Goal: Transaction & Acquisition: Purchase product/service

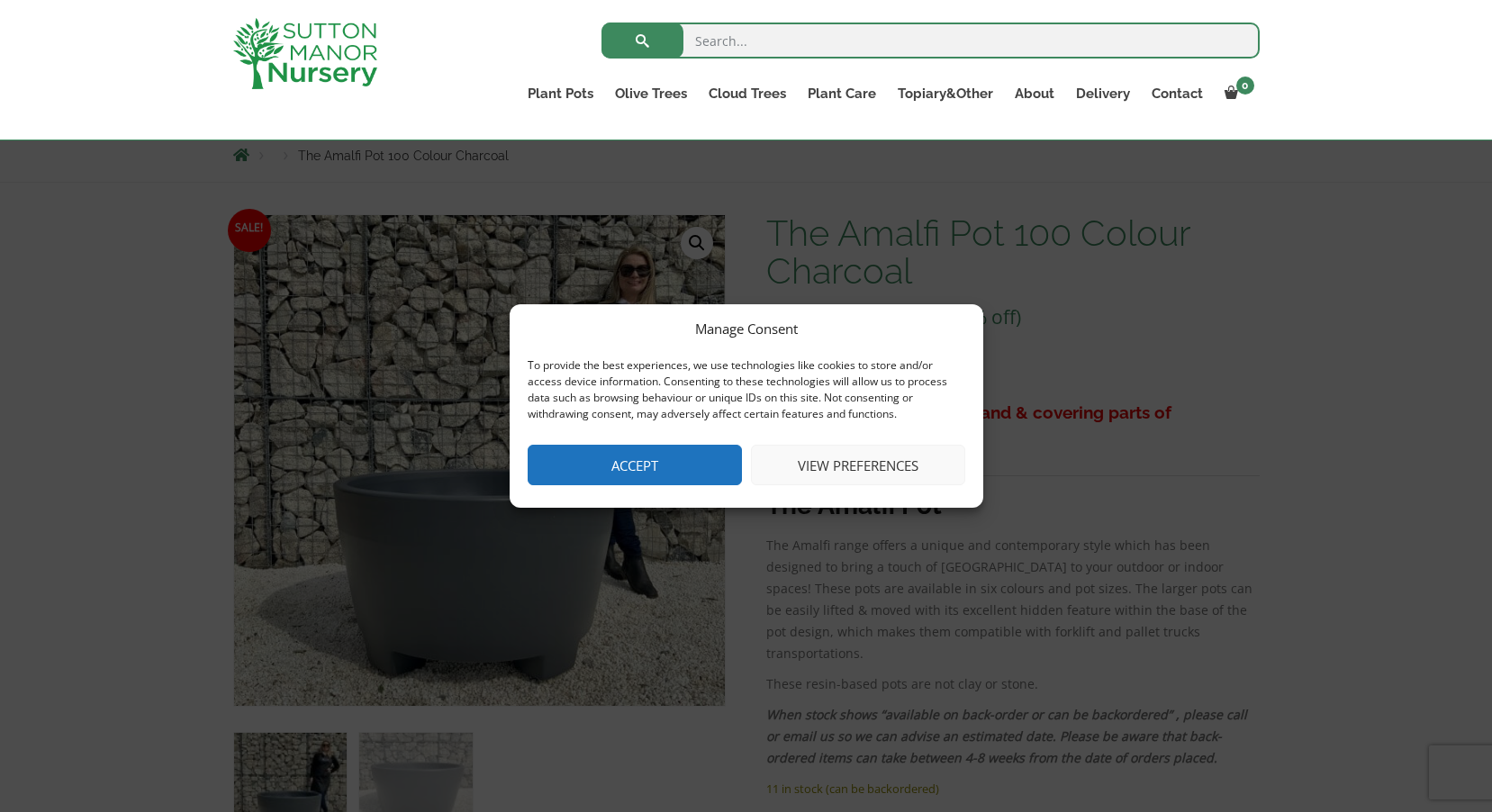
scroll to position [90, 0]
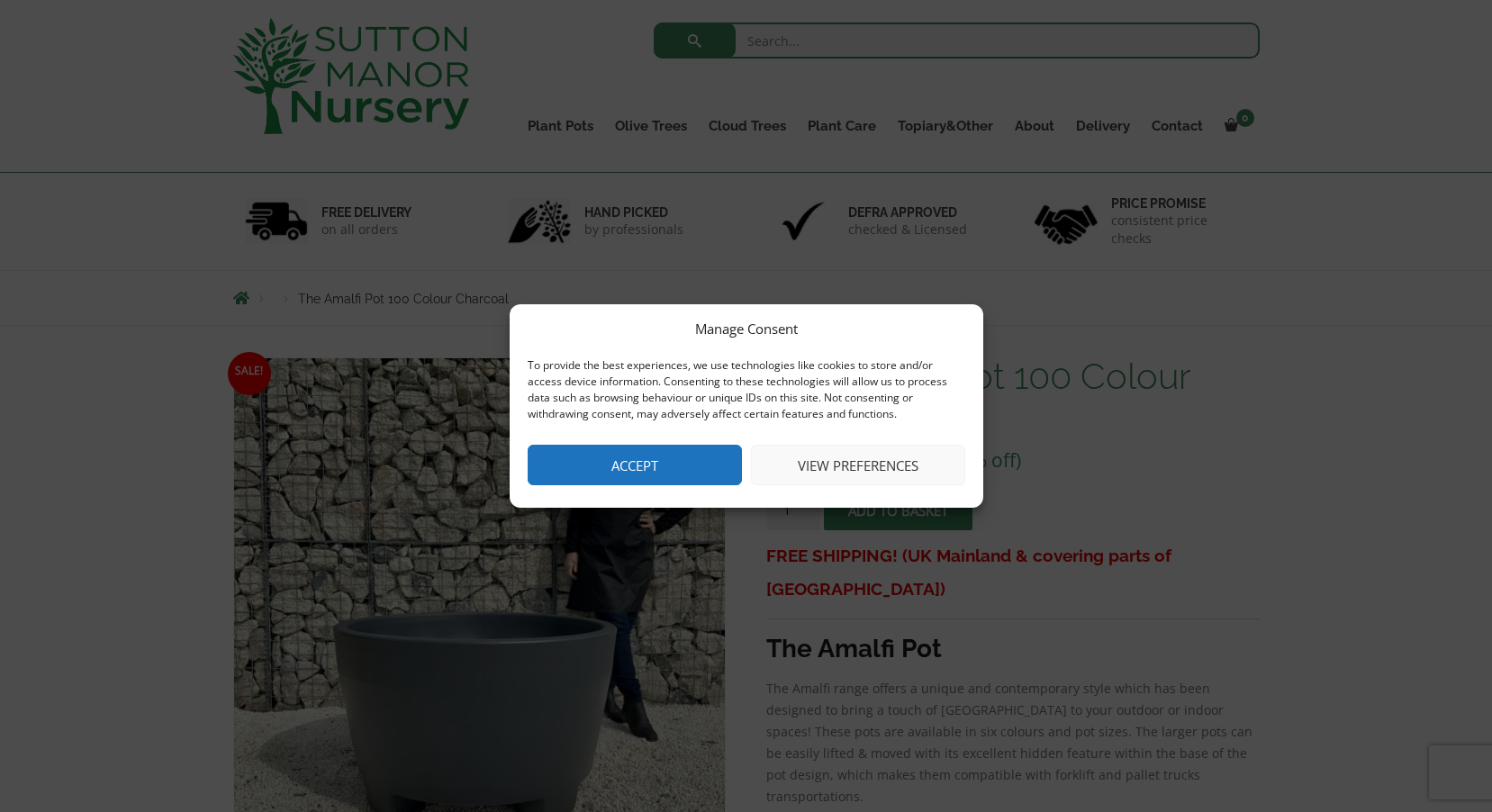
click at [148, 230] on div "Manage Consent To provide the best experiences, we use technologies like cookie…" at bounding box center [746, 406] width 1492 height 812
click at [654, 453] on button "Accept" at bounding box center [634, 465] width 214 height 40
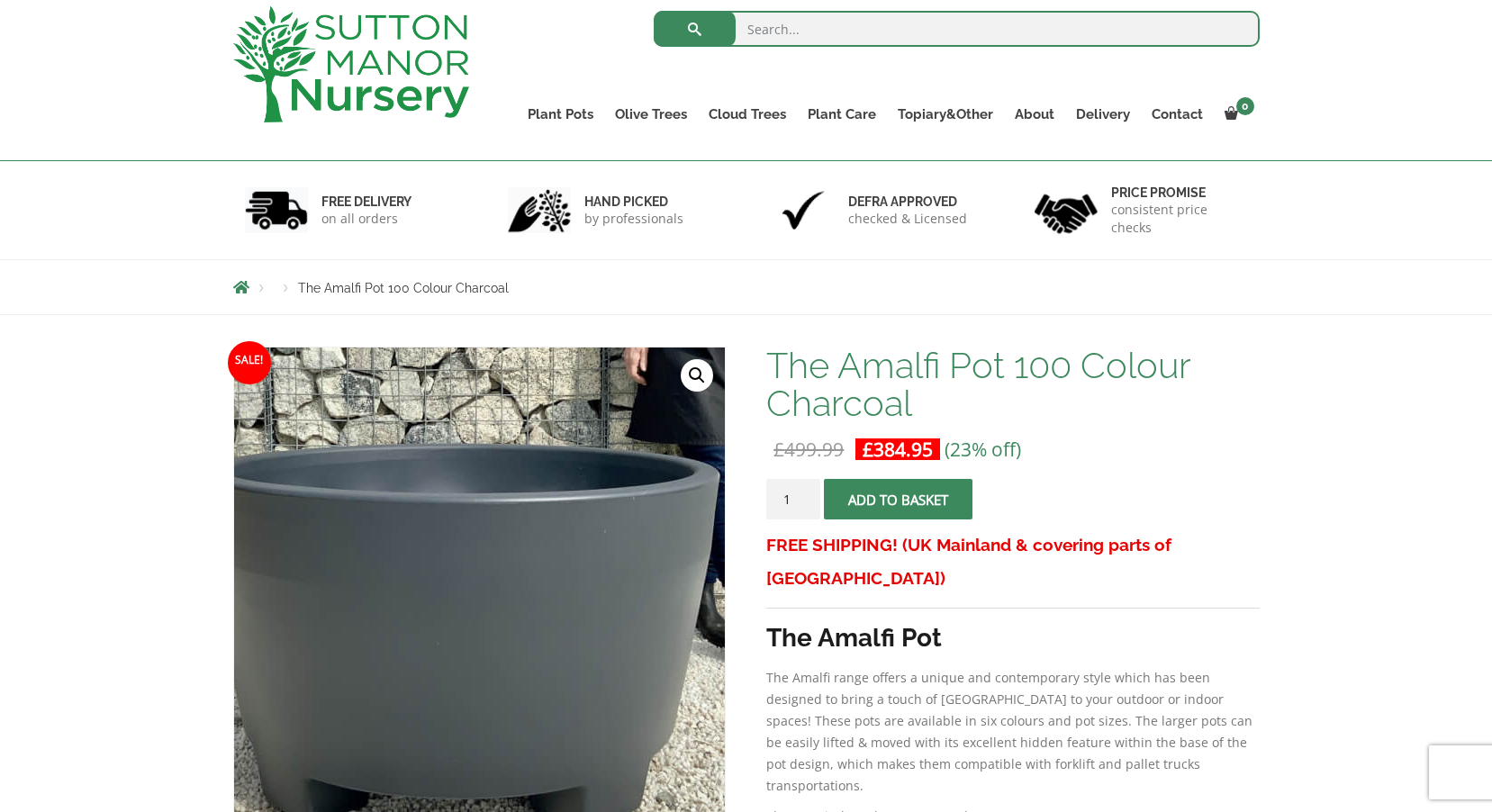
scroll to position [0, 0]
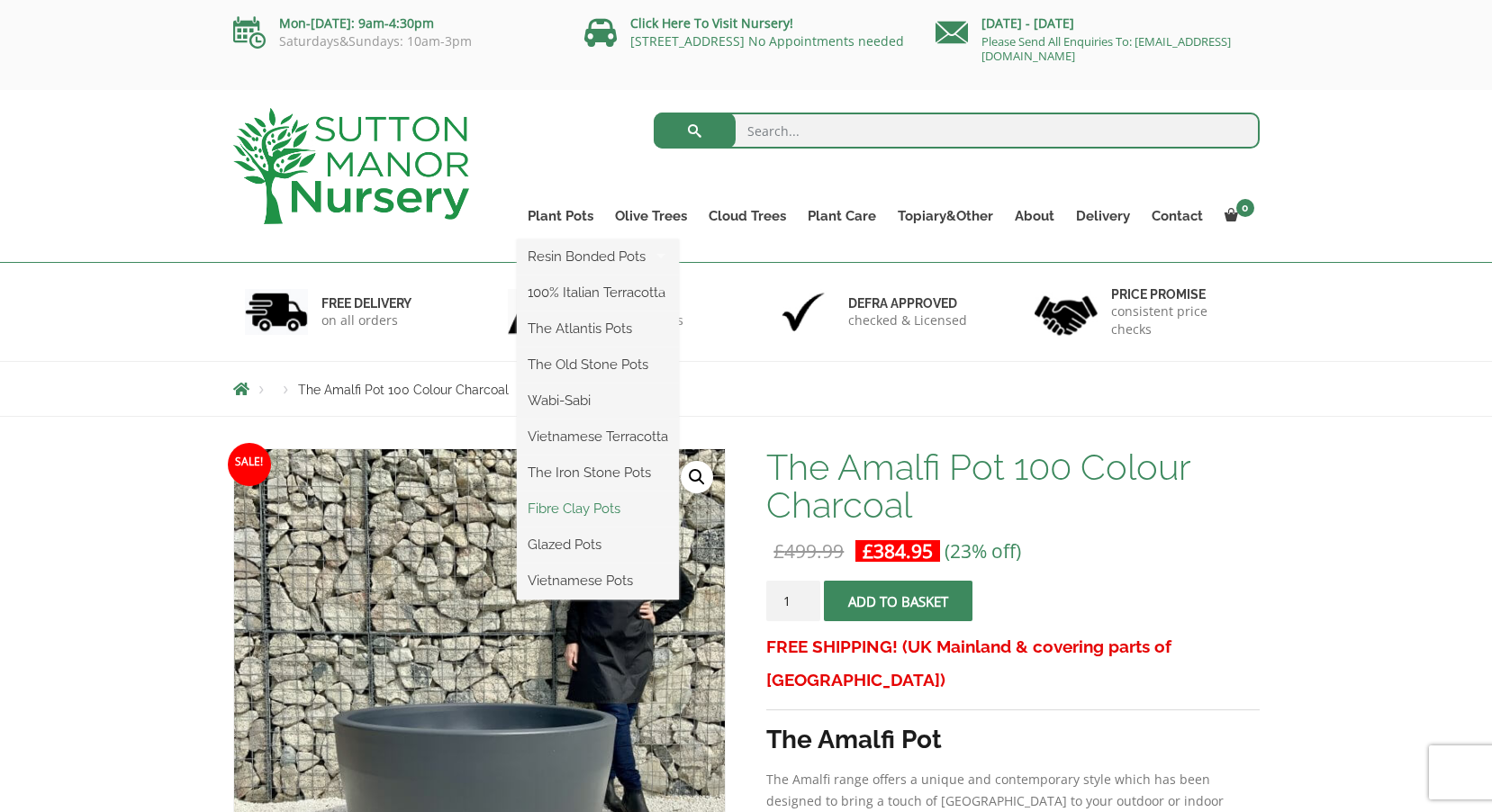
click at [566, 507] on link "Fibre Clay Pots" at bounding box center [597, 508] width 162 height 27
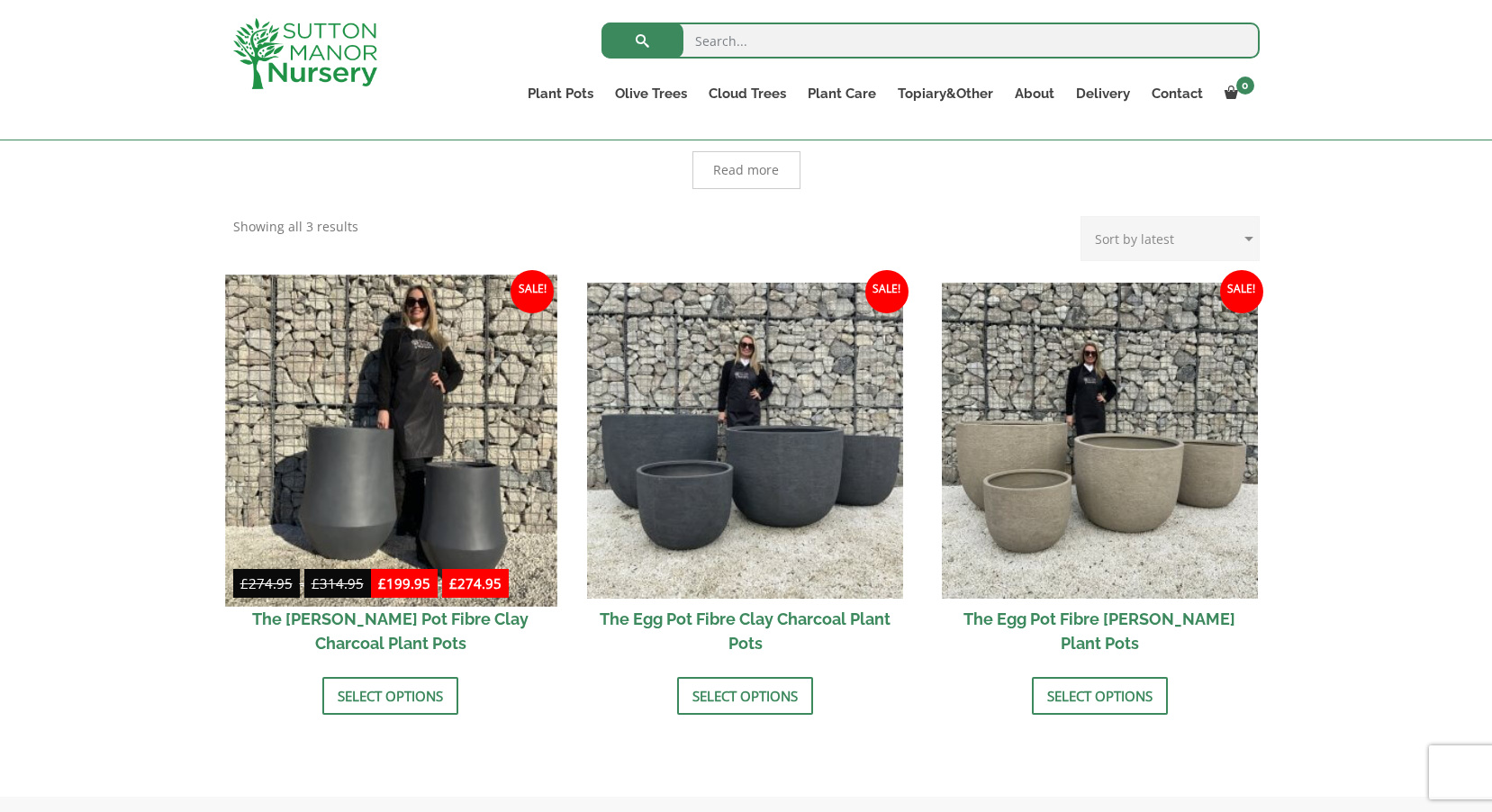
scroll to position [450, 0]
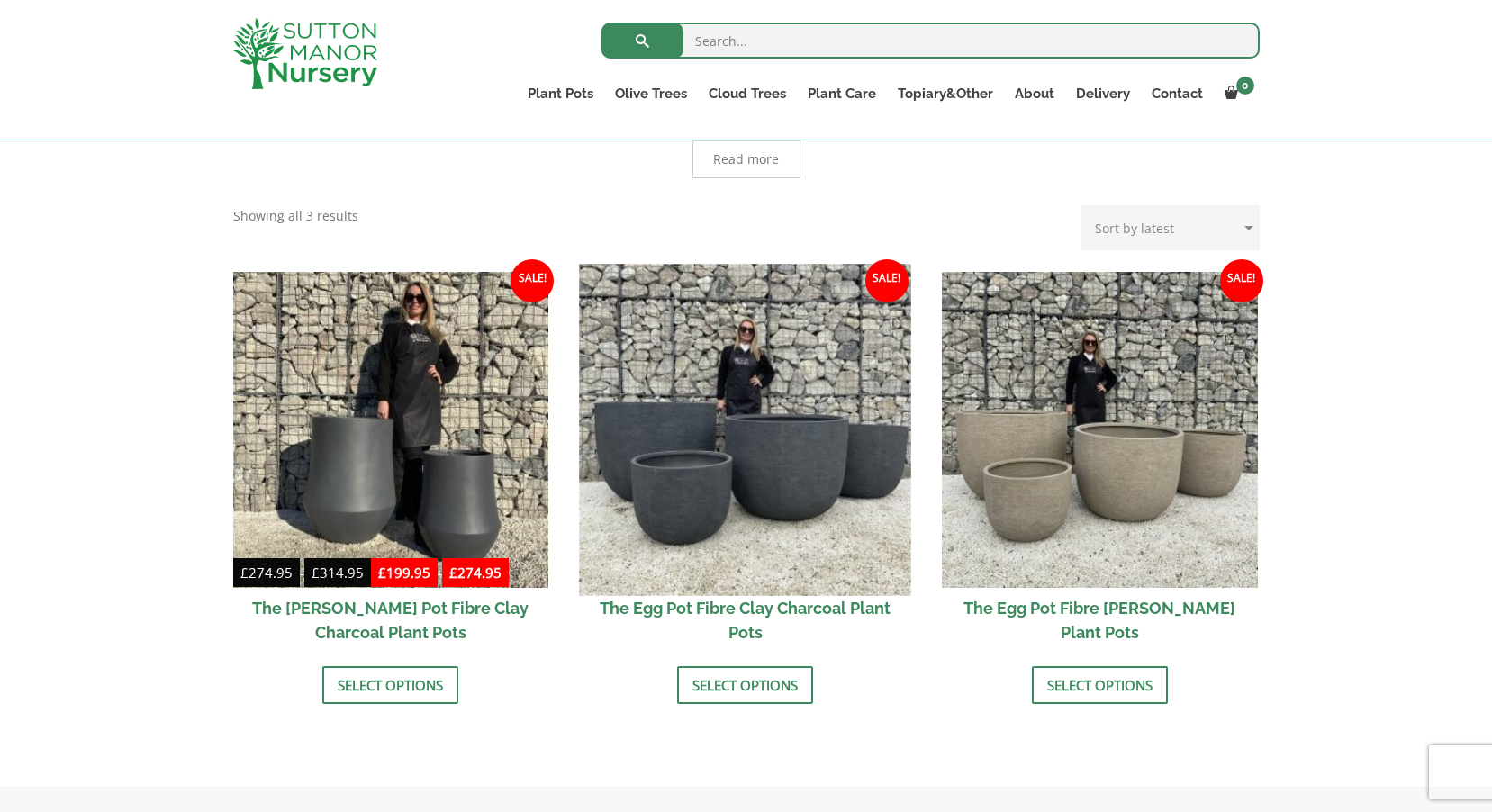
click at [693, 468] on img at bounding box center [745, 428] width 331 height 331
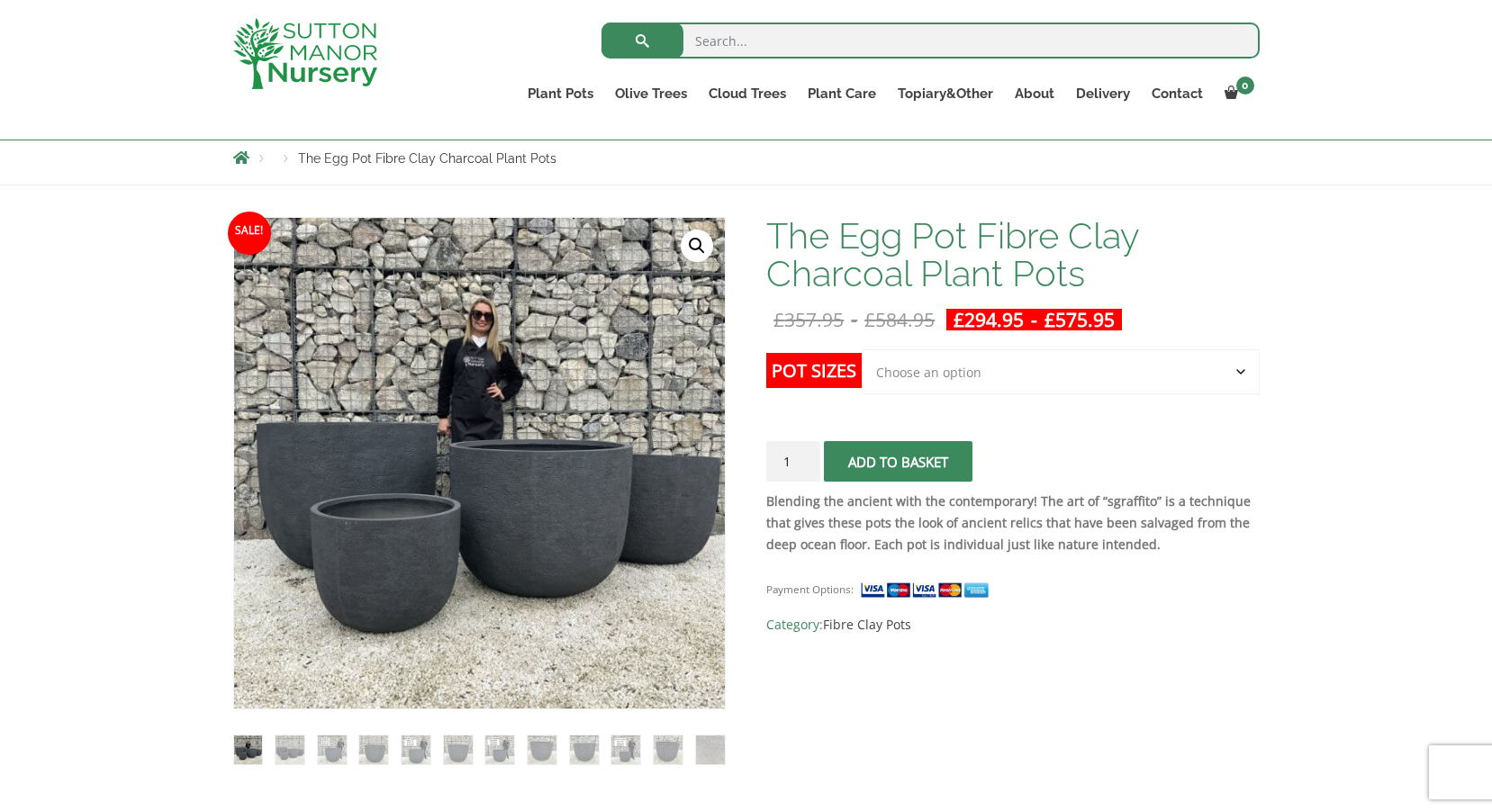
scroll to position [360, 0]
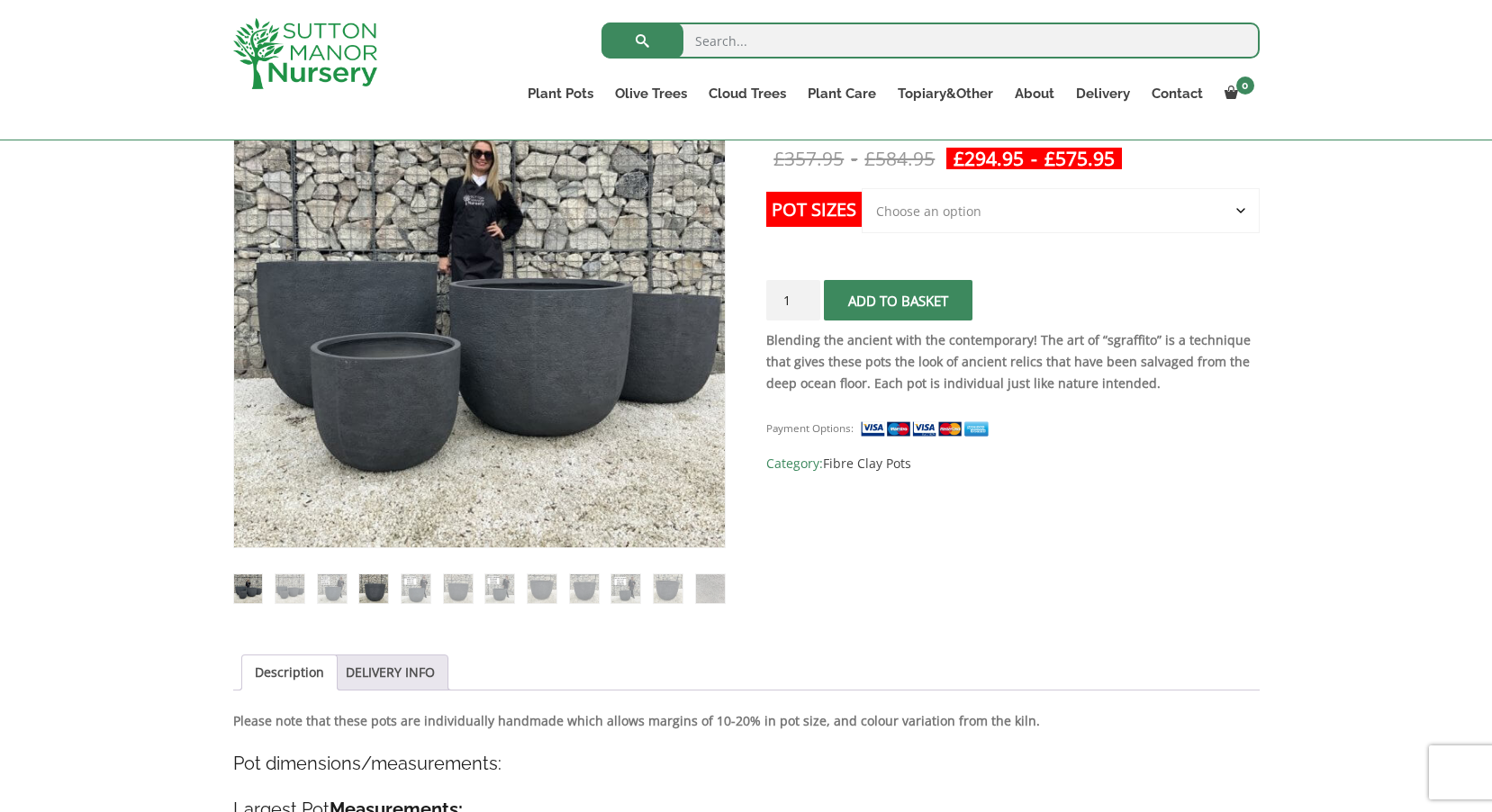
click at [379, 585] on img at bounding box center [373, 588] width 28 height 28
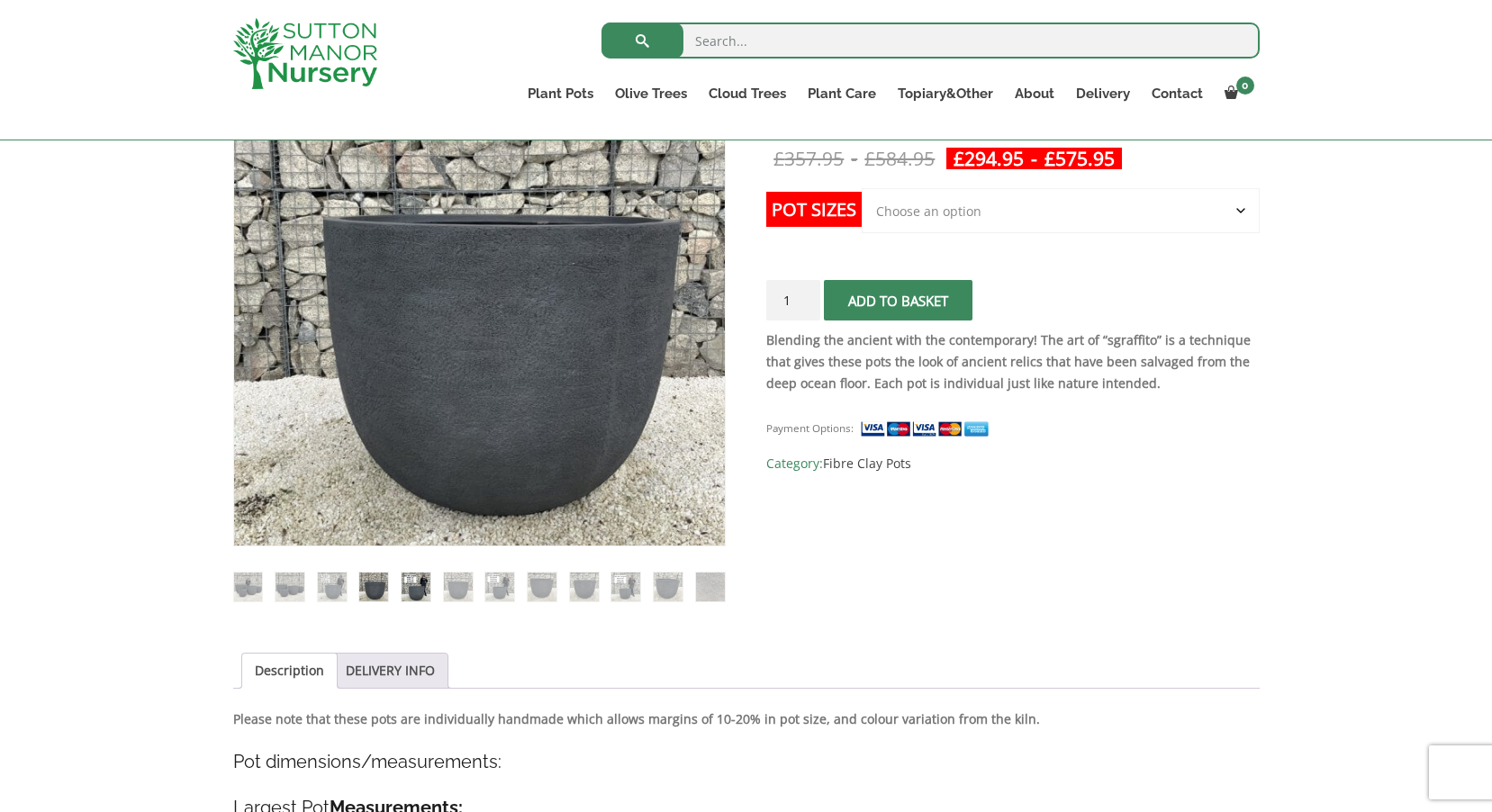
click at [416, 585] on img at bounding box center [416, 586] width 28 height 28
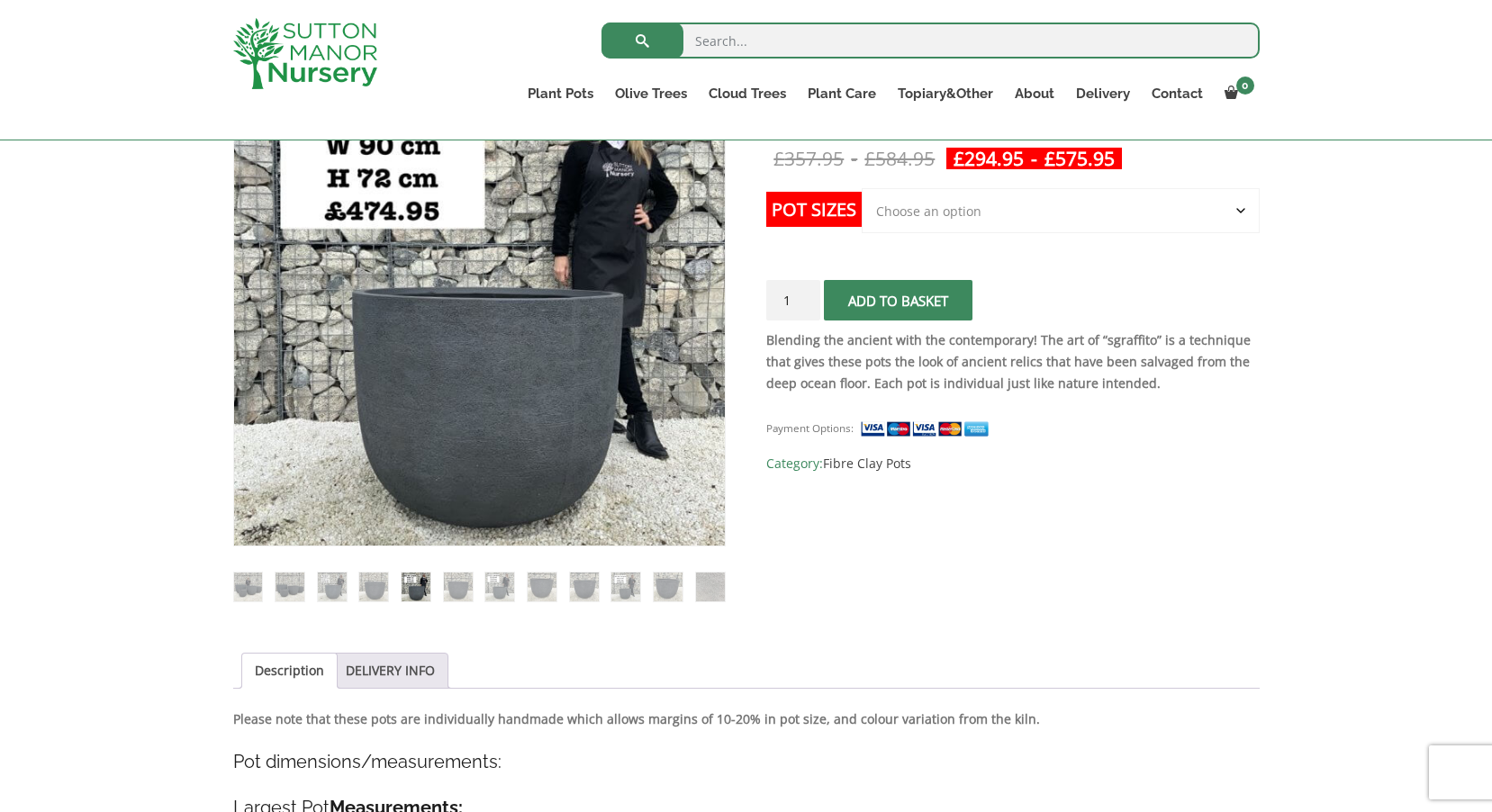
click at [478, 584] on ol at bounding box center [479, 573] width 493 height 55
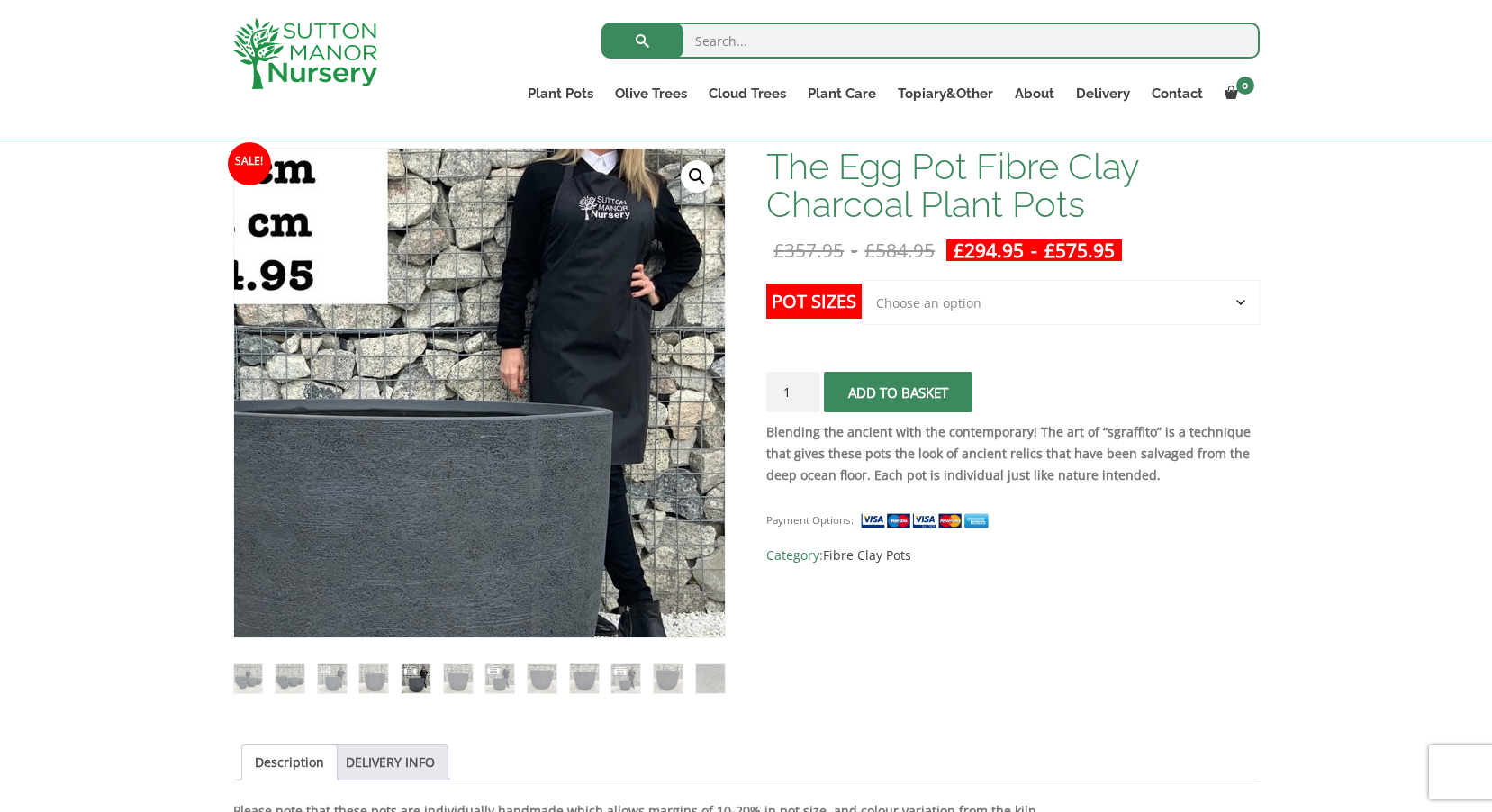
scroll to position [270, 0]
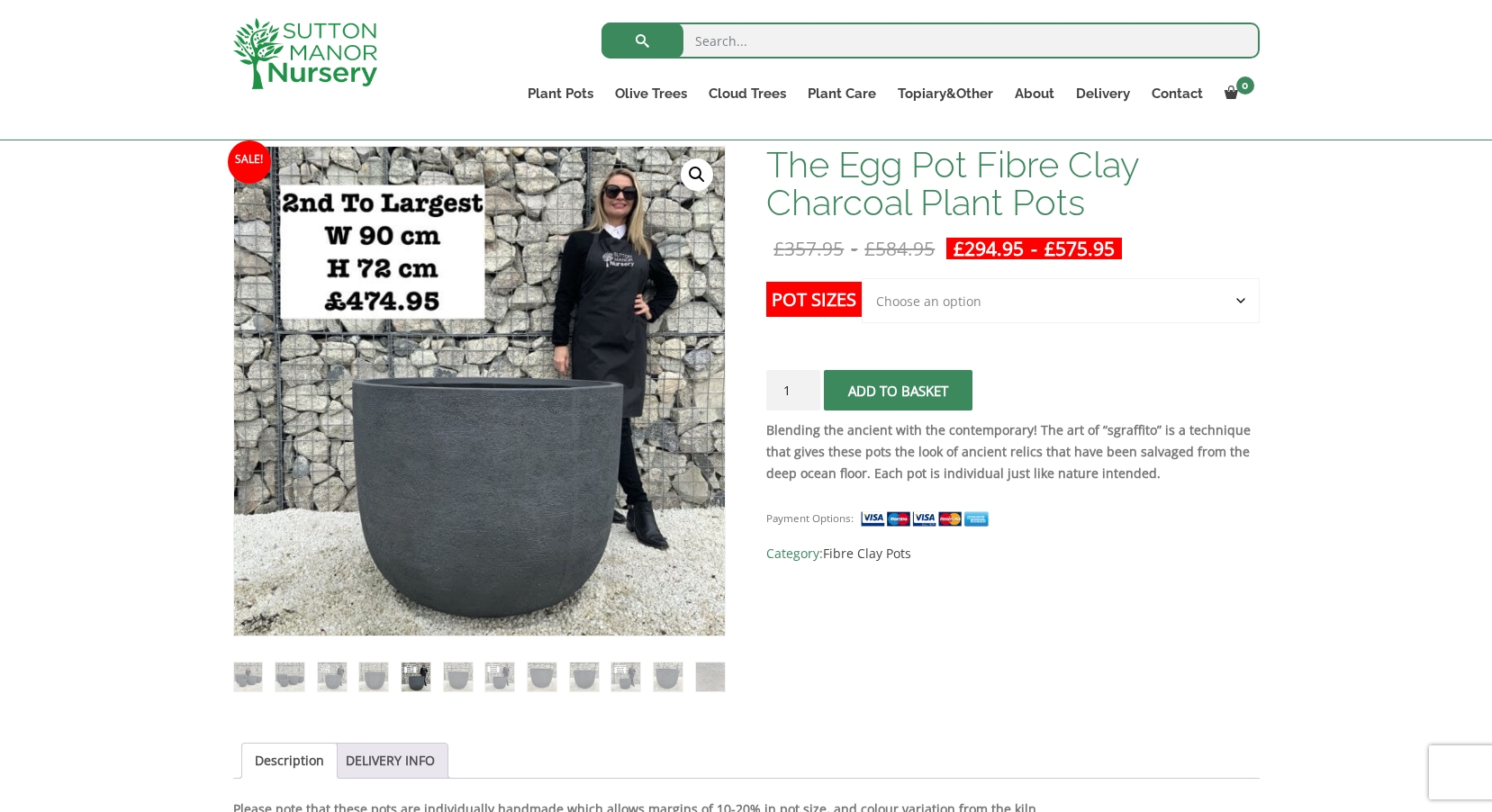
click at [930, 303] on select "Choose an option Click here to buy the 5th To Largest Pot In The Picture Click …" at bounding box center [1060, 300] width 397 height 45
click at [862, 278] on select "Choose an option Click here to buy the 5th To Largest Pot In The Picture Click …" at bounding box center [1060, 300] width 397 height 45
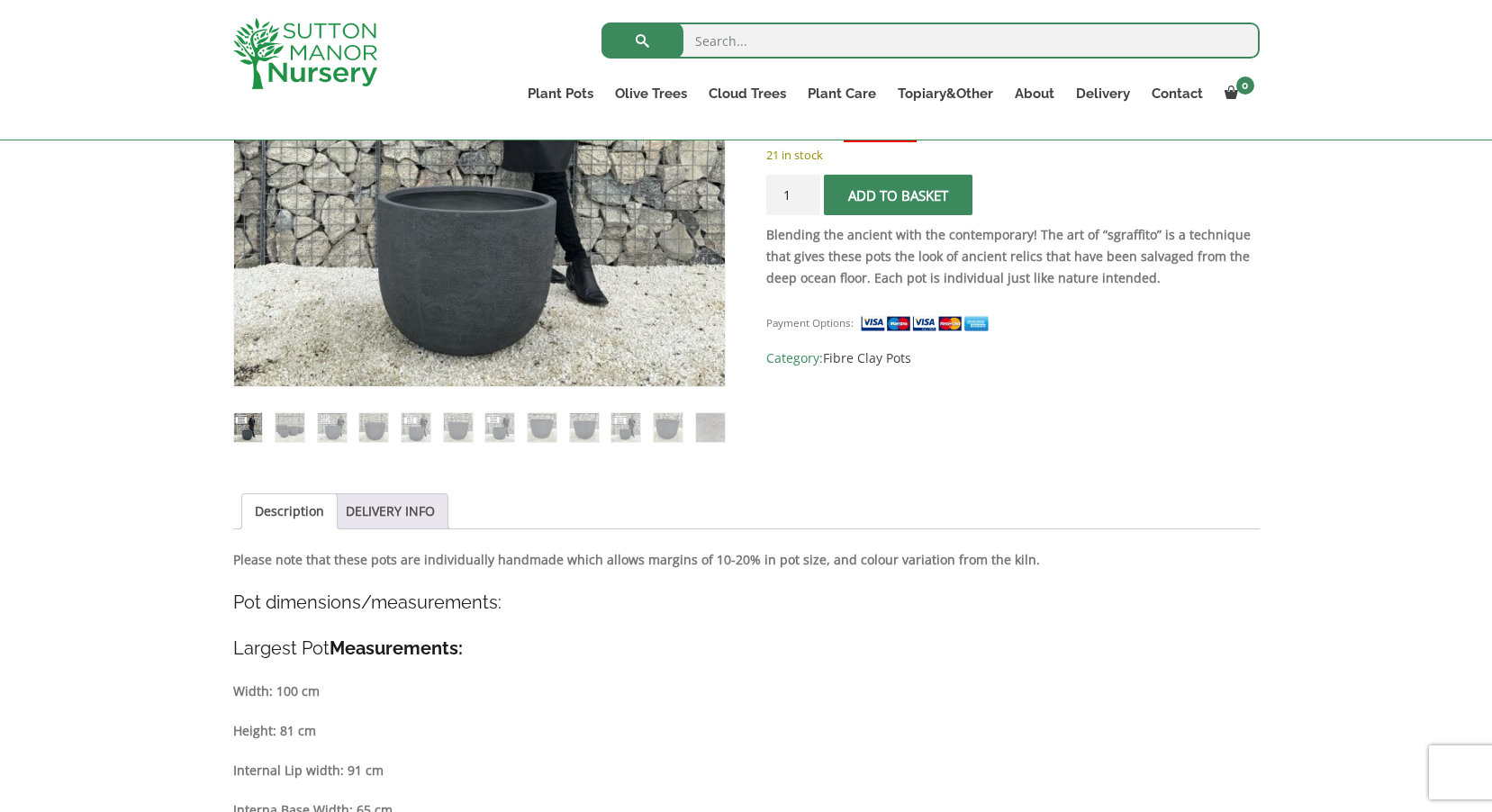
scroll to position [180, 0]
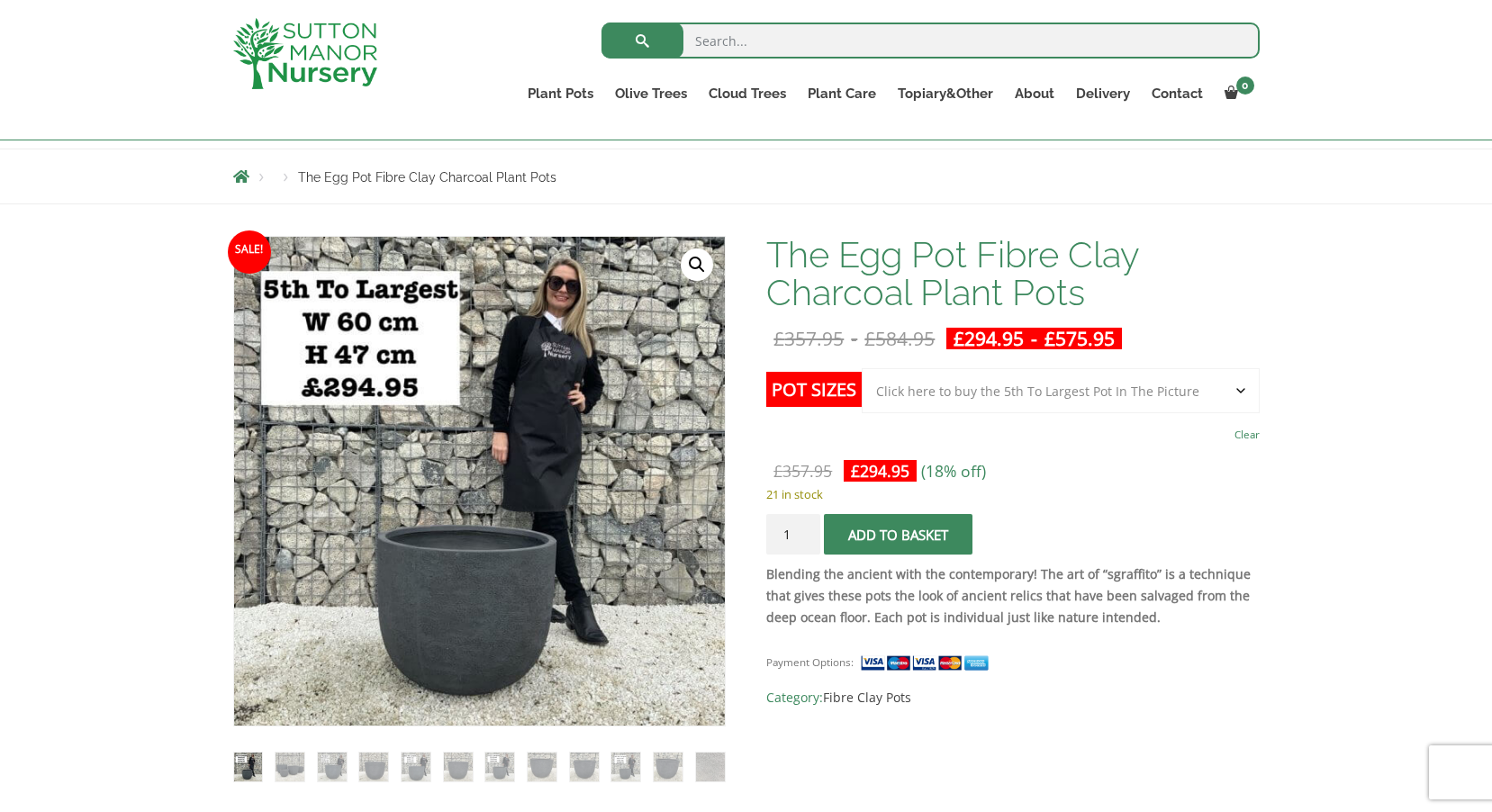
click at [943, 388] on select "Choose an option Click here to buy the 5th To Largest Pot In The Picture Click …" at bounding box center [1060, 390] width 397 height 45
click at [862, 368] on select "Choose an option Click here to buy the 5th To Largest Pot In The Picture Click …" at bounding box center [1060, 390] width 397 height 45
click at [941, 392] on select "Choose an option Click here to buy the 5th To Largest Pot In The Picture Click …" at bounding box center [1060, 390] width 397 height 45
click at [862, 368] on select "Choose an option Click here to buy the 5th To Largest Pot In The Picture Click …" at bounding box center [1060, 390] width 397 height 45
select select "Click here to buy the 5th To Largest Pot In The Picture"
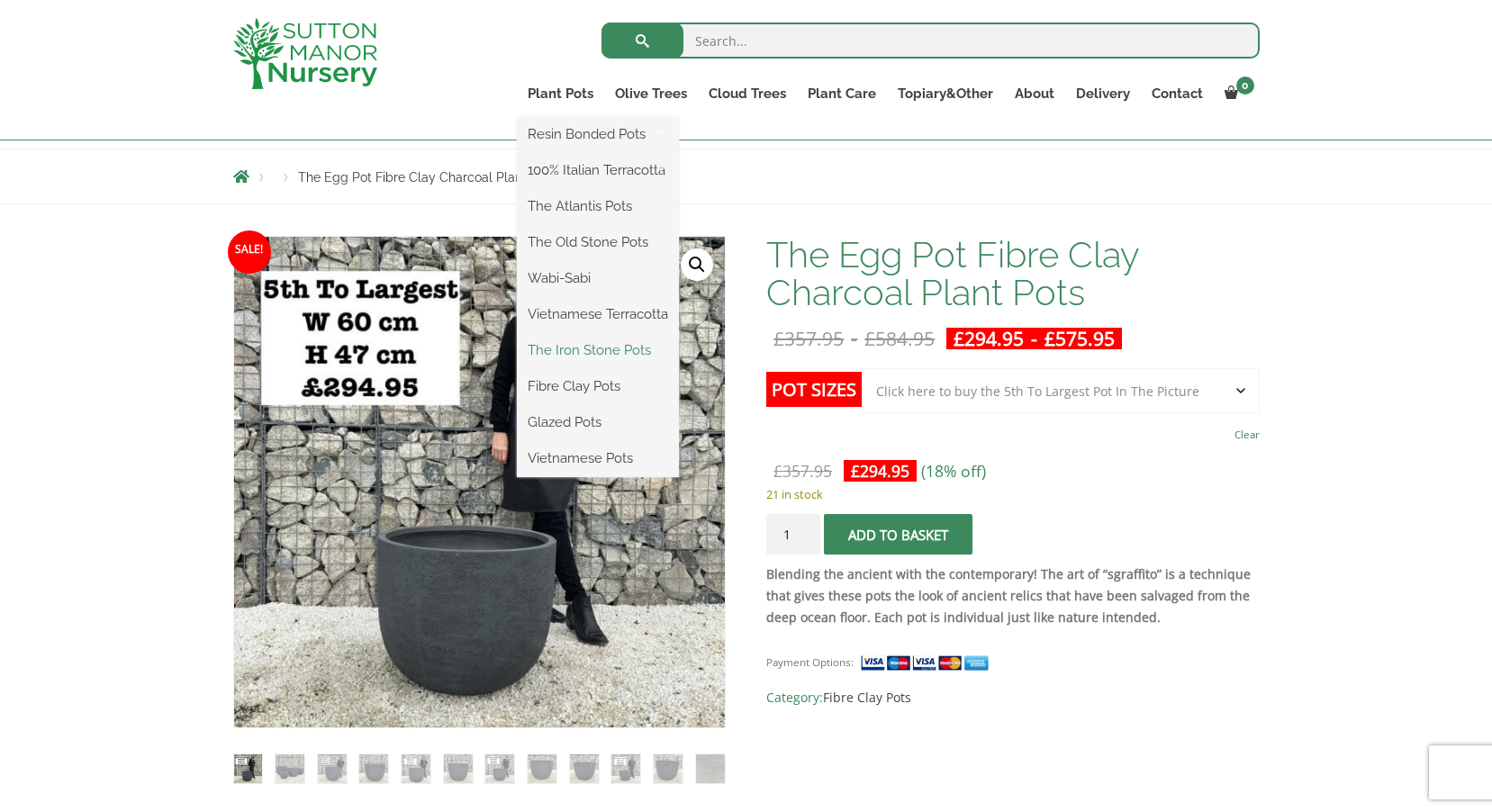
click at [587, 347] on link "The Iron Stone Pots" at bounding box center [597, 350] width 162 height 27
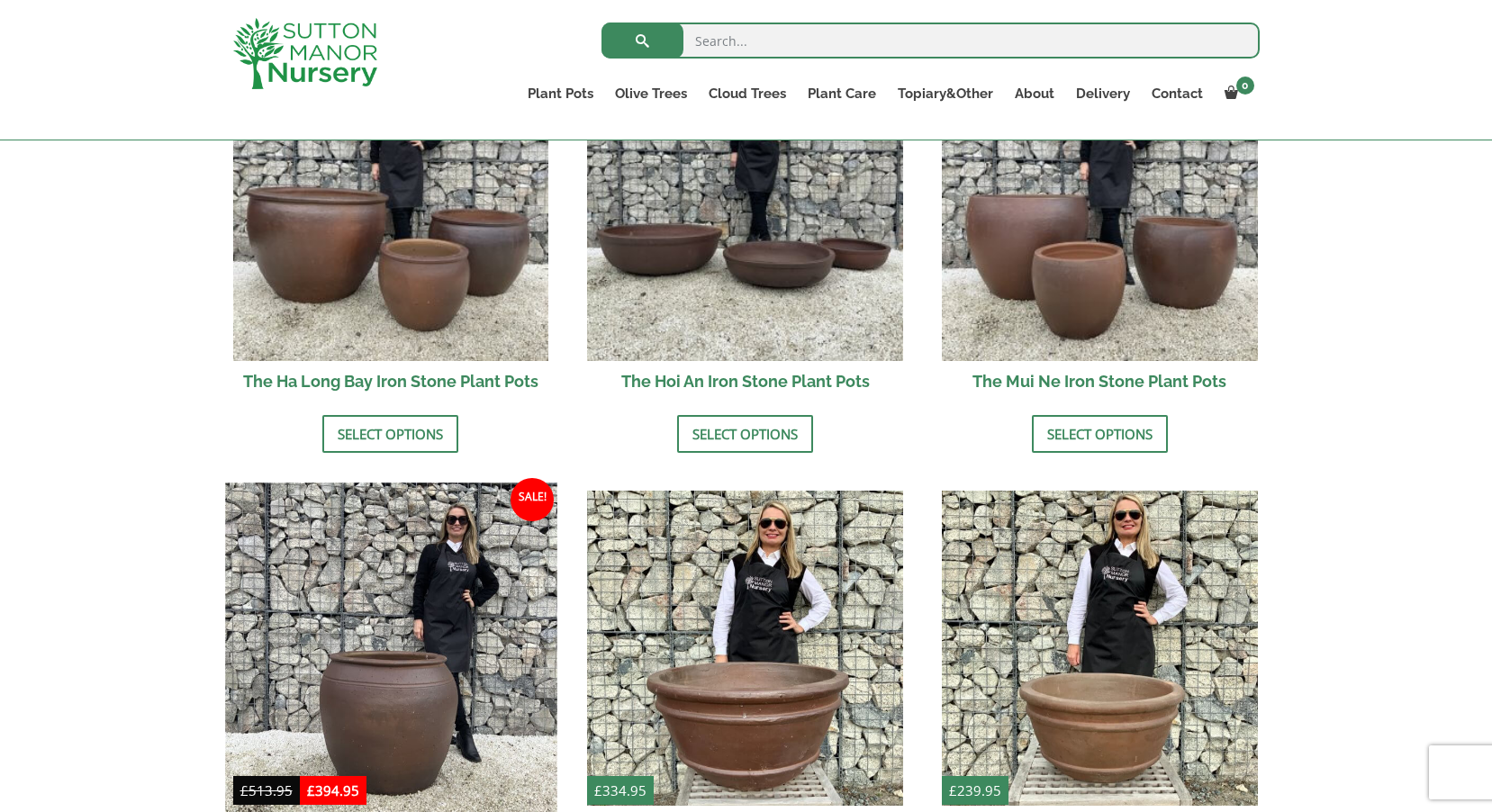
scroll to position [630, 0]
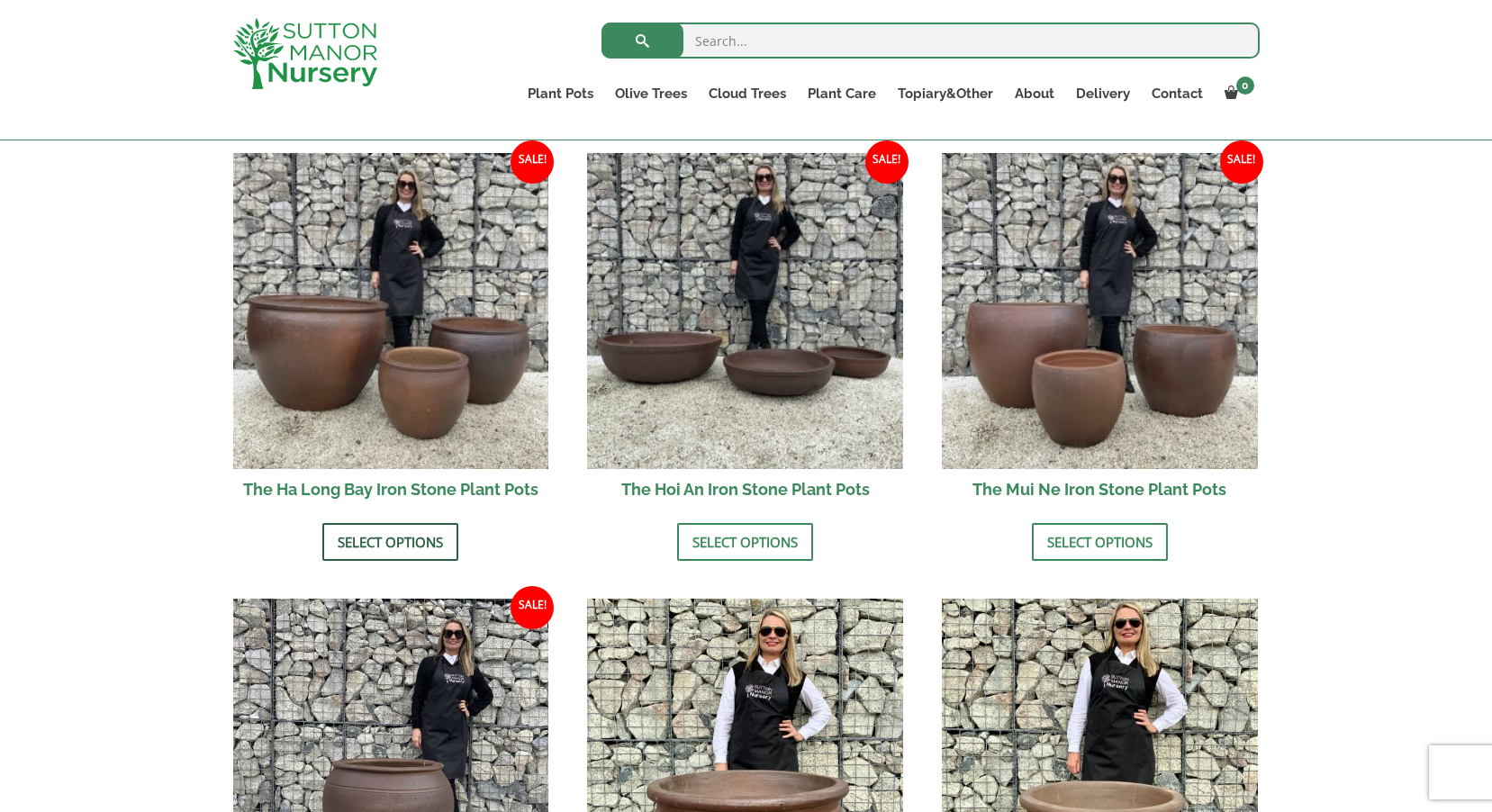
click at [390, 540] on link "Select options" at bounding box center [390, 541] width 136 height 38
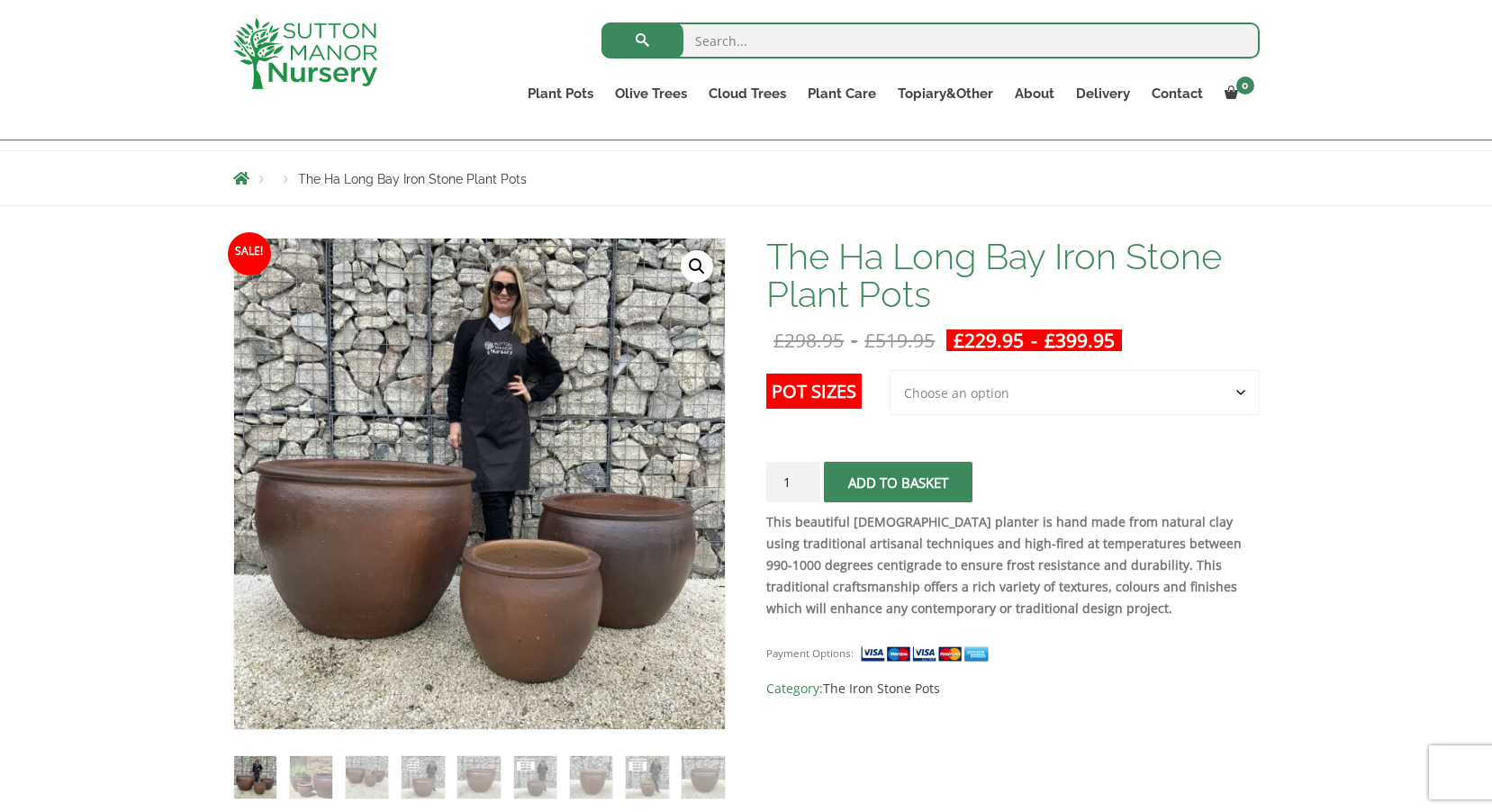
scroll to position [180, 0]
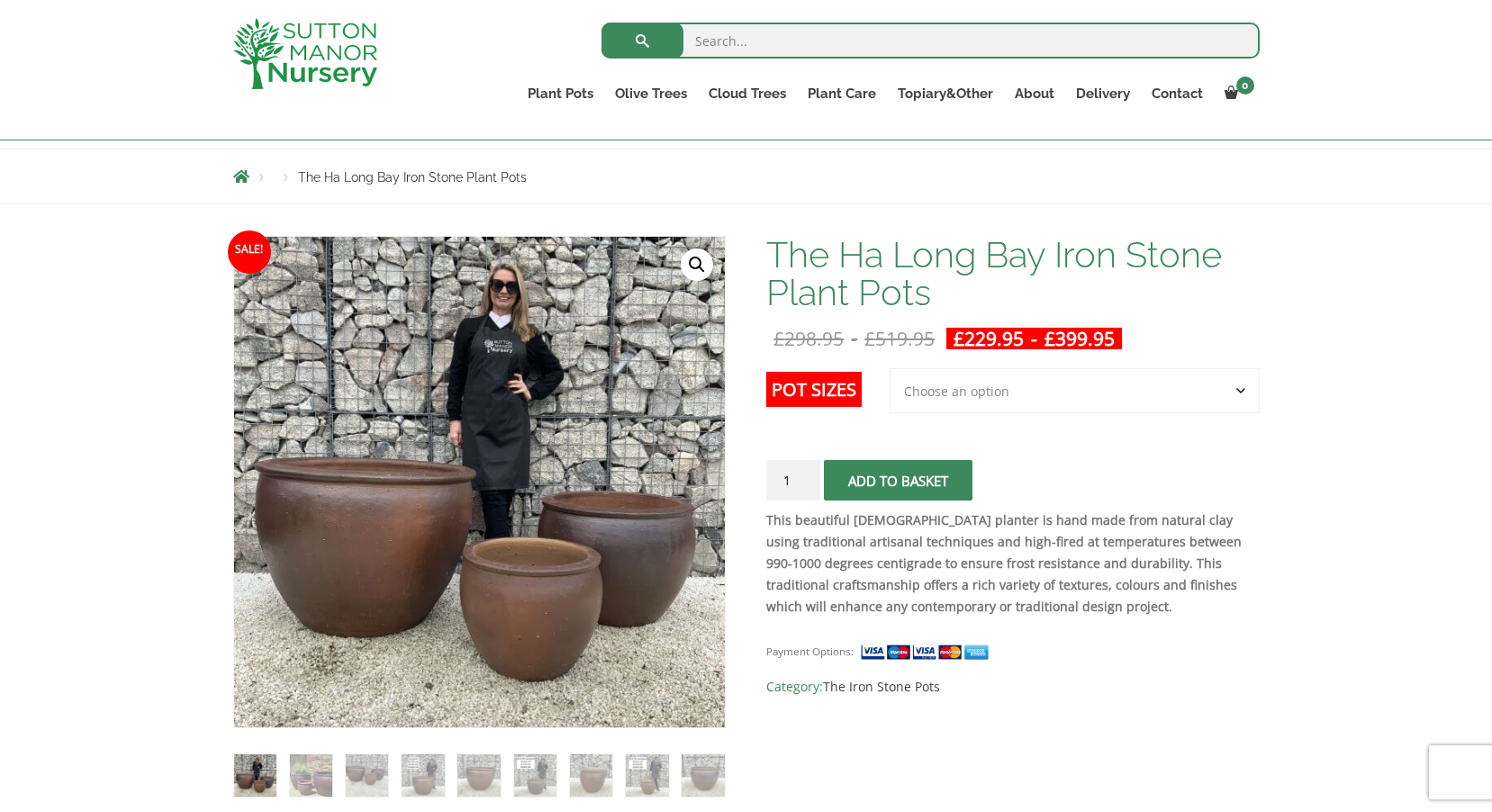
click at [981, 395] on select "Choose an option 3rd to Largest Pot In The Picture 2nd to Largest Pot In The Pi…" at bounding box center [1074, 390] width 370 height 45
click at [890, 368] on select "Choose an option 3rd to Largest Pot In The Picture 2nd to Largest Pot In The Pi…" at bounding box center [1074, 390] width 370 height 45
select select "2nd to Largest Pot In The Picture"
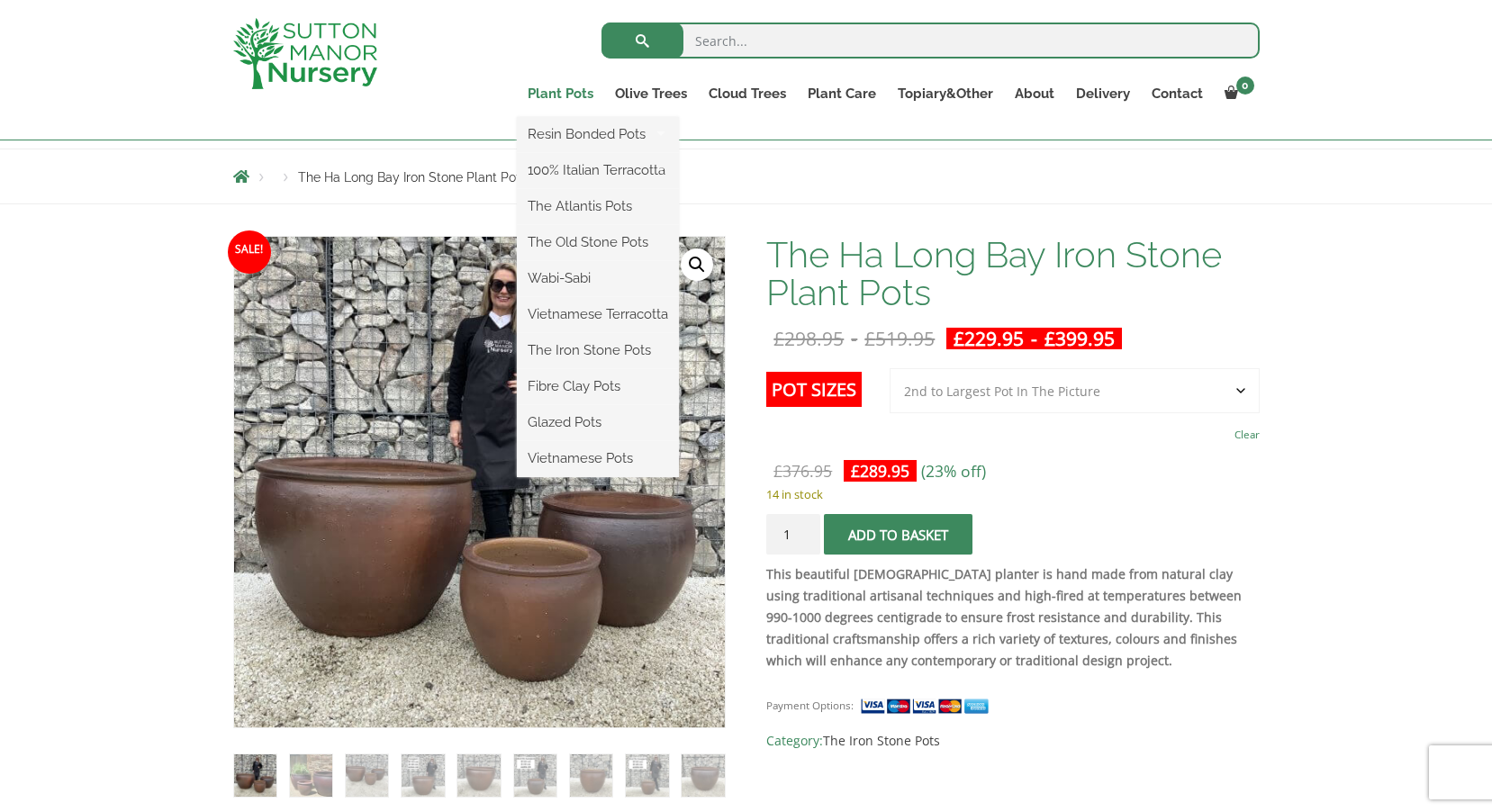
click at [546, 94] on link "Plant Pots" at bounding box center [560, 93] width 87 height 25
click at [579, 462] on link "Vietnamese Pots" at bounding box center [597, 458] width 162 height 27
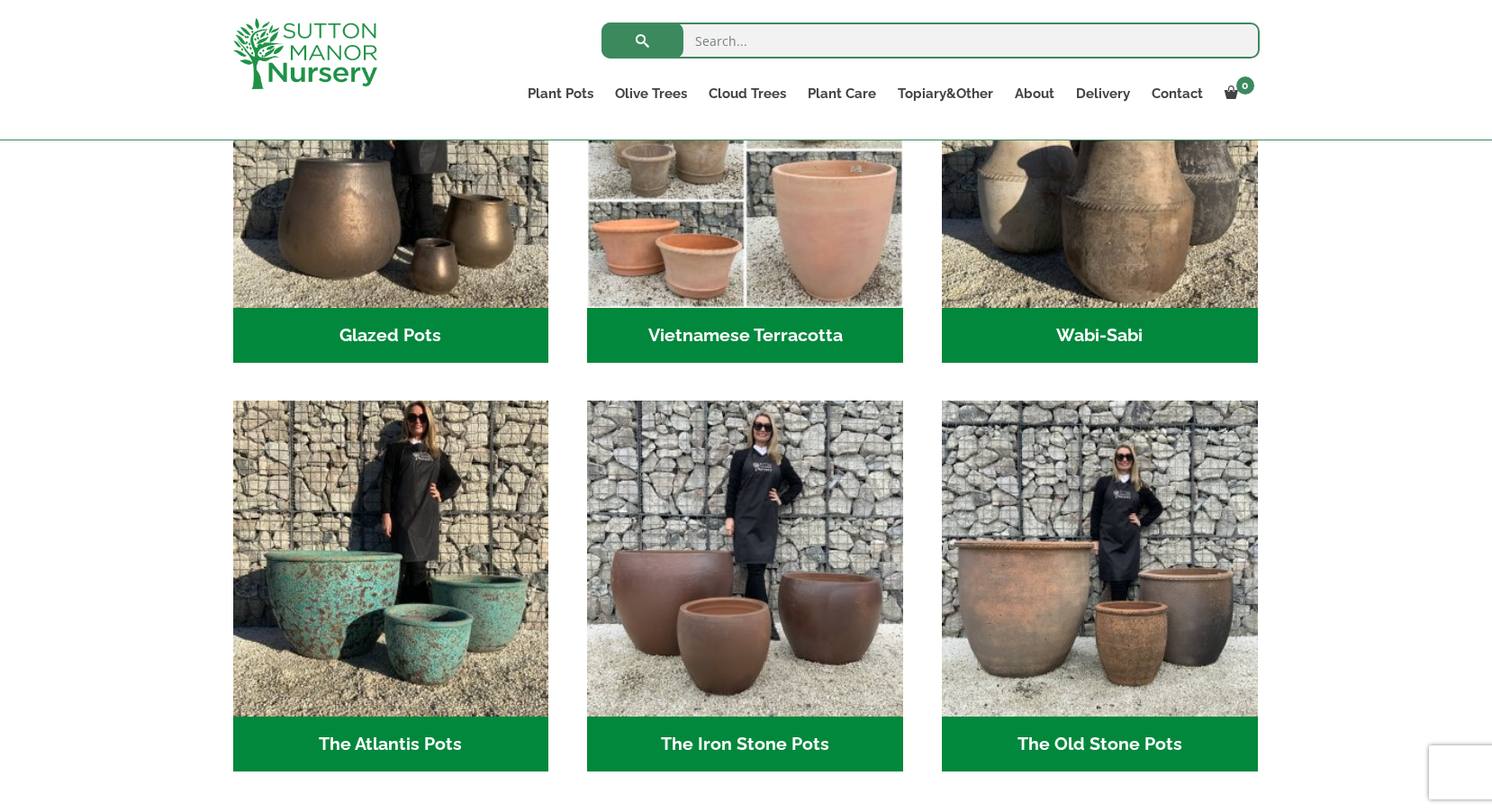
scroll to position [720, 0]
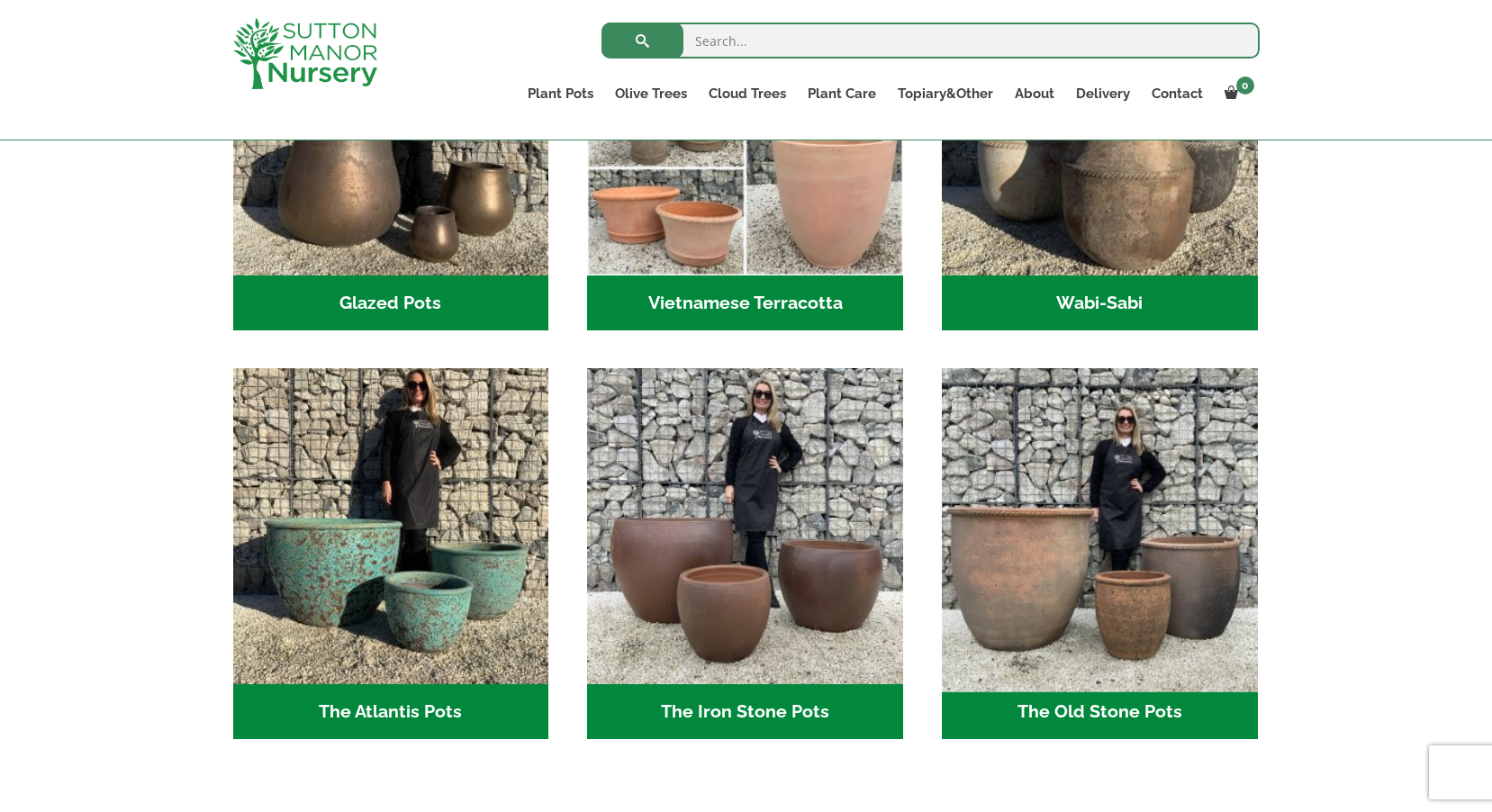
click at [1143, 603] on img "Visit product category The Old Stone Pots" at bounding box center [1098, 526] width 331 height 331
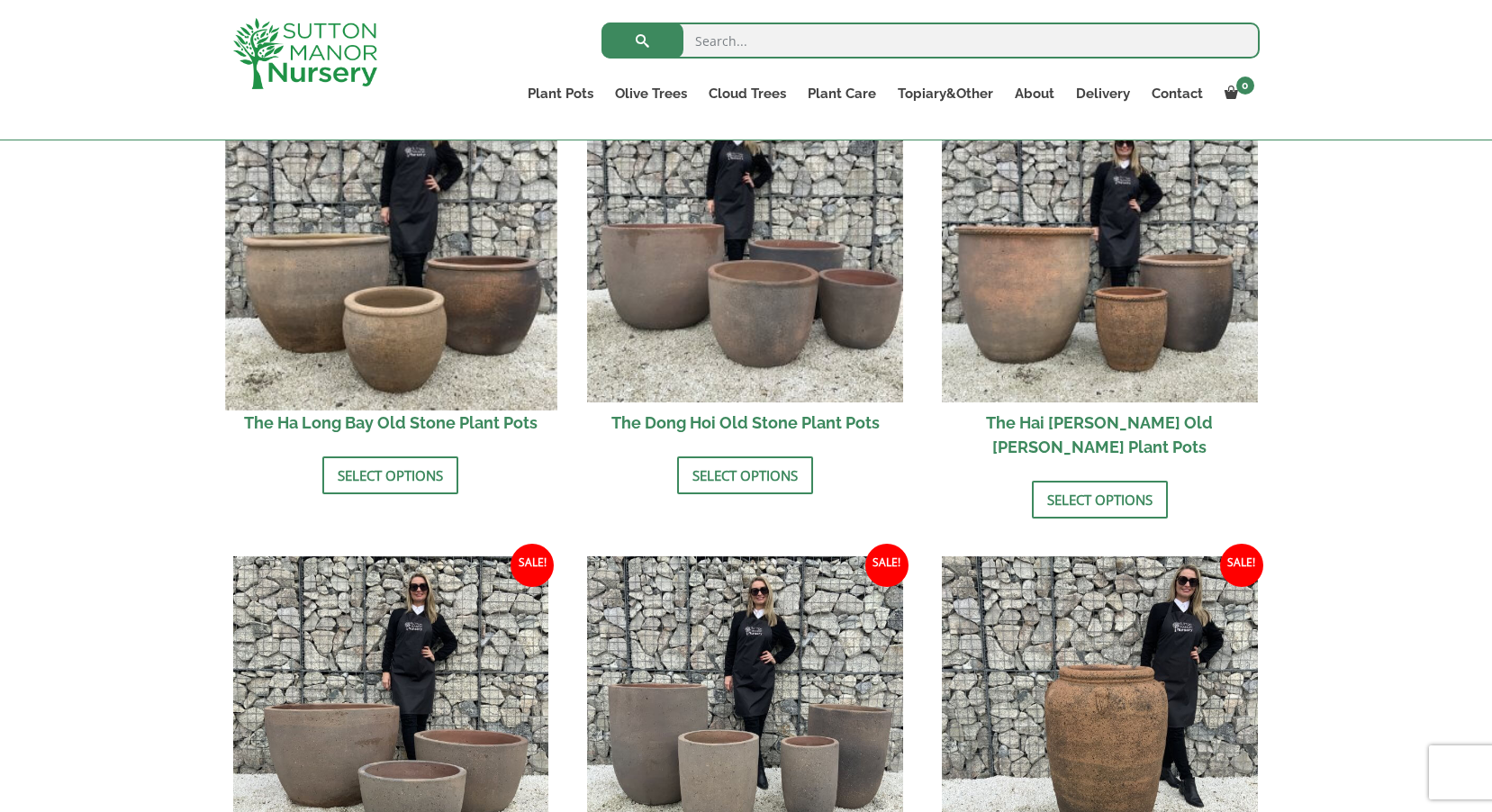
scroll to position [720, 0]
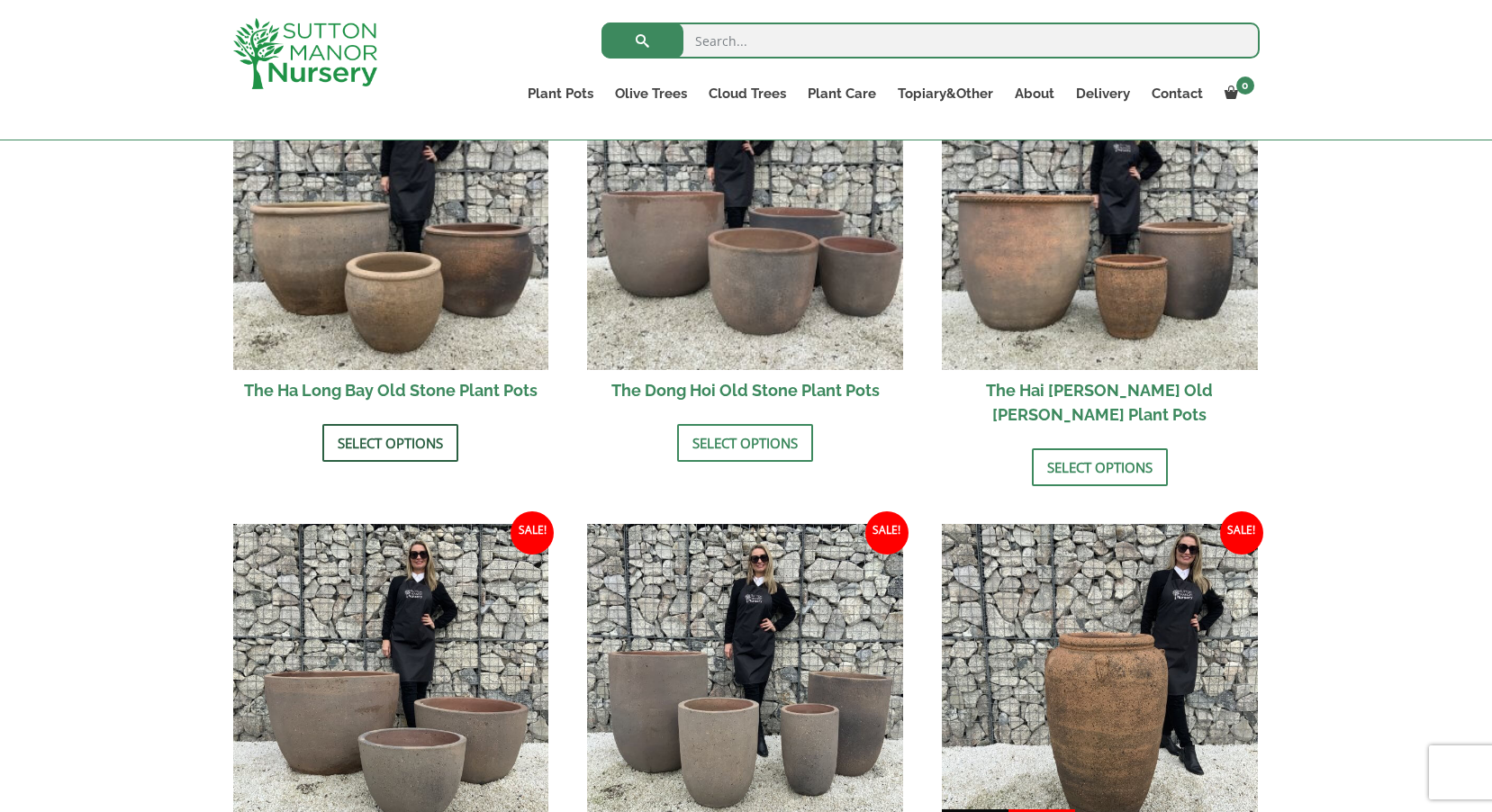
click at [395, 432] on link "Select options" at bounding box center [390, 442] width 136 height 38
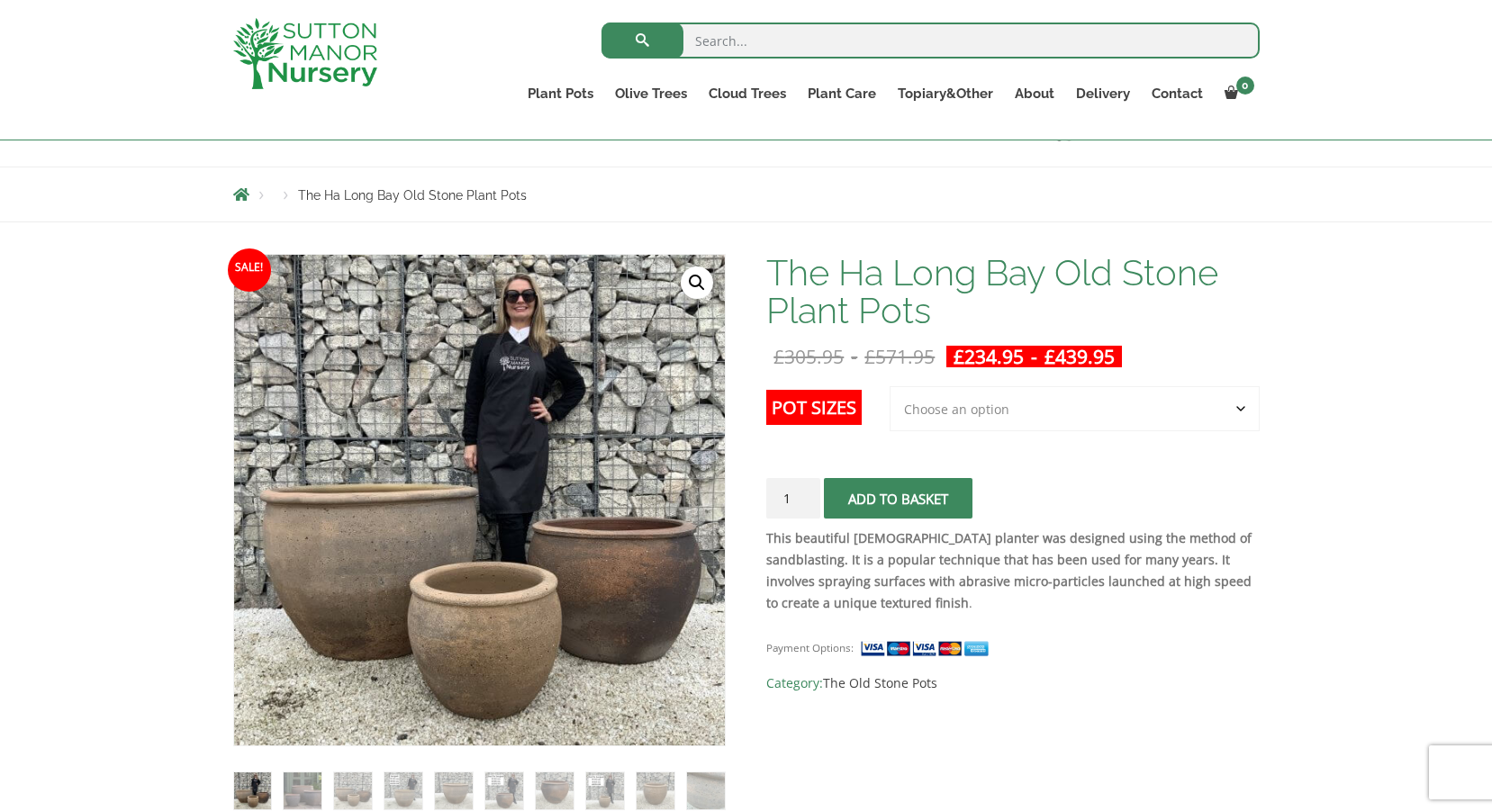
scroll to position [180, 0]
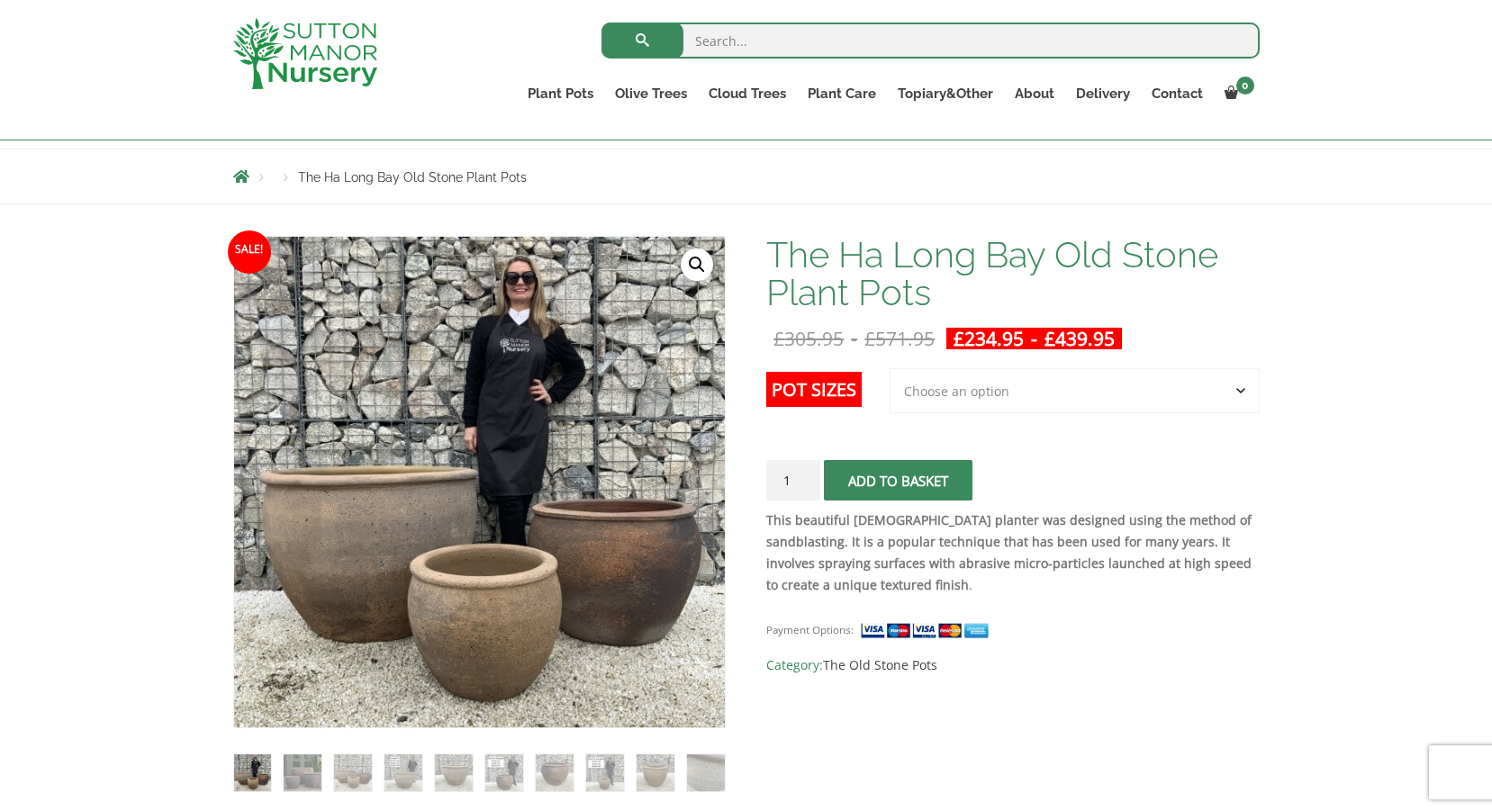
click at [968, 387] on select "Choose an option 3rd to Largest Pot In The Picture 2nd to Largest Pot In The Pi…" at bounding box center [1074, 390] width 370 height 45
click at [890, 368] on select "Choose an option 3rd to Largest Pot In The Picture 2nd to Largest Pot In The Pi…" at bounding box center [1074, 390] width 370 height 45
select select "2nd to Largest Pot In The Picture"
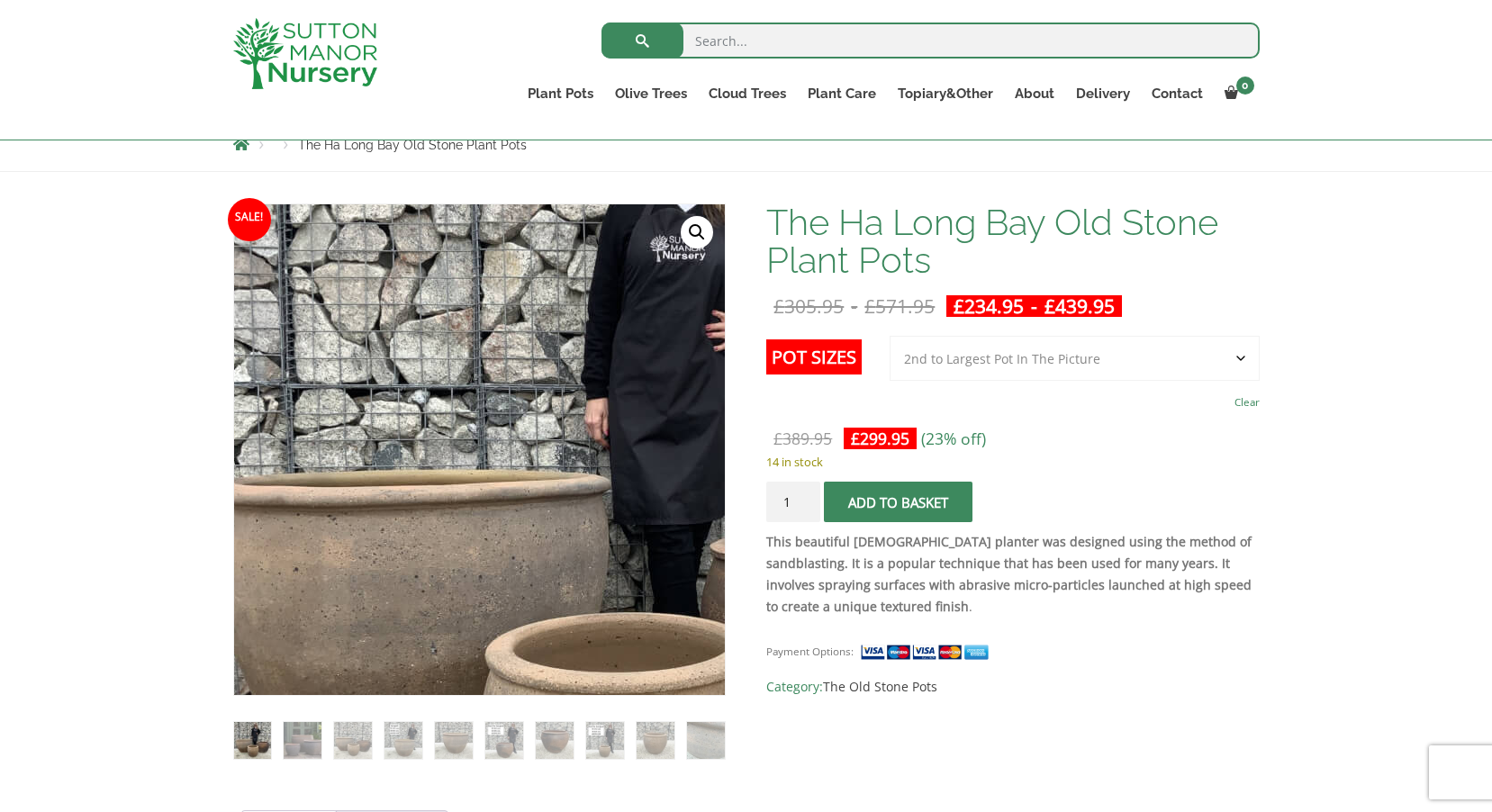
scroll to position [270, 0]
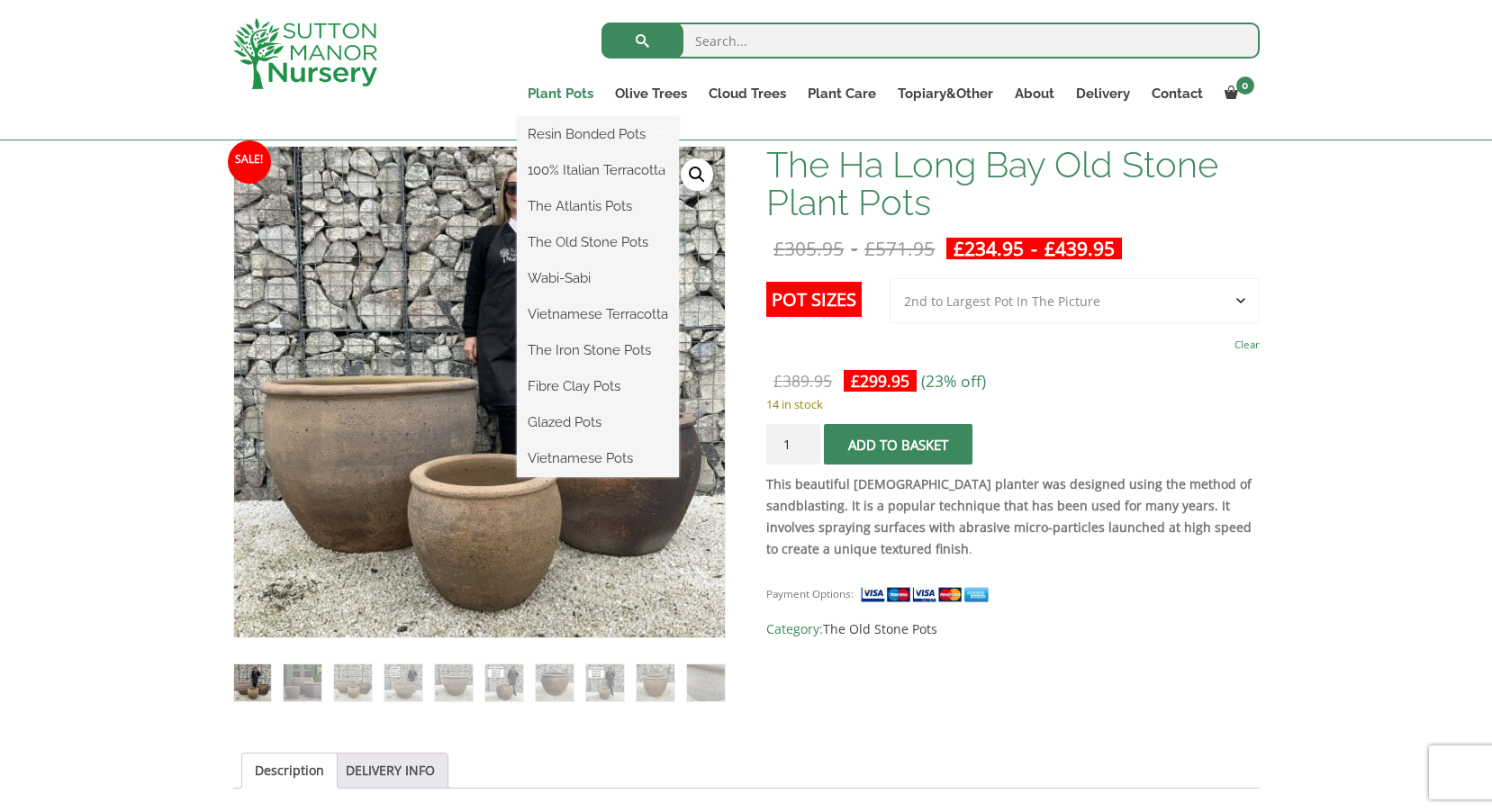
click at [569, 89] on link "Plant Pots" at bounding box center [560, 93] width 87 height 25
click at [573, 382] on link "Fibre Clay Pots" at bounding box center [597, 385] width 162 height 27
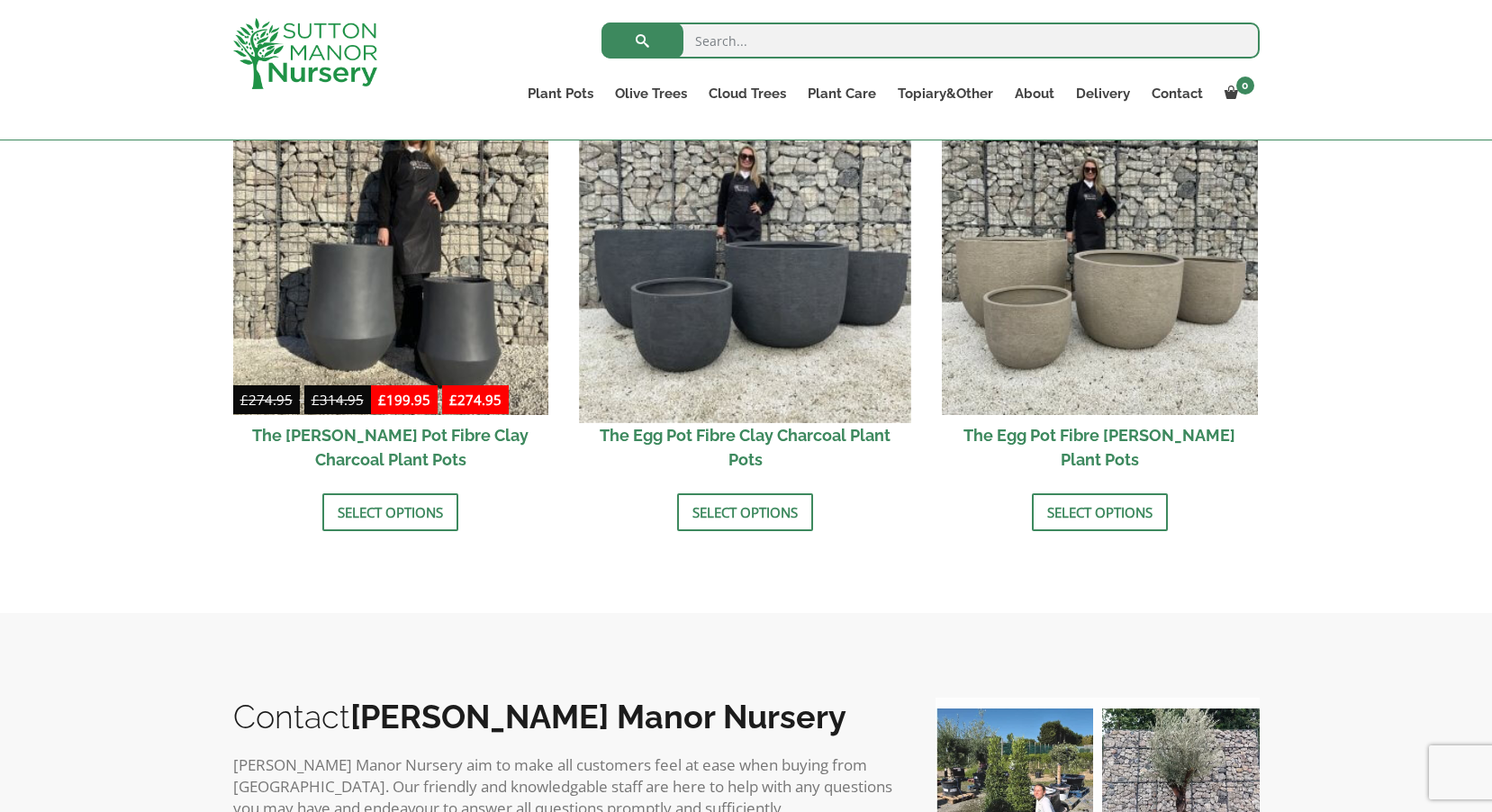
scroll to position [630, 0]
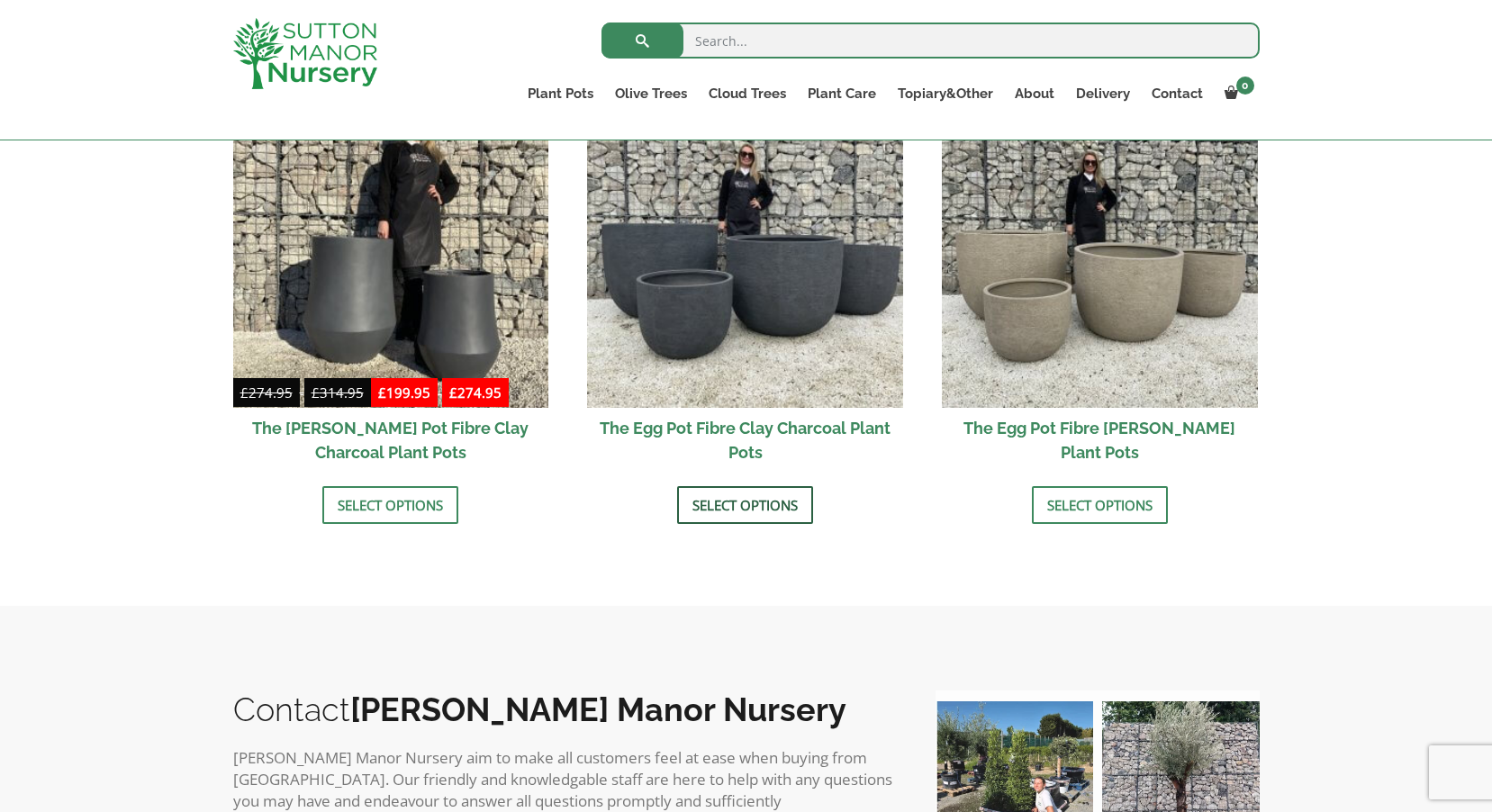
click at [736, 503] on link "Select options" at bounding box center [745, 505] width 136 height 38
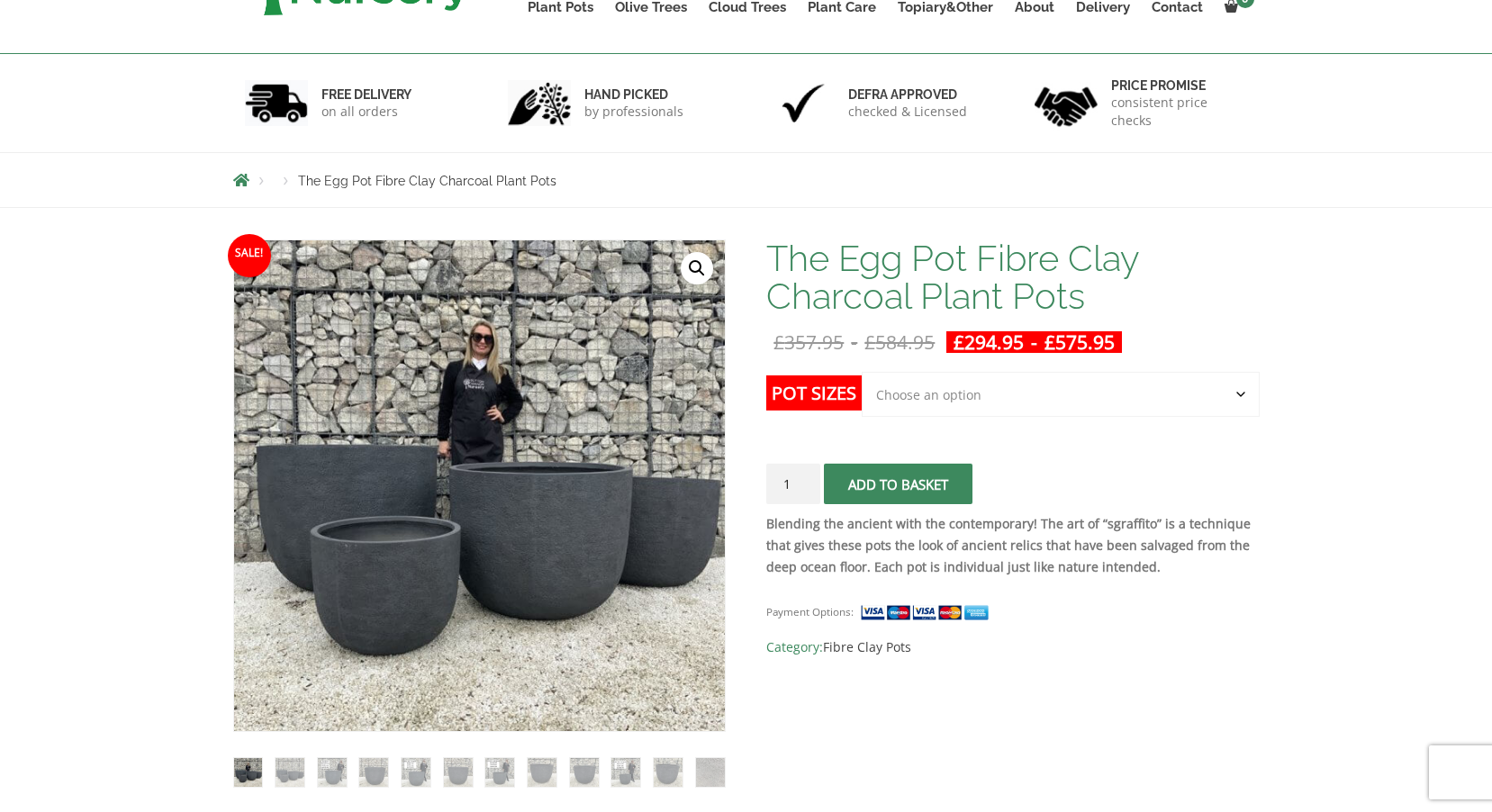
scroll to position [270, 0]
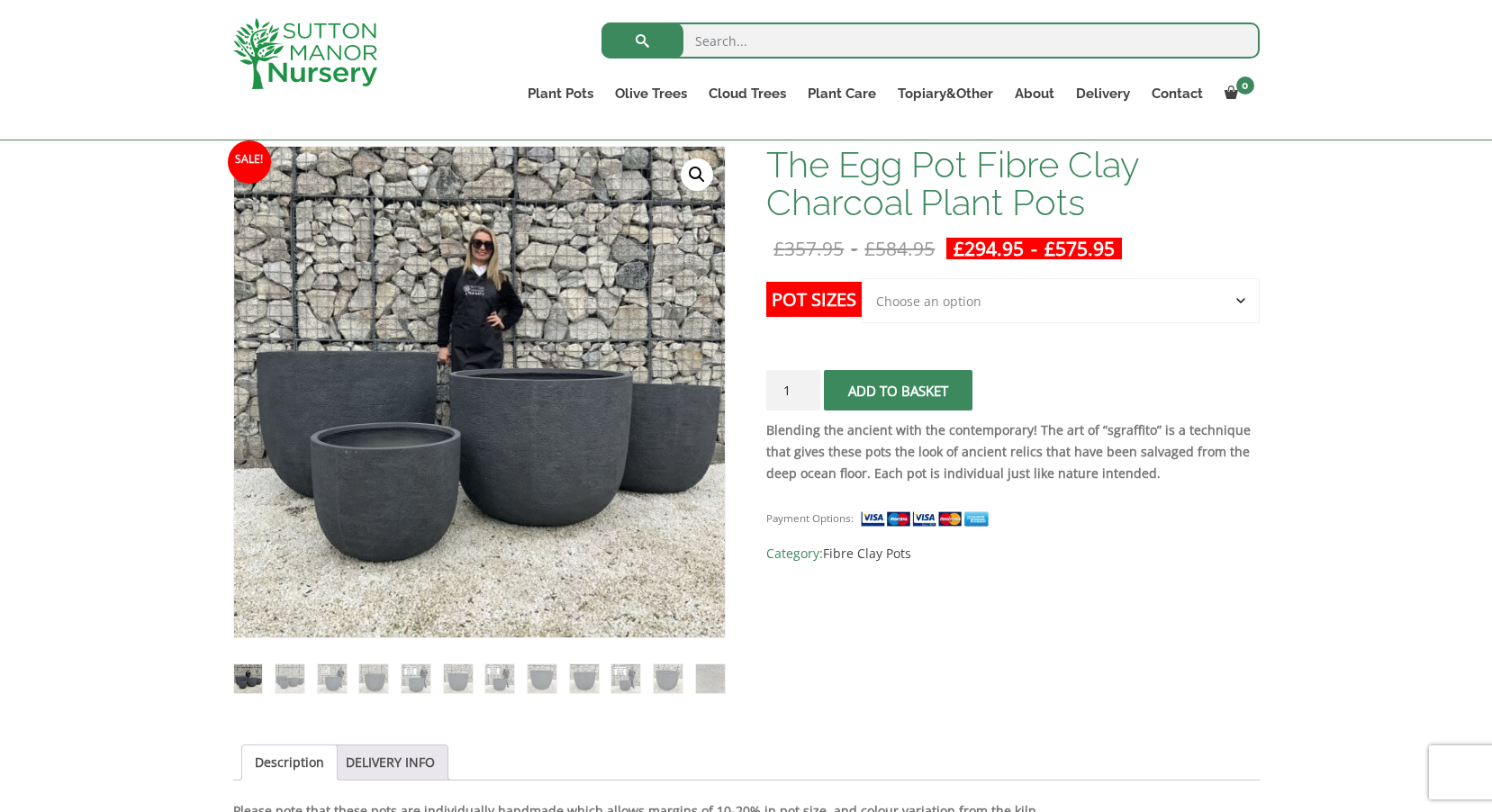
click at [915, 298] on select "Choose an option Click here to buy the 5th To Largest Pot In The Picture Click …" at bounding box center [1060, 300] width 397 height 45
click at [862, 278] on select "Choose an option Click here to buy the 5th To Largest Pot In The Picture Click …" at bounding box center [1060, 300] width 397 height 45
select select "Click here to buy the 5th To Largest Pot In The Picture"
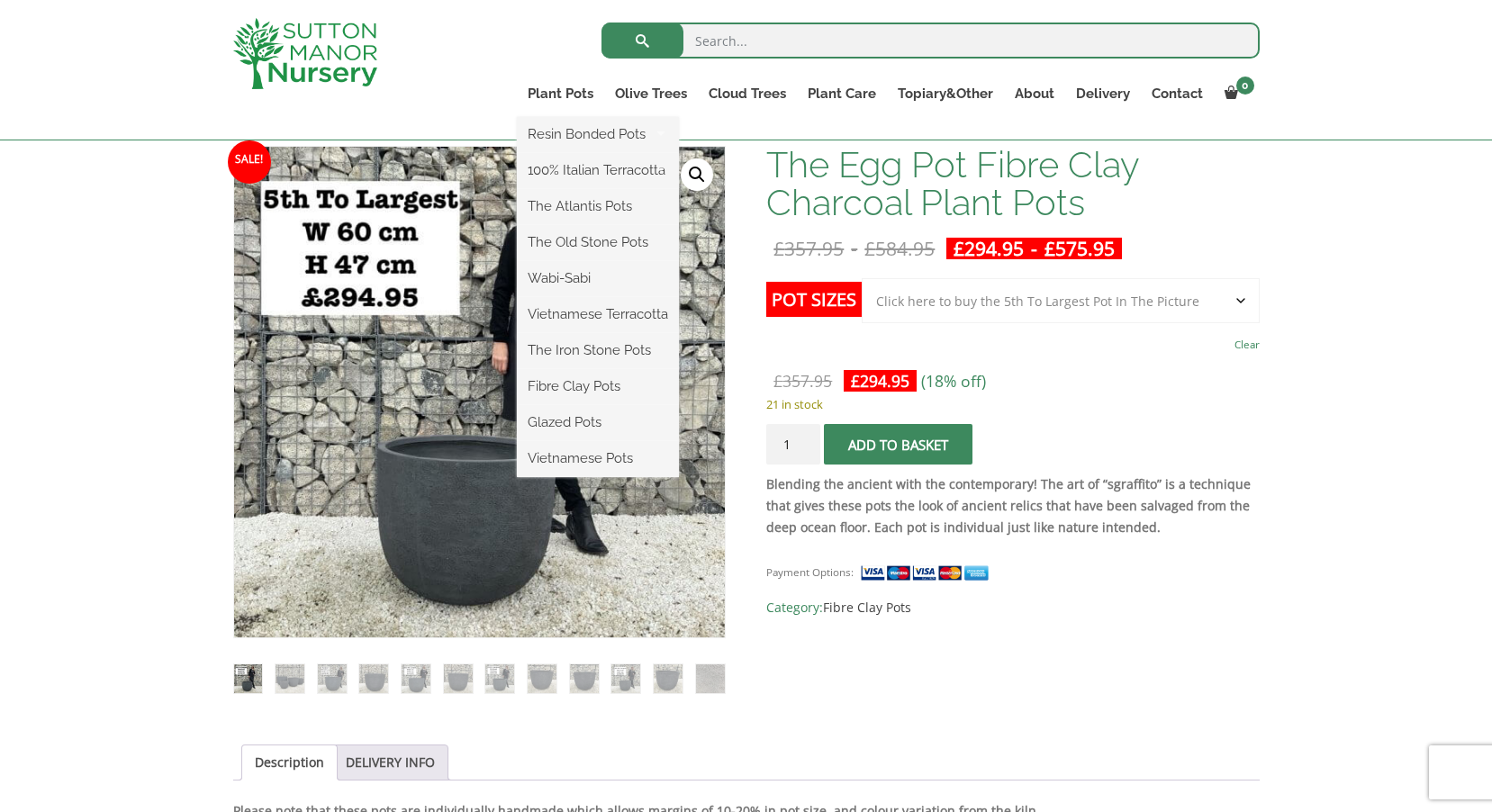
click at [567, 117] on ul "Resin Bonded Pots The Amalfi Pots The Milan Pots The Capri Pots The Brunello Po…" at bounding box center [597, 297] width 162 height 360
click at [590, 462] on link "Vietnamese Pots" at bounding box center [597, 458] width 162 height 27
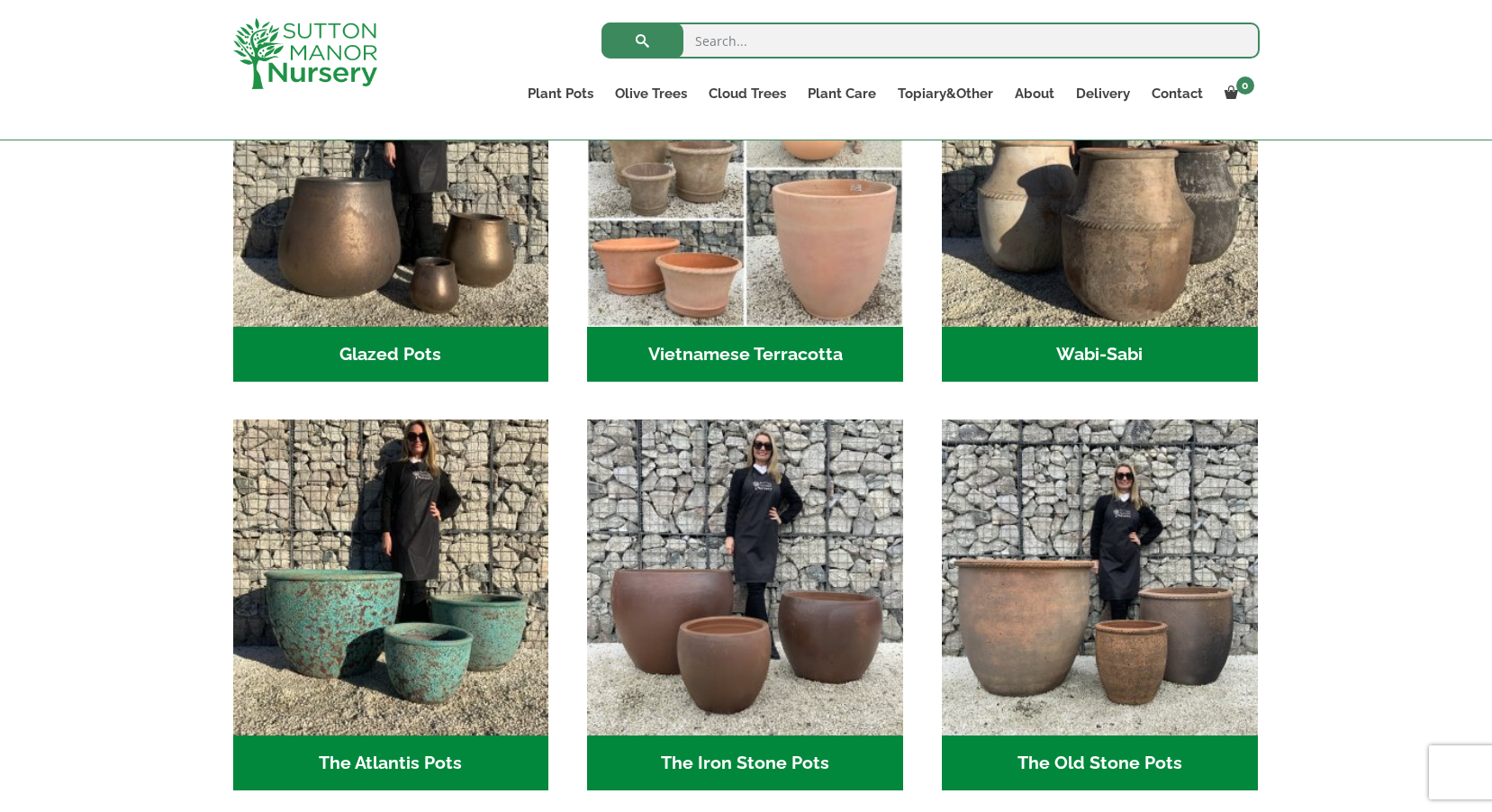
scroll to position [720, 0]
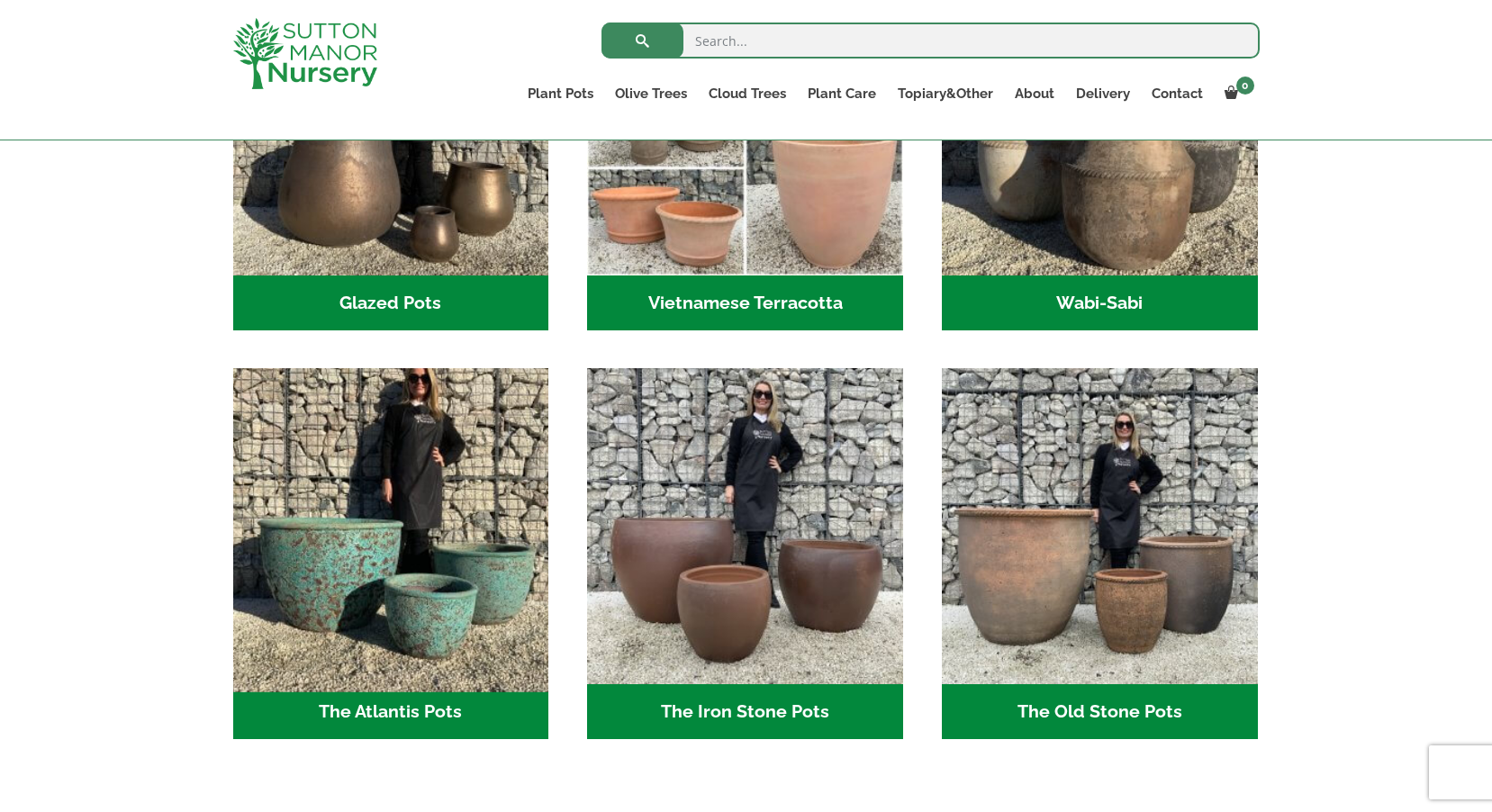
click at [386, 611] on img "Visit product category The Atlantis Pots" at bounding box center [390, 526] width 331 height 331
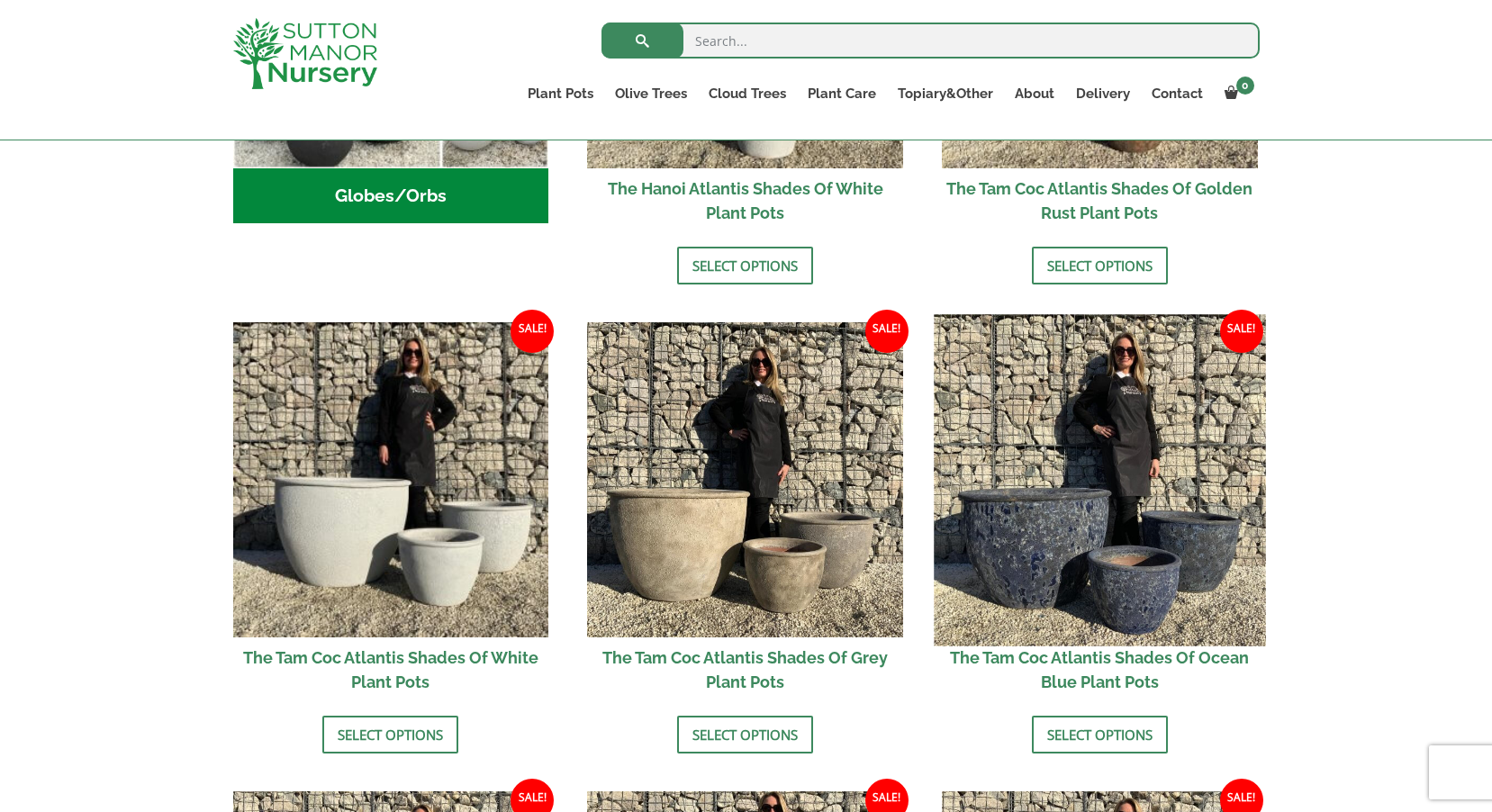
scroll to position [810, 0]
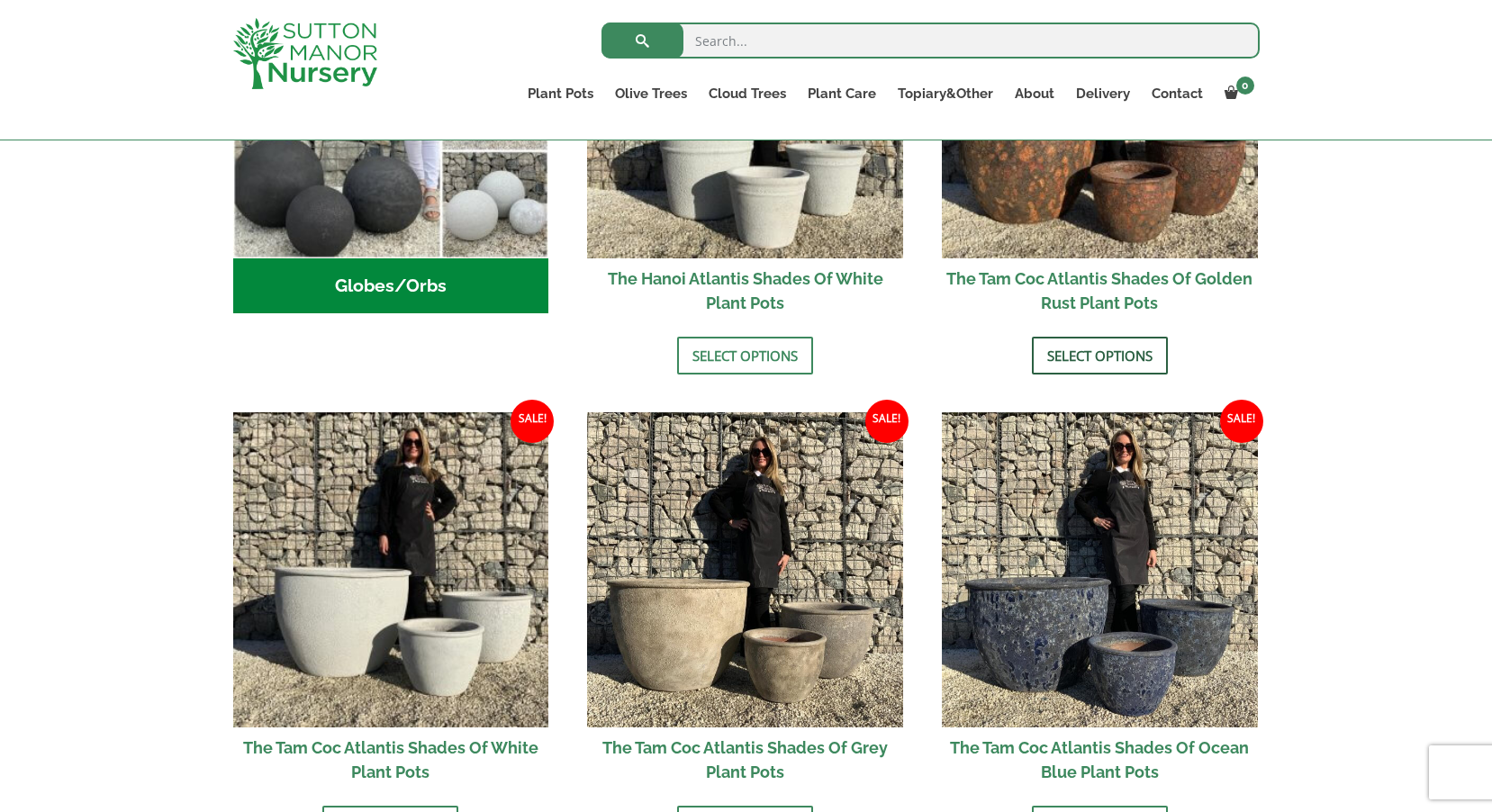
click at [1094, 353] on link "Select options" at bounding box center [1099, 355] width 136 height 38
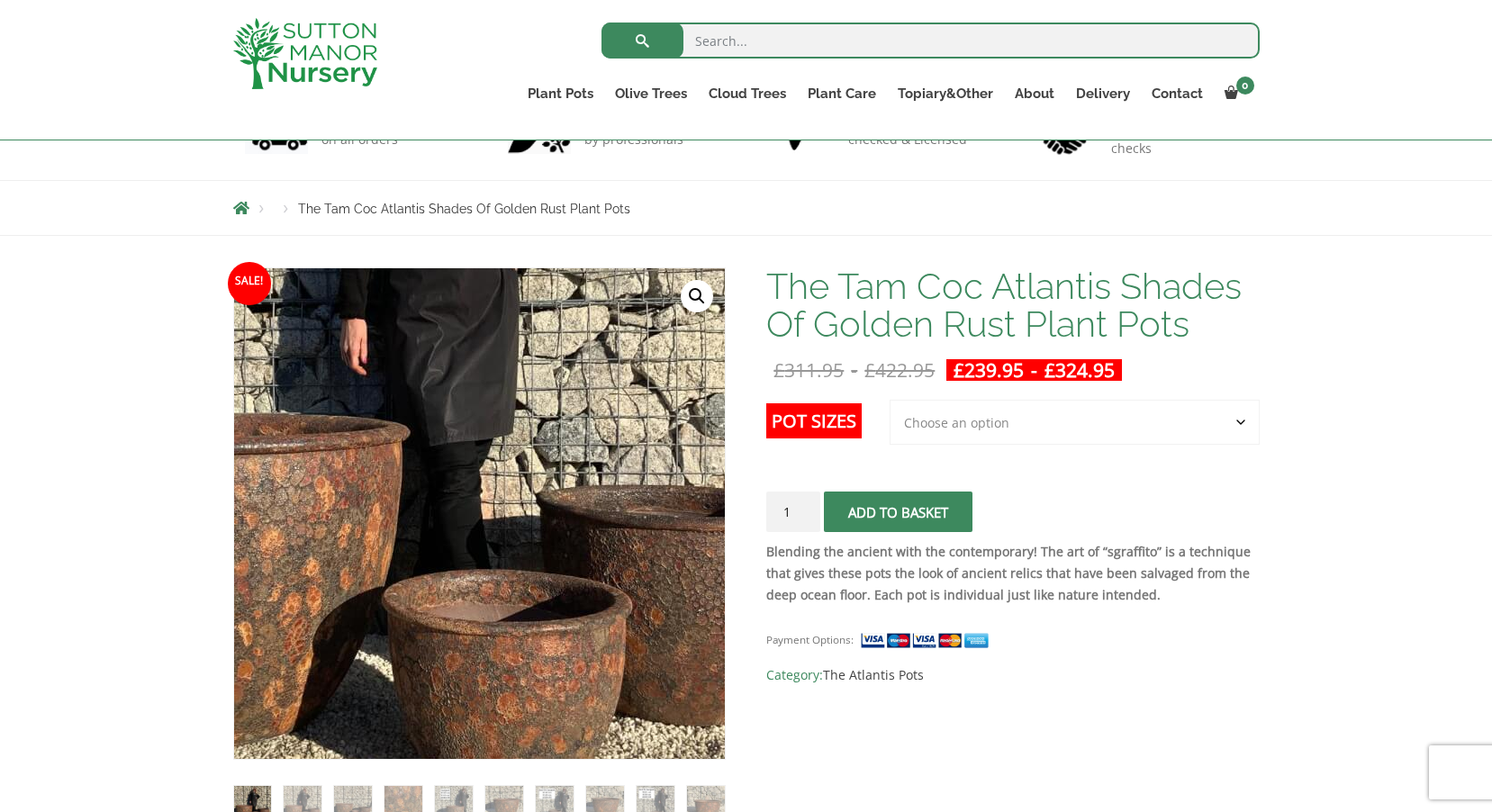
scroll to position [180, 0]
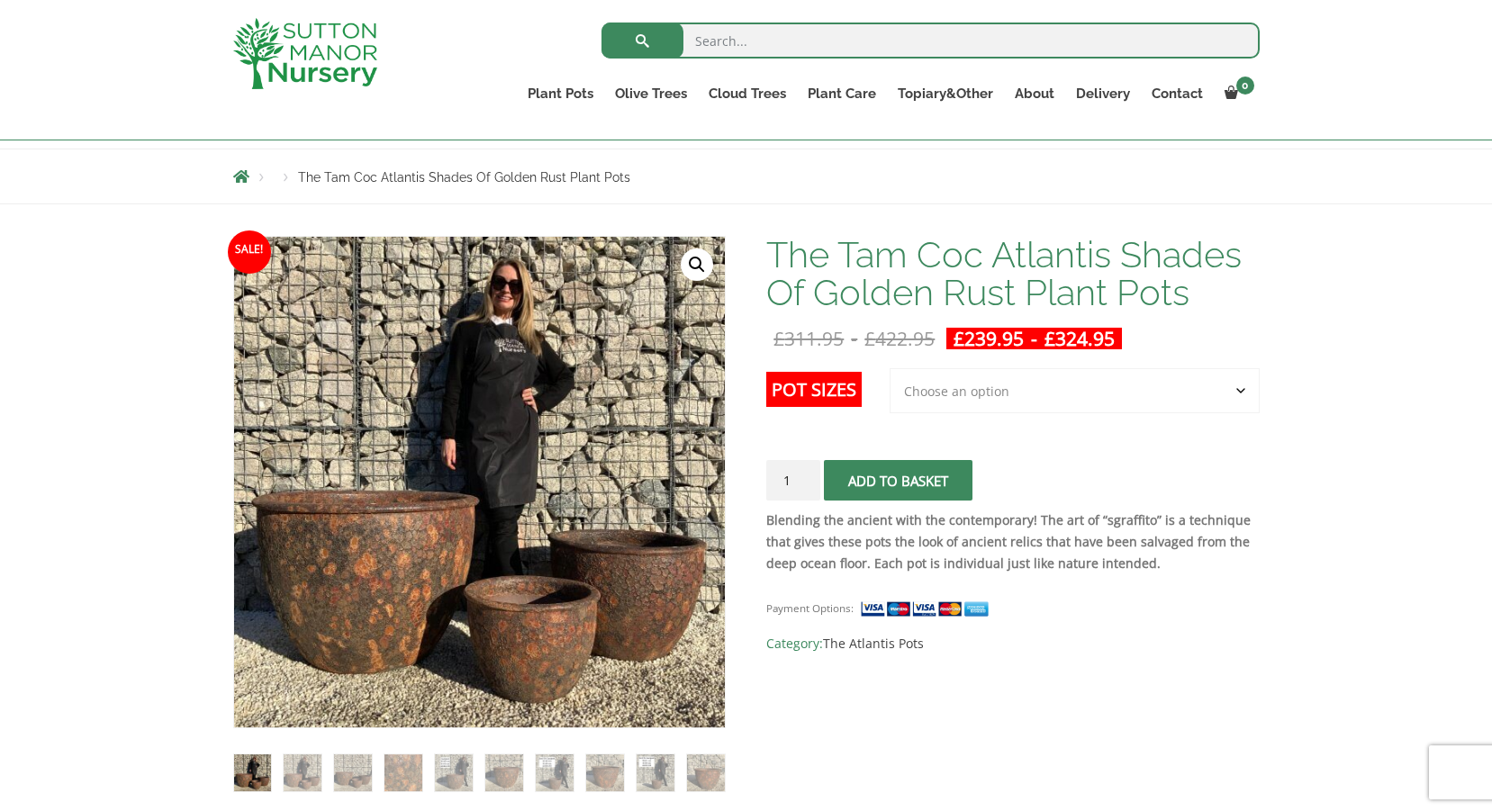
click at [971, 382] on select "Choose an option 3rd to Largest Pot In The Picture 2nd to Largest Pot In The Pi…" at bounding box center [1074, 390] width 370 height 45
select select "2nd to Largest Pot In The Picture"
click at [890, 368] on select "Choose an option 3rd to Largest Pot In The Picture 2nd to Largest Pot In The Pi…" at bounding box center [1074, 390] width 370 height 45
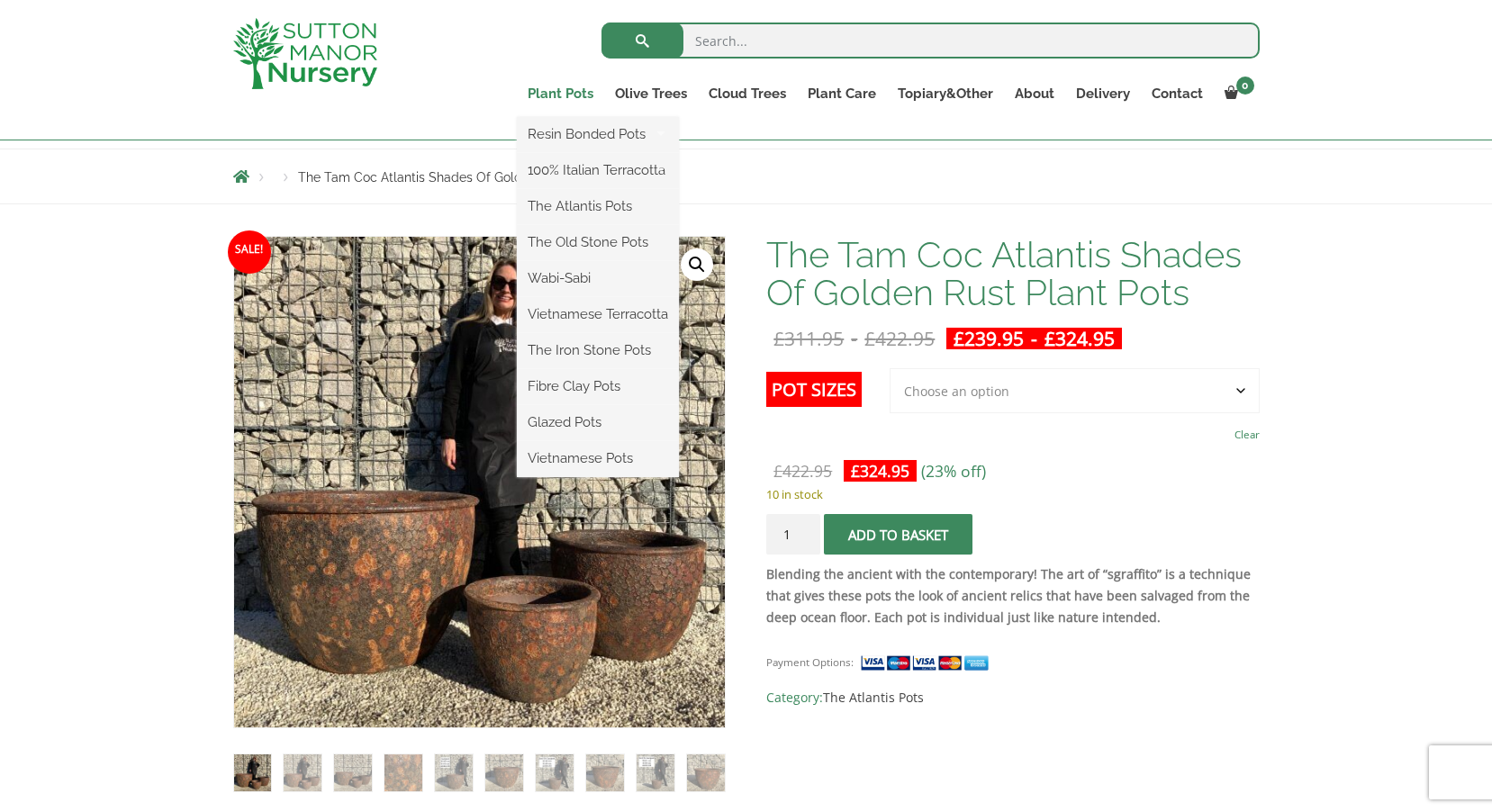
click at [553, 92] on link "Plant Pots" at bounding box center [560, 93] width 87 height 25
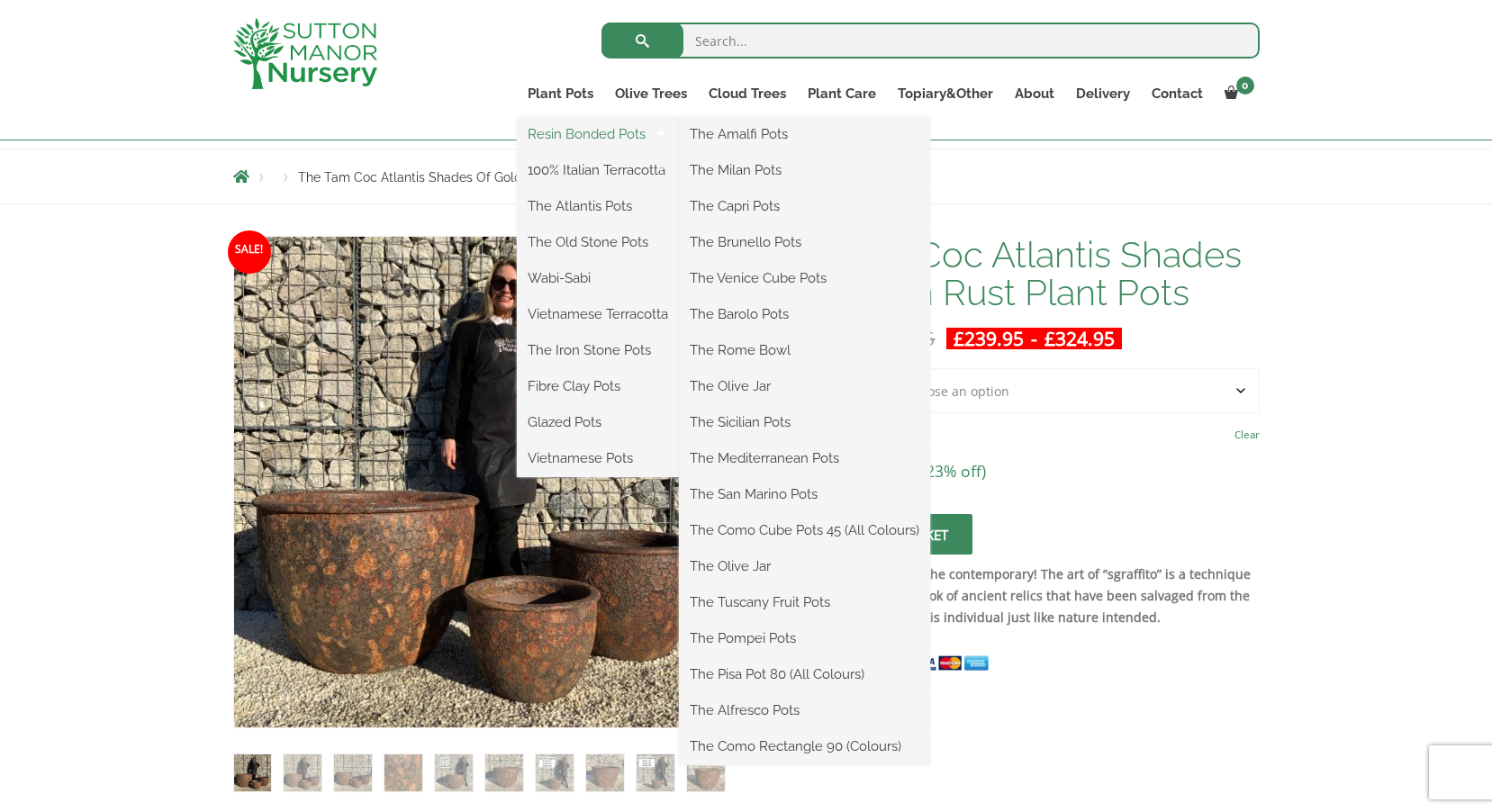
click at [571, 132] on link "Resin Bonded Pots" at bounding box center [597, 133] width 162 height 27
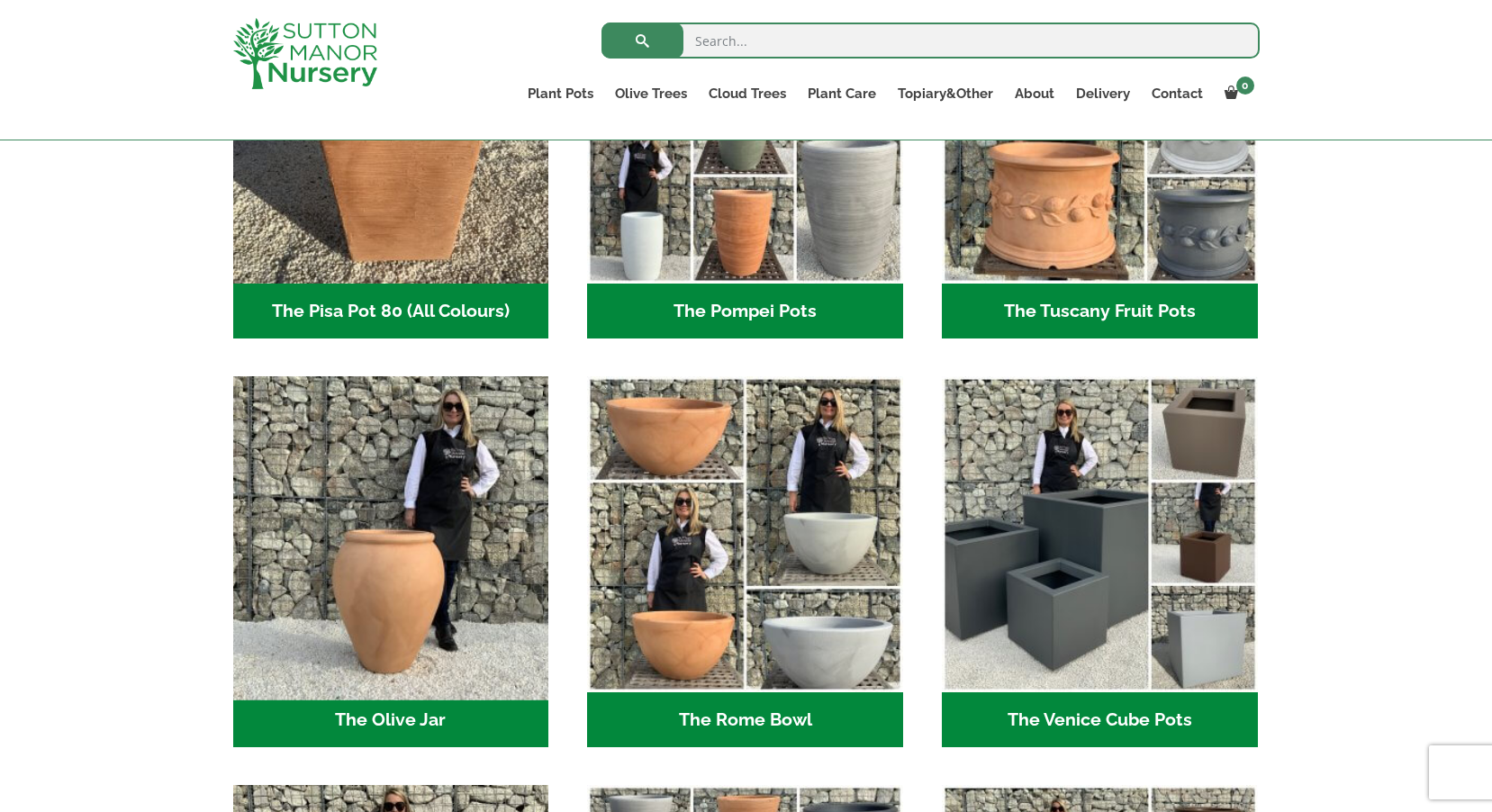
scroll to position [1440, 0]
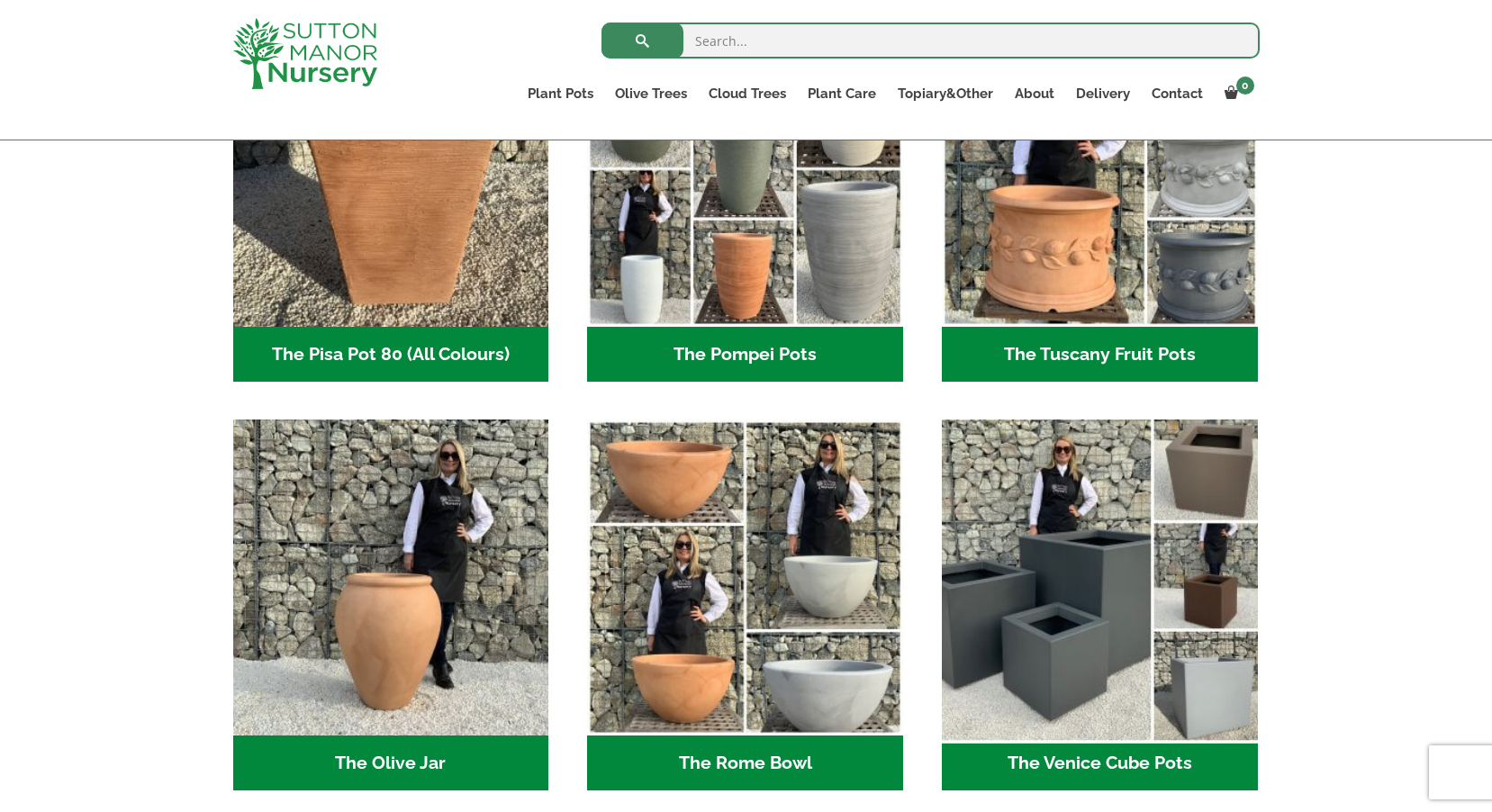
click at [1072, 637] on img "Visit product category The Venice Cube Pots" at bounding box center [1098, 577] width 331 height 331
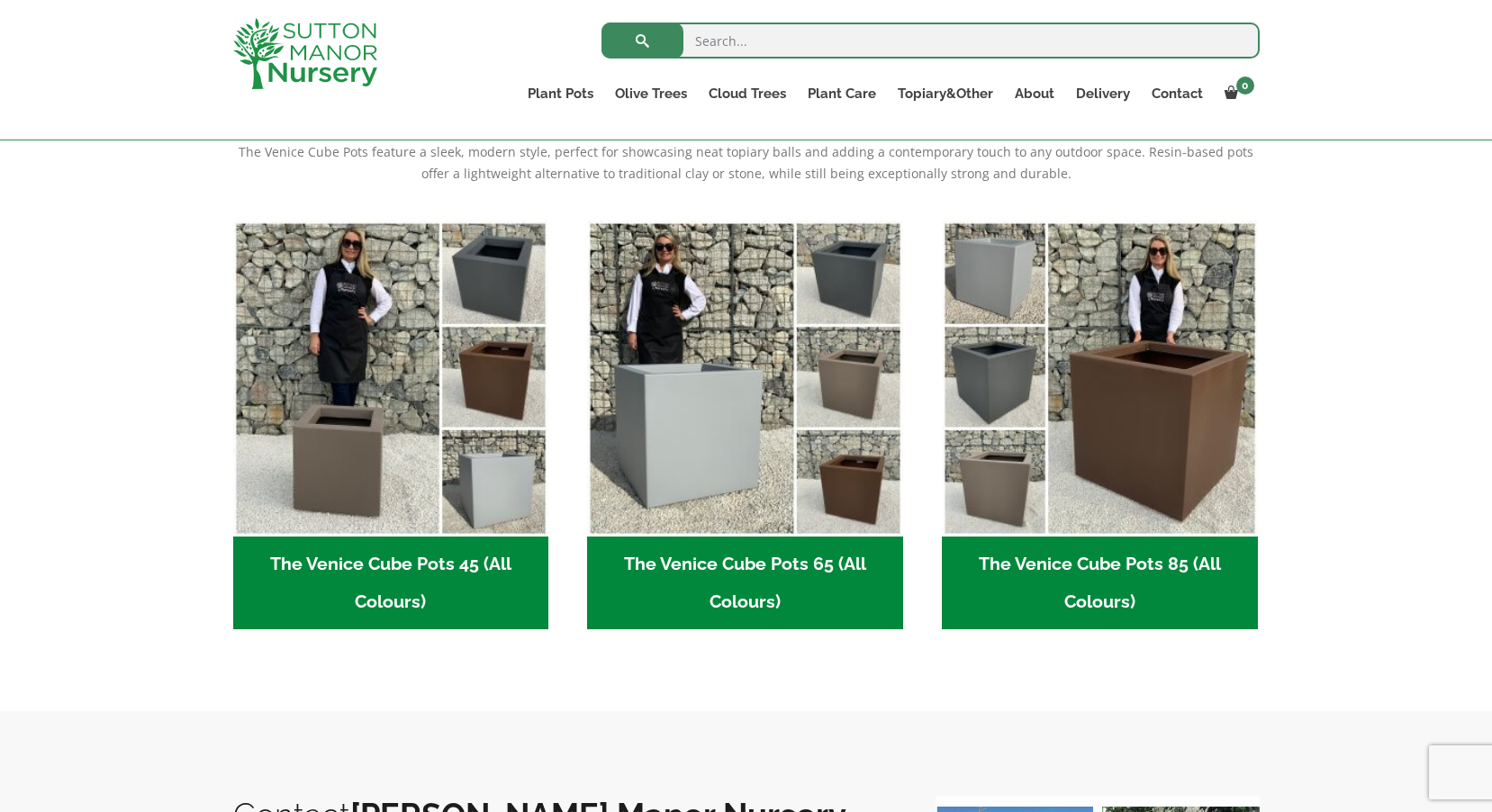
scroll to position [360, 0]
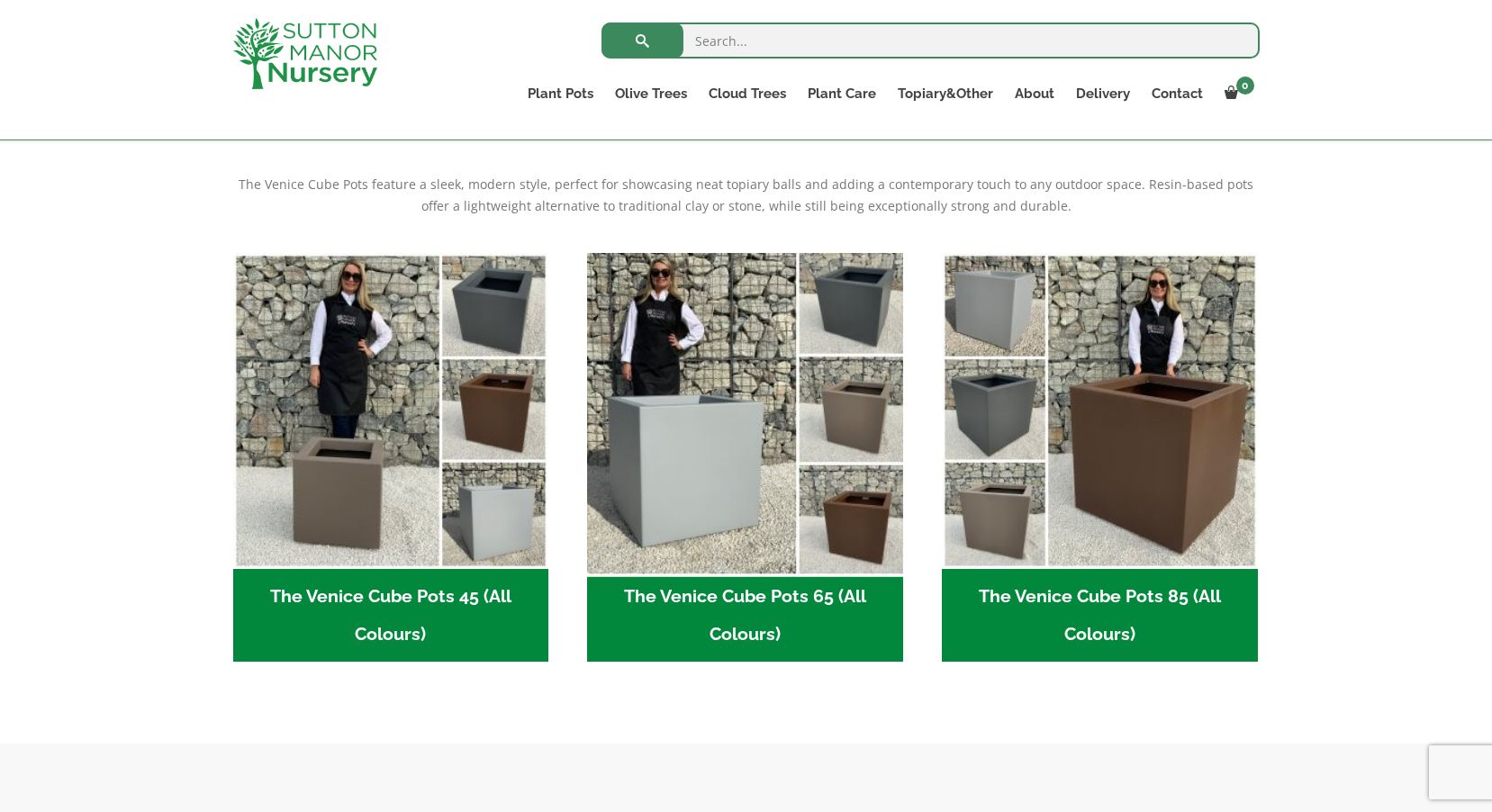
click at [691, 498] on img "Visit product category The Venice Cube Pots 65 (All Colours)" at bounding box center [745, 410] width 331 height 331
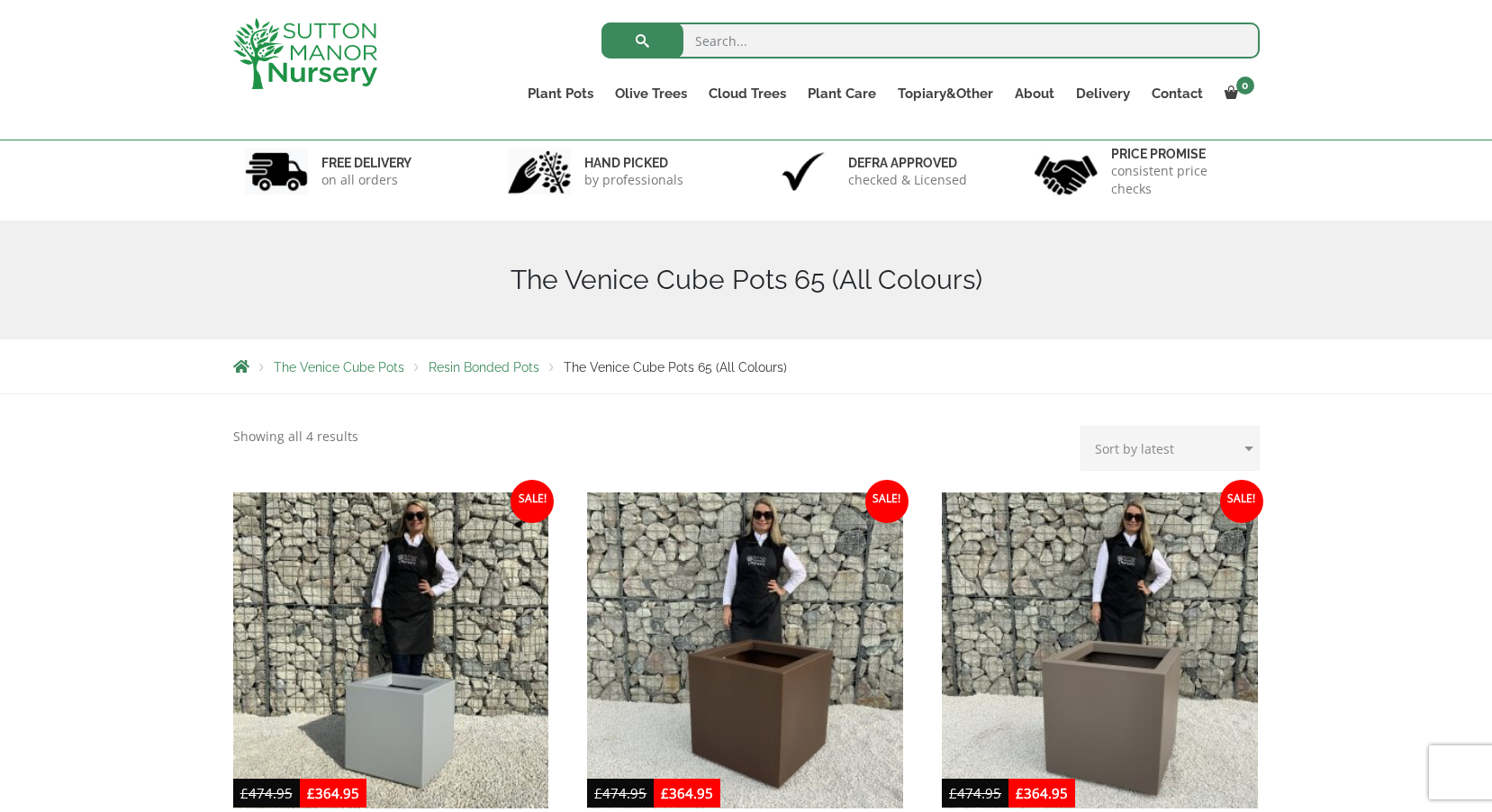
scroll to position [90, 0]
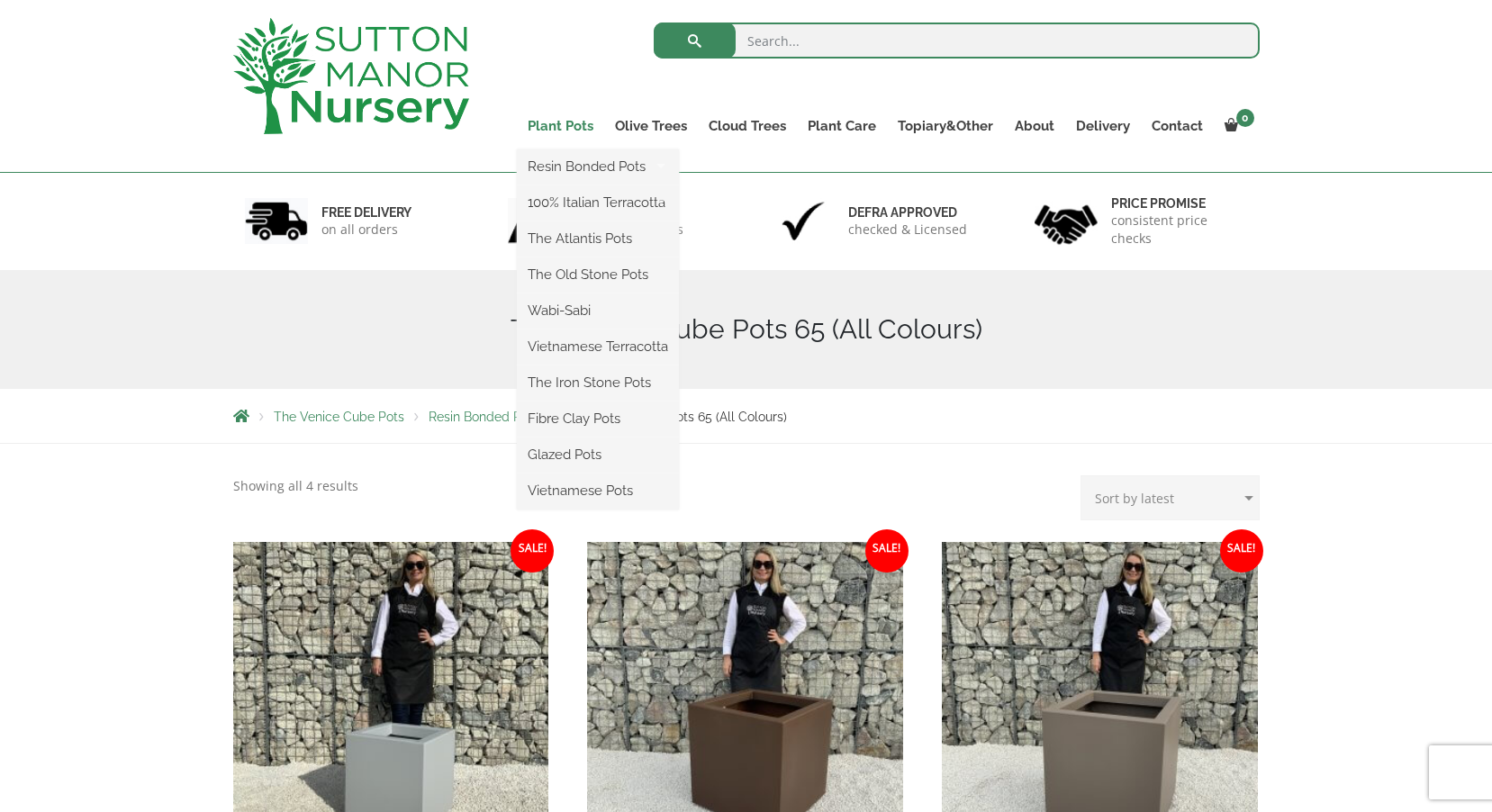
click at [554, 126] on link "Plant Pots" at bounding box center [560, 126] width 87 height 25
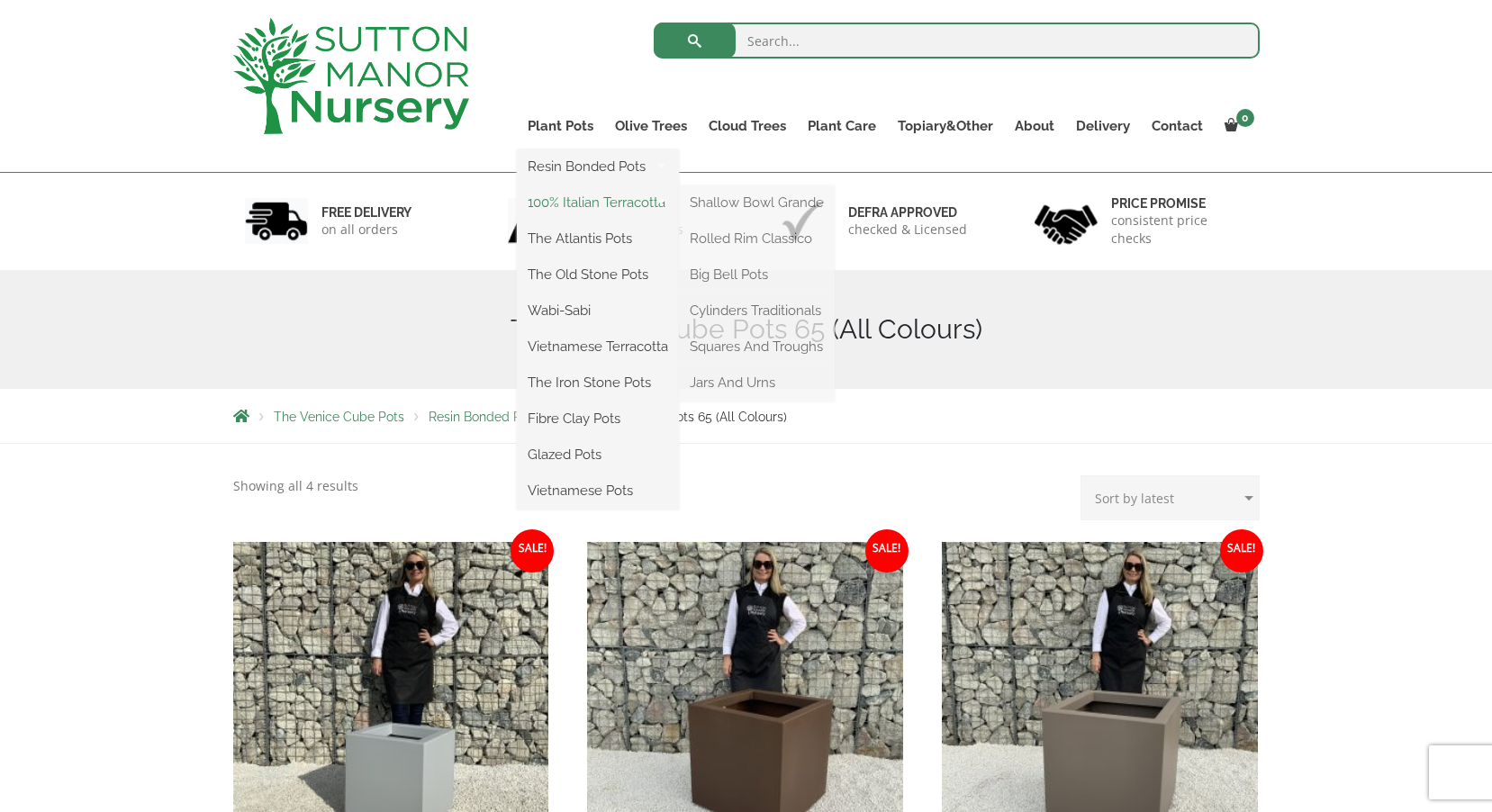
click at [552, 200] on link "100% Italian Terracotta" at bounding box center [597, 202] width 162 height 27
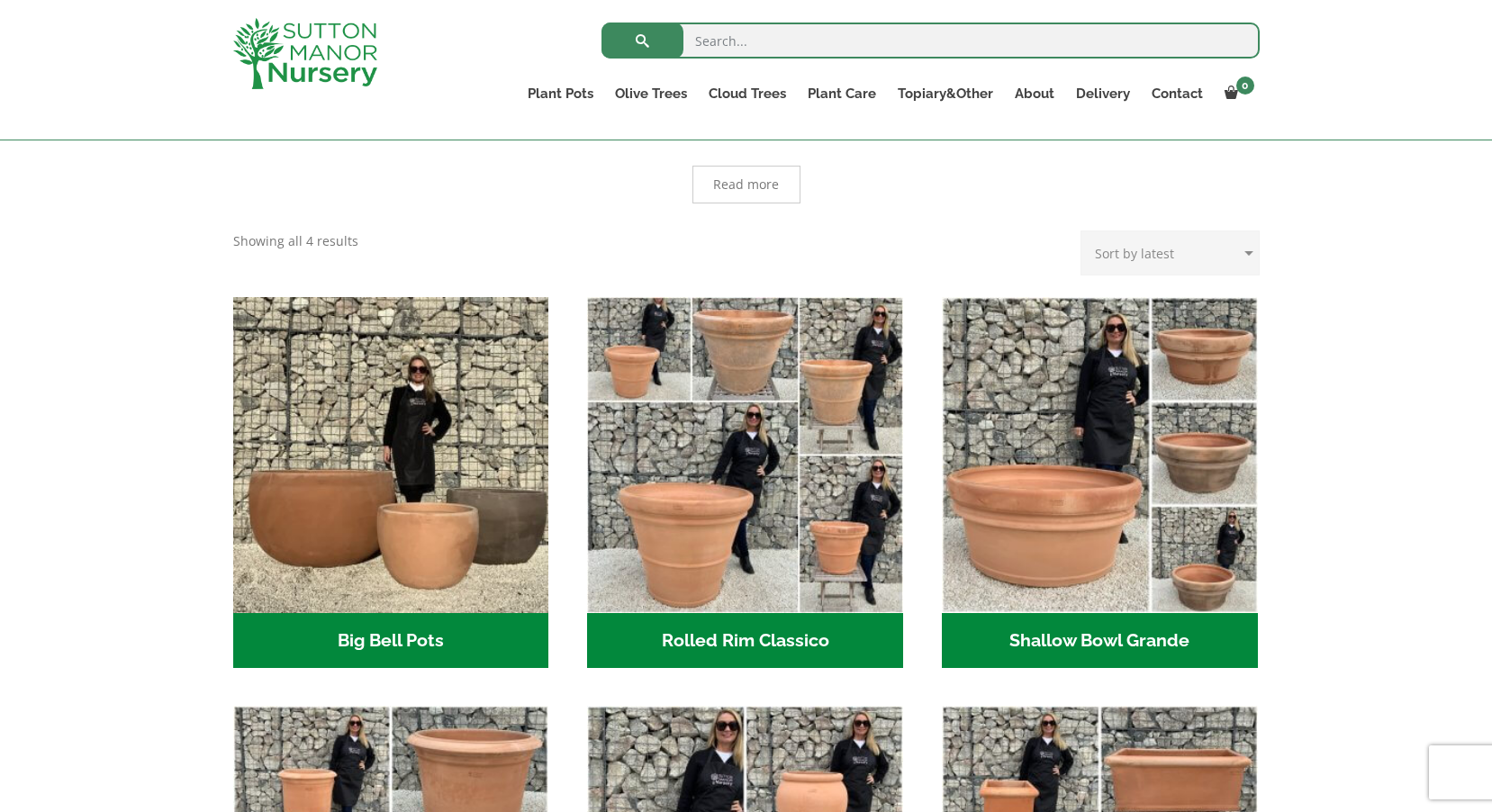
scroll to position [540, 0]
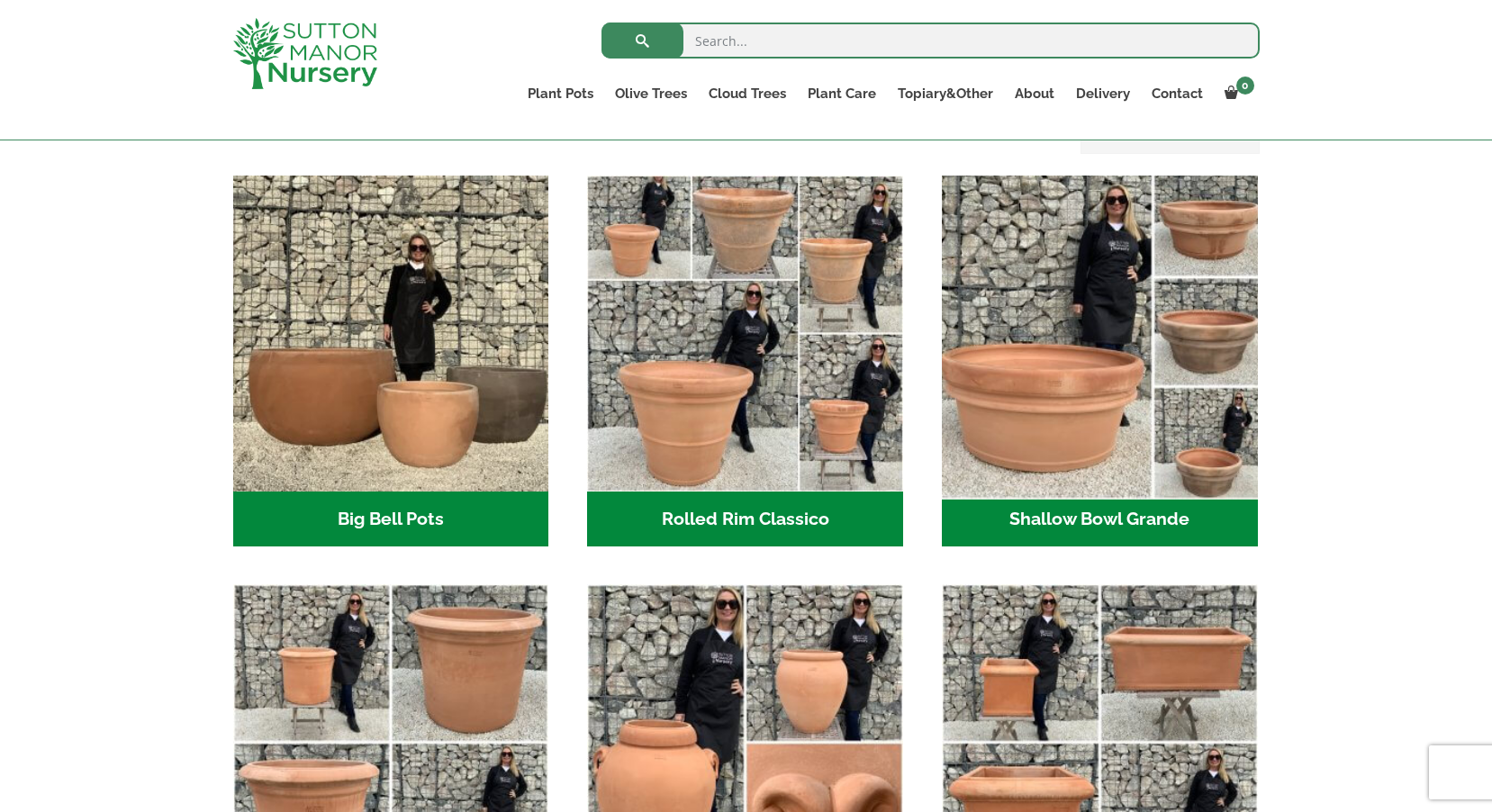
click at [1006, 379] on img "Visit product category Shallow Bowl Grande" at bounding box center [1098, 332] width 331 height 331
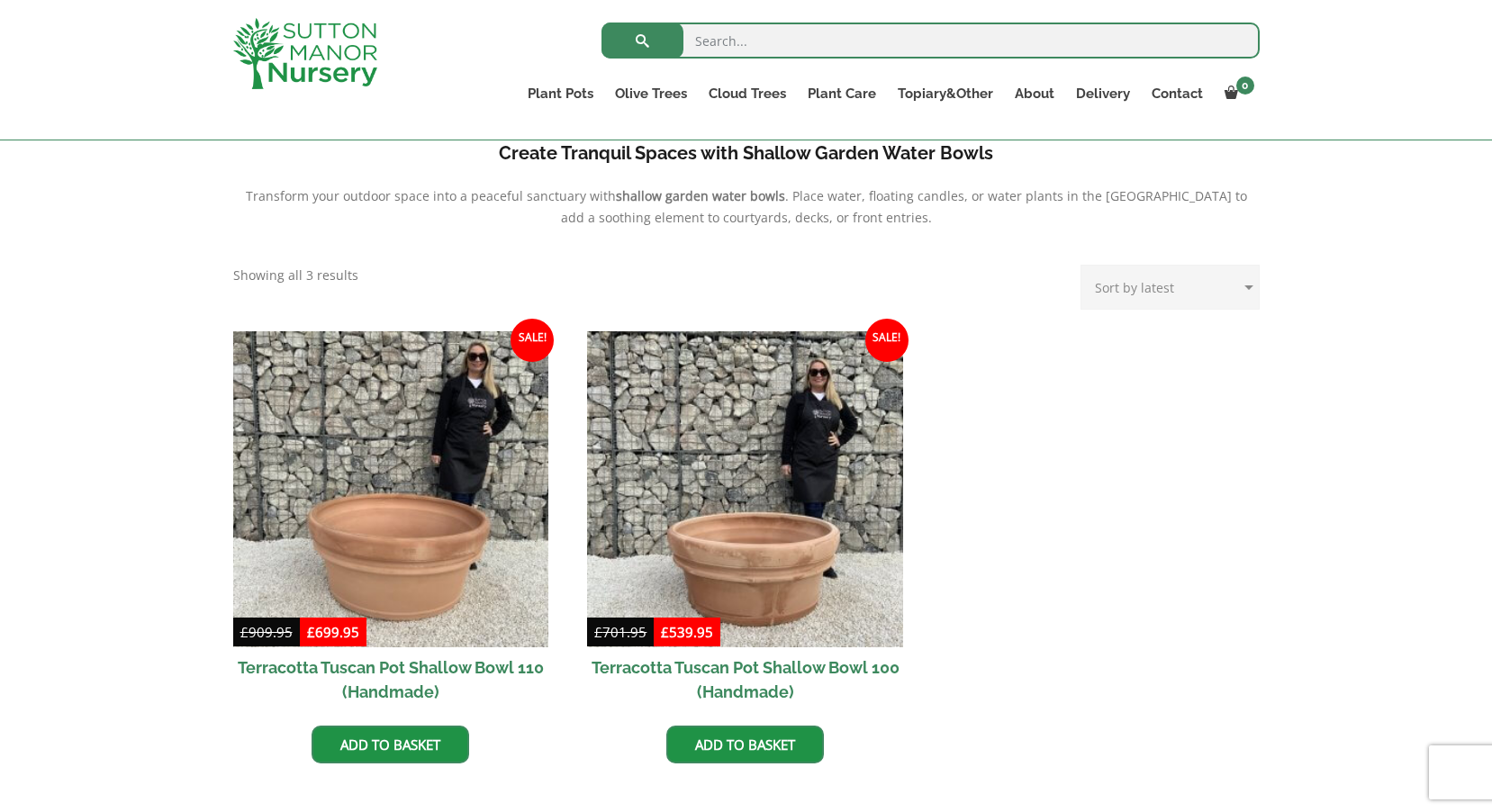
scroll to position [720, 0]
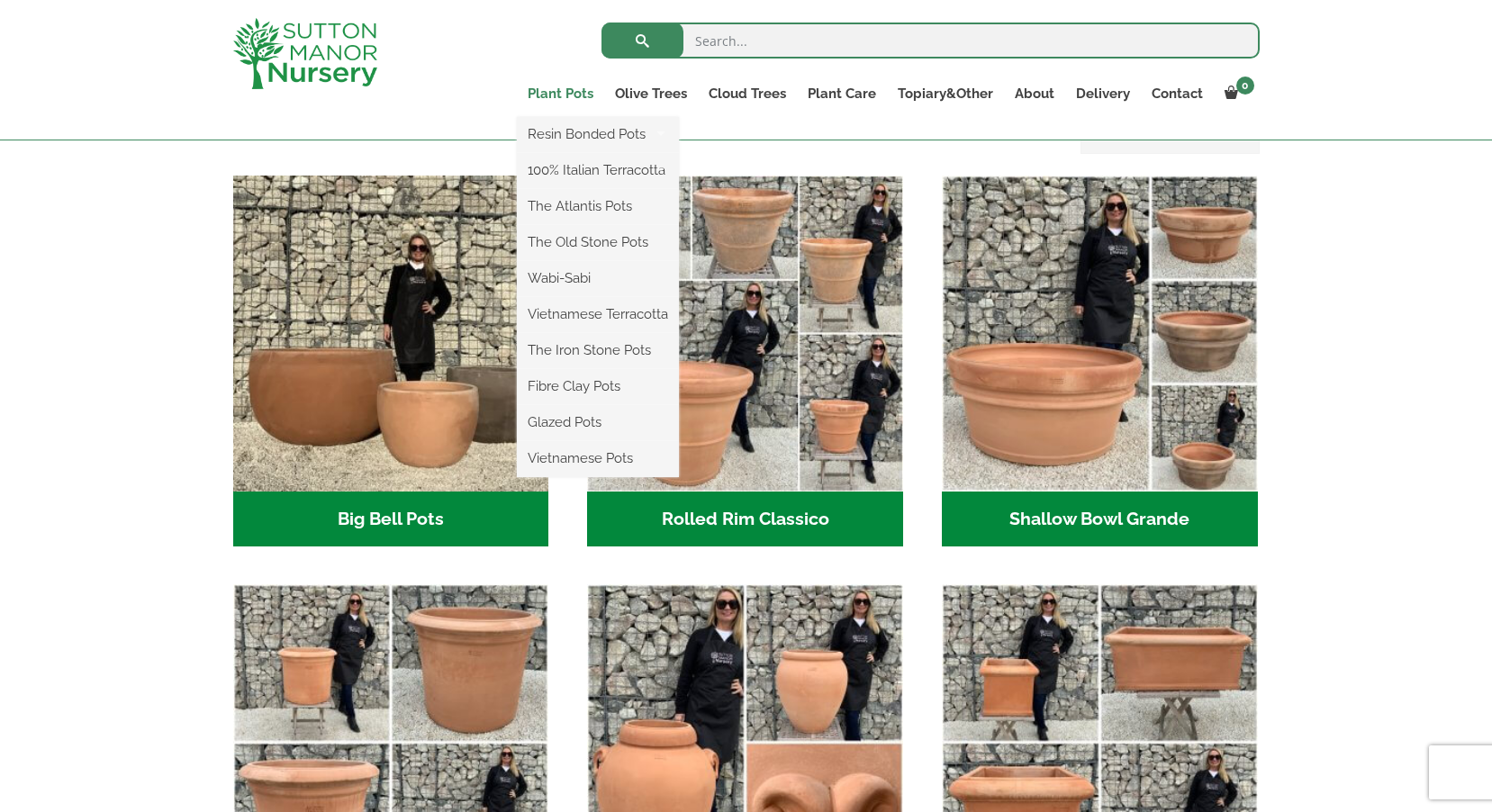
click at [582, 93] on link "Plant Pots" at bounding box center [560, 93] width 87 height 25
click at [592, 205] on link "The Atlantis Pots" at bounding box center [597, 206] width 162 height 27
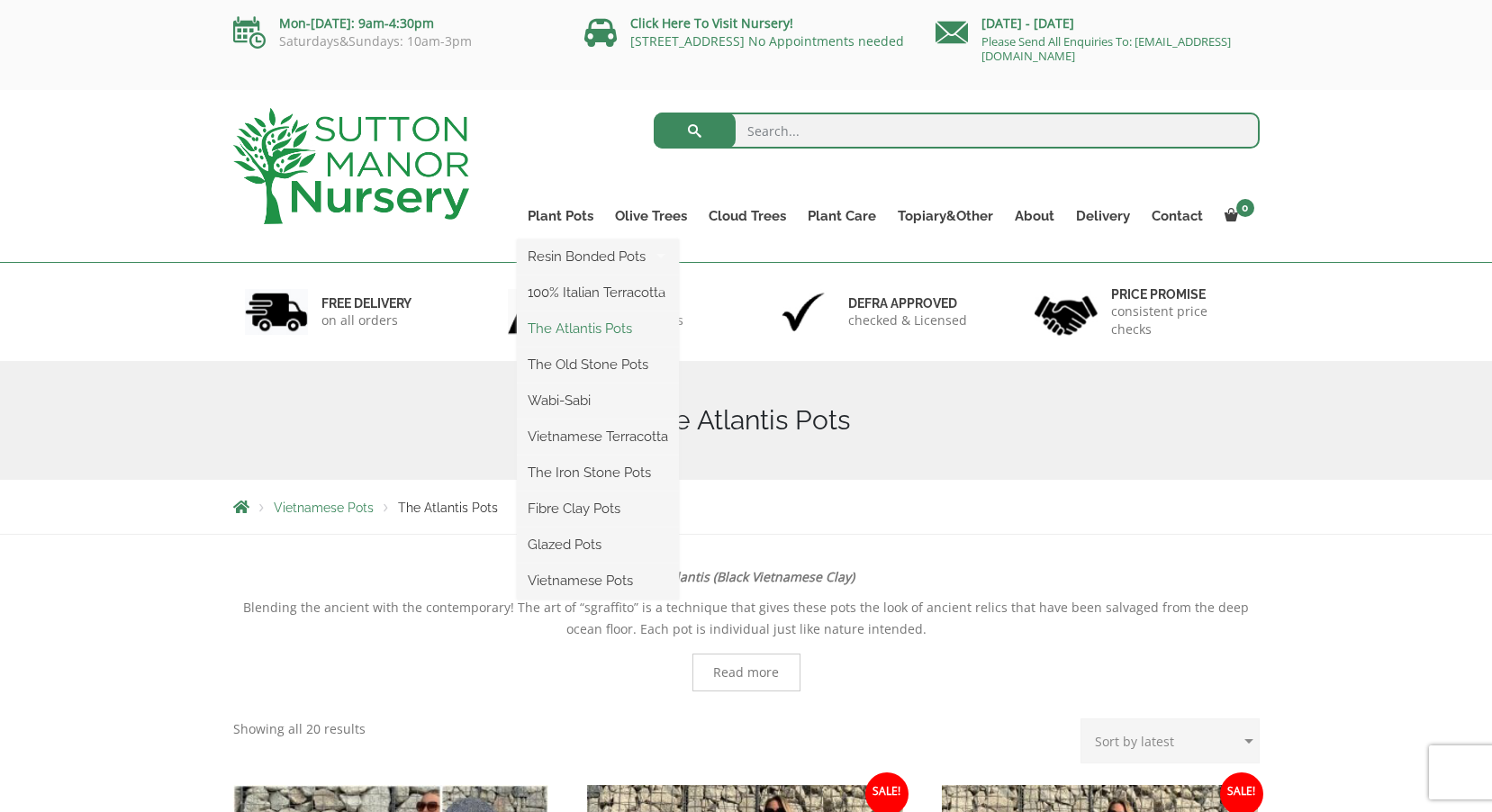
click at [591, 329] on link "The Atlantis Pots" at bounding box center [597, 328] width 162 height 27
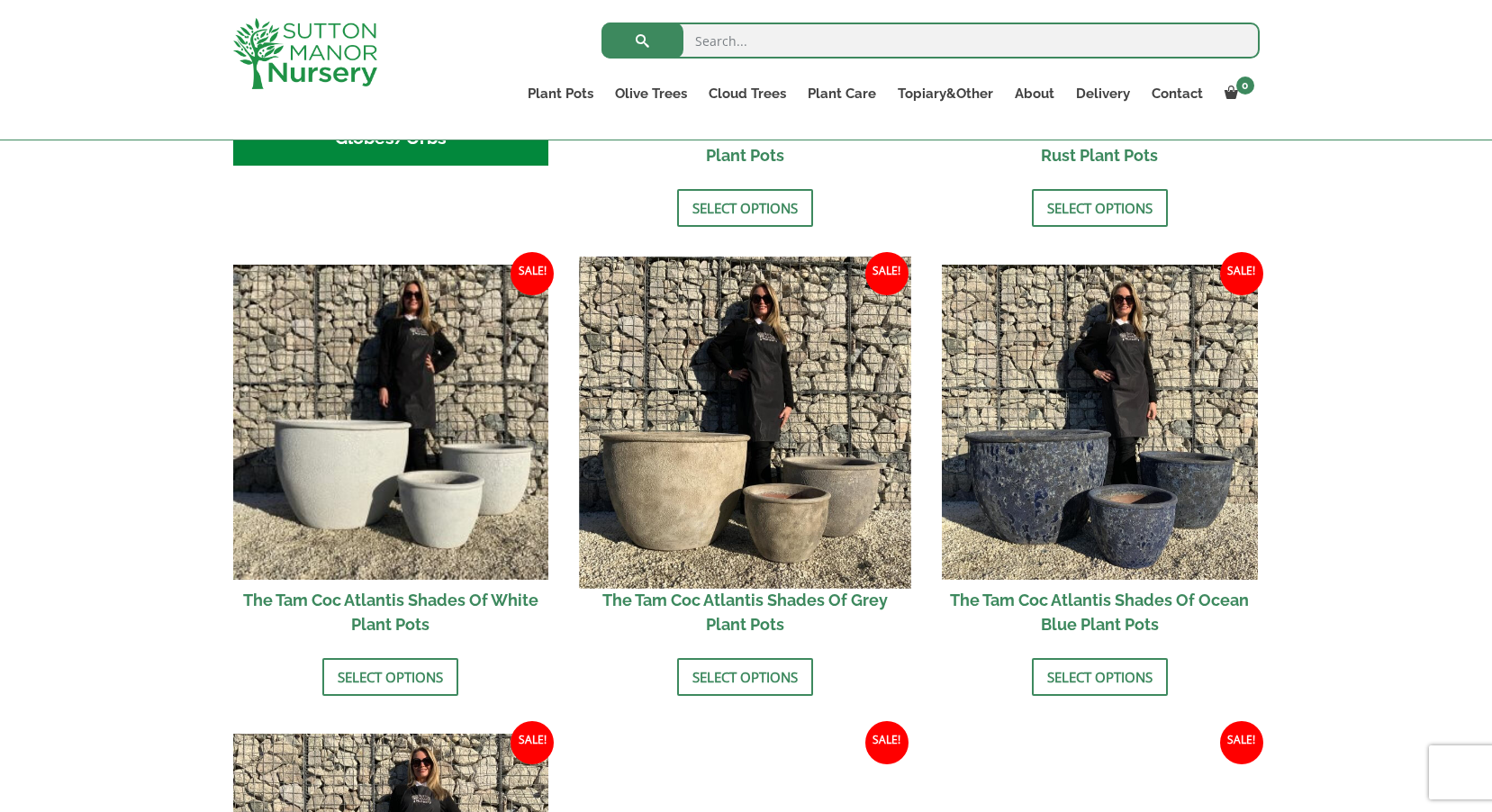
scroll to position [990, 0]
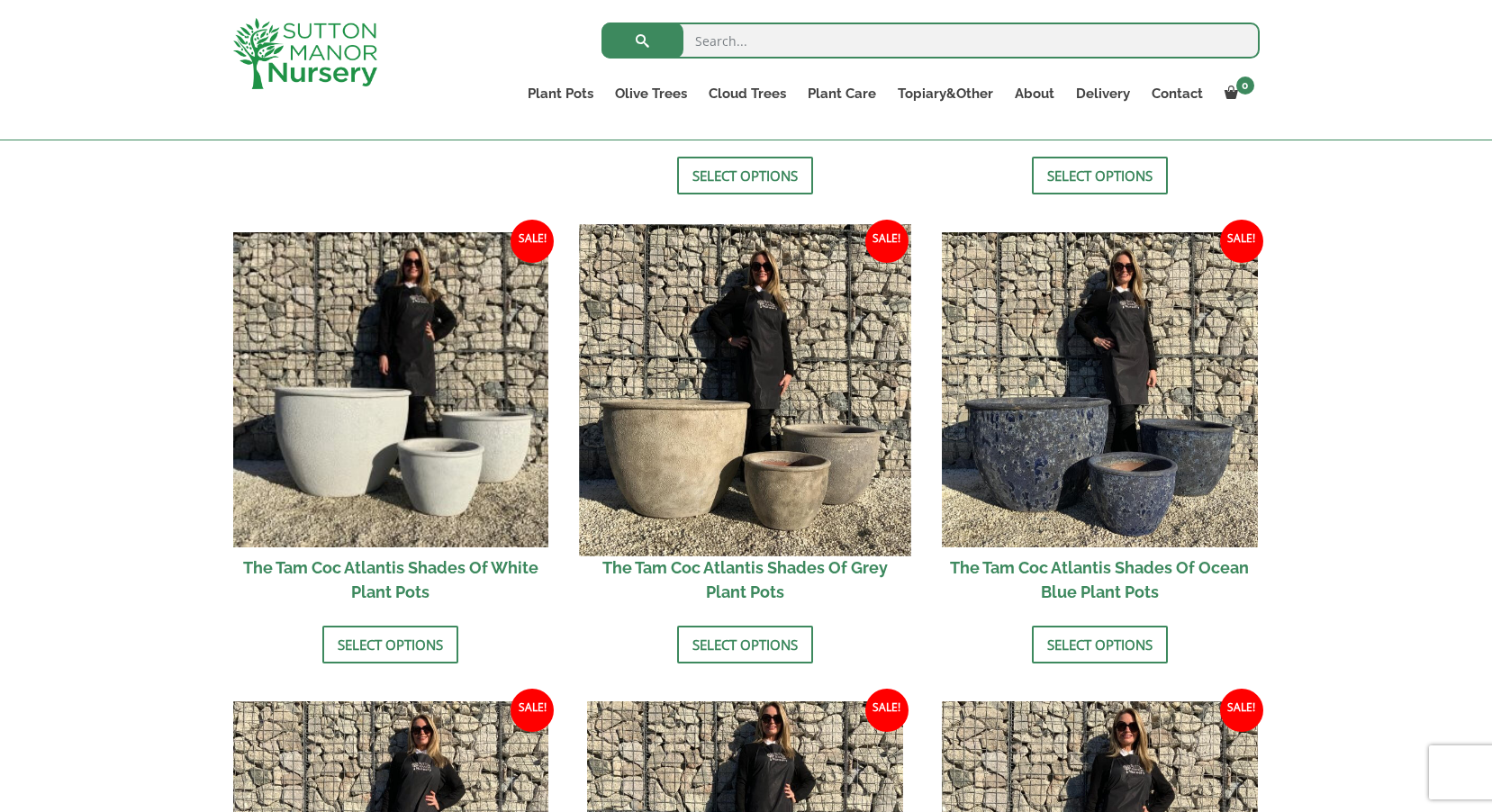
click at [835, 450] on img at bounding box center [745, 389] width 331 height 331
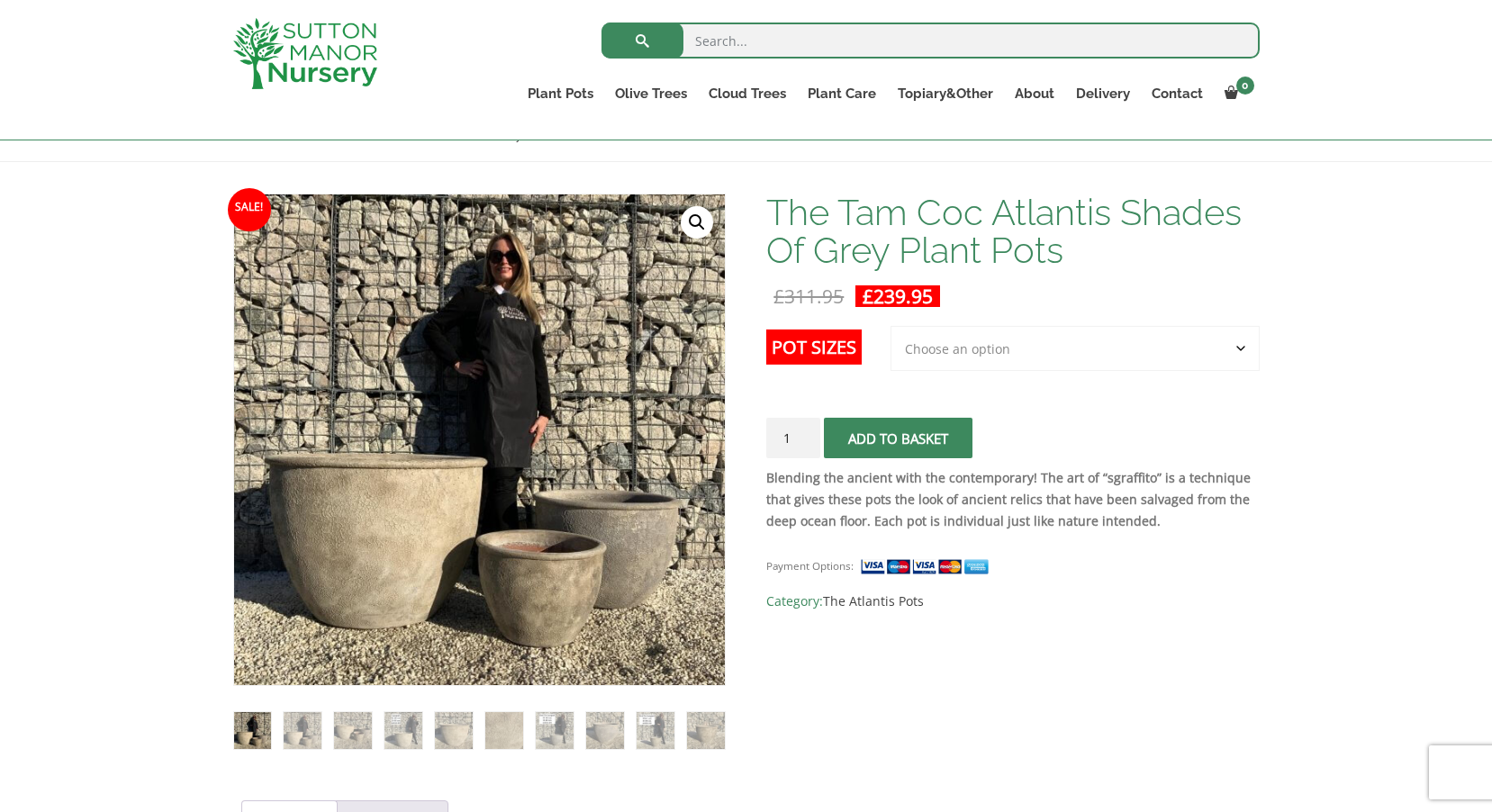
scroll to position [180, 0]
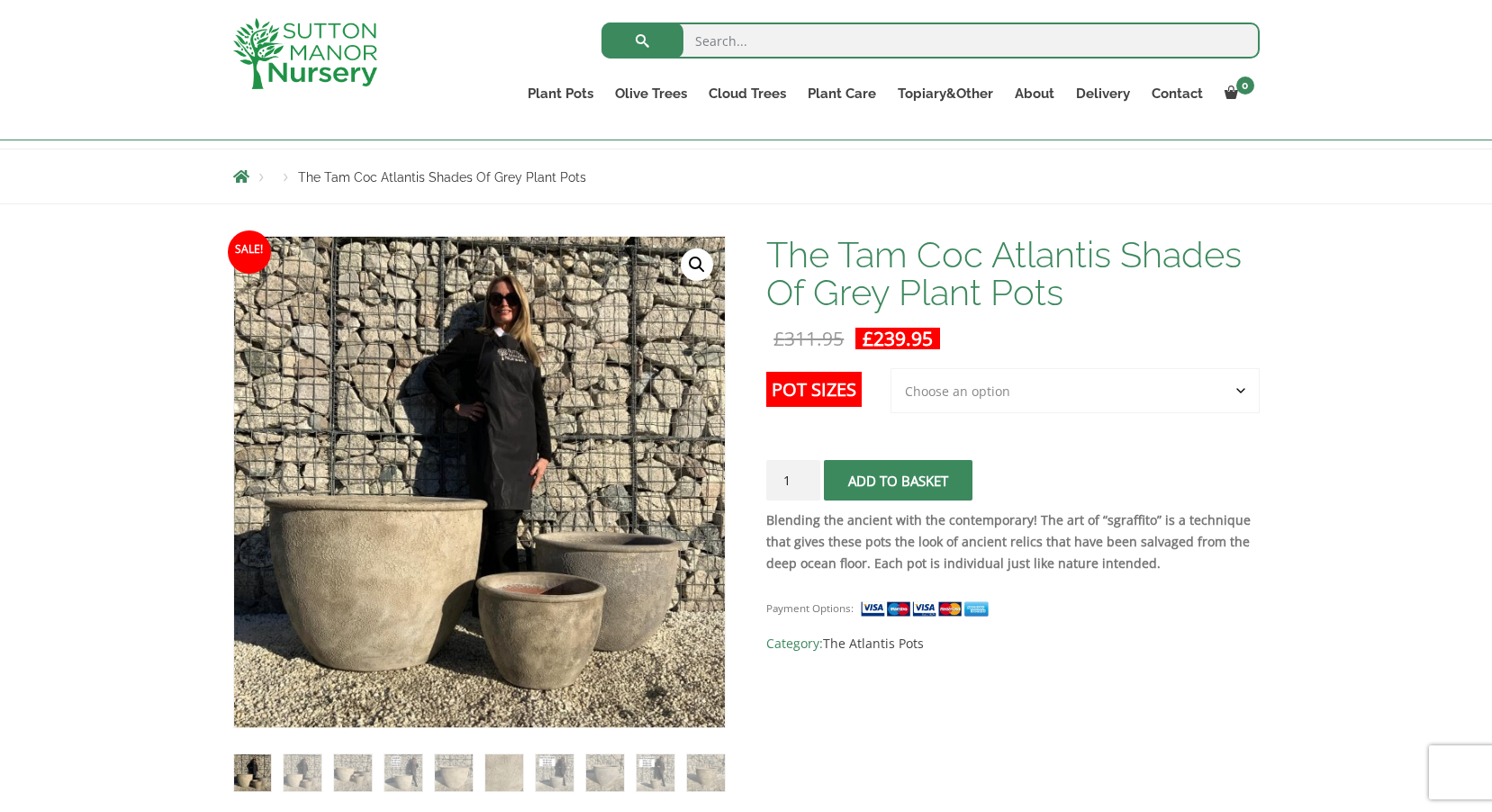
click at [932, 389] on select "Choose an option 3rd to Largest Pot In The Picture" at bounding box center [1074, 390] width 369 height 45
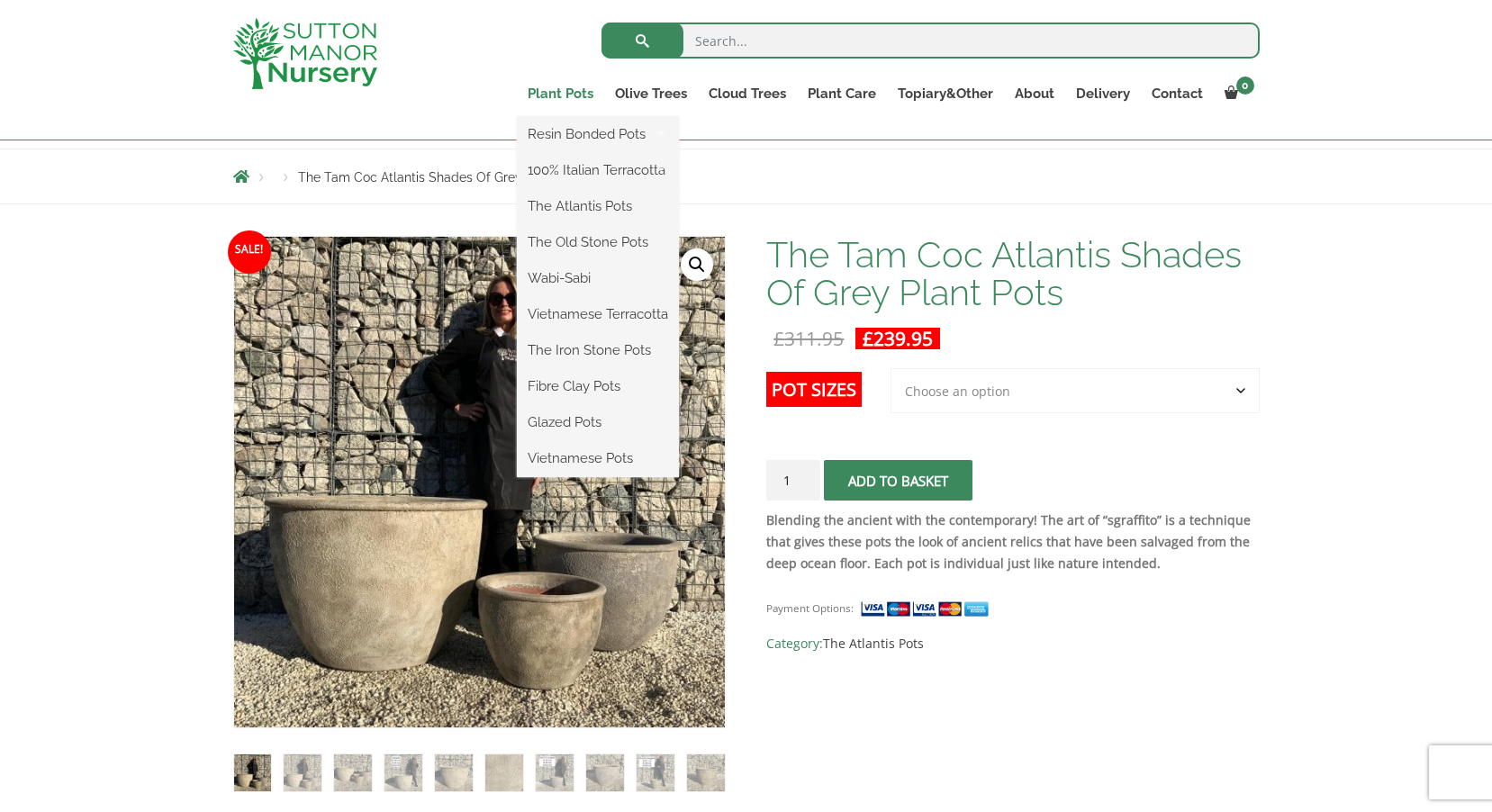
click at [559, 93] on link "Plant Pots" at bounding box center [560, 93] width 87 height 25
click at [573, 206] on link "The Atlantis Pots" at bounding box center [597, 206] width 162 height 27
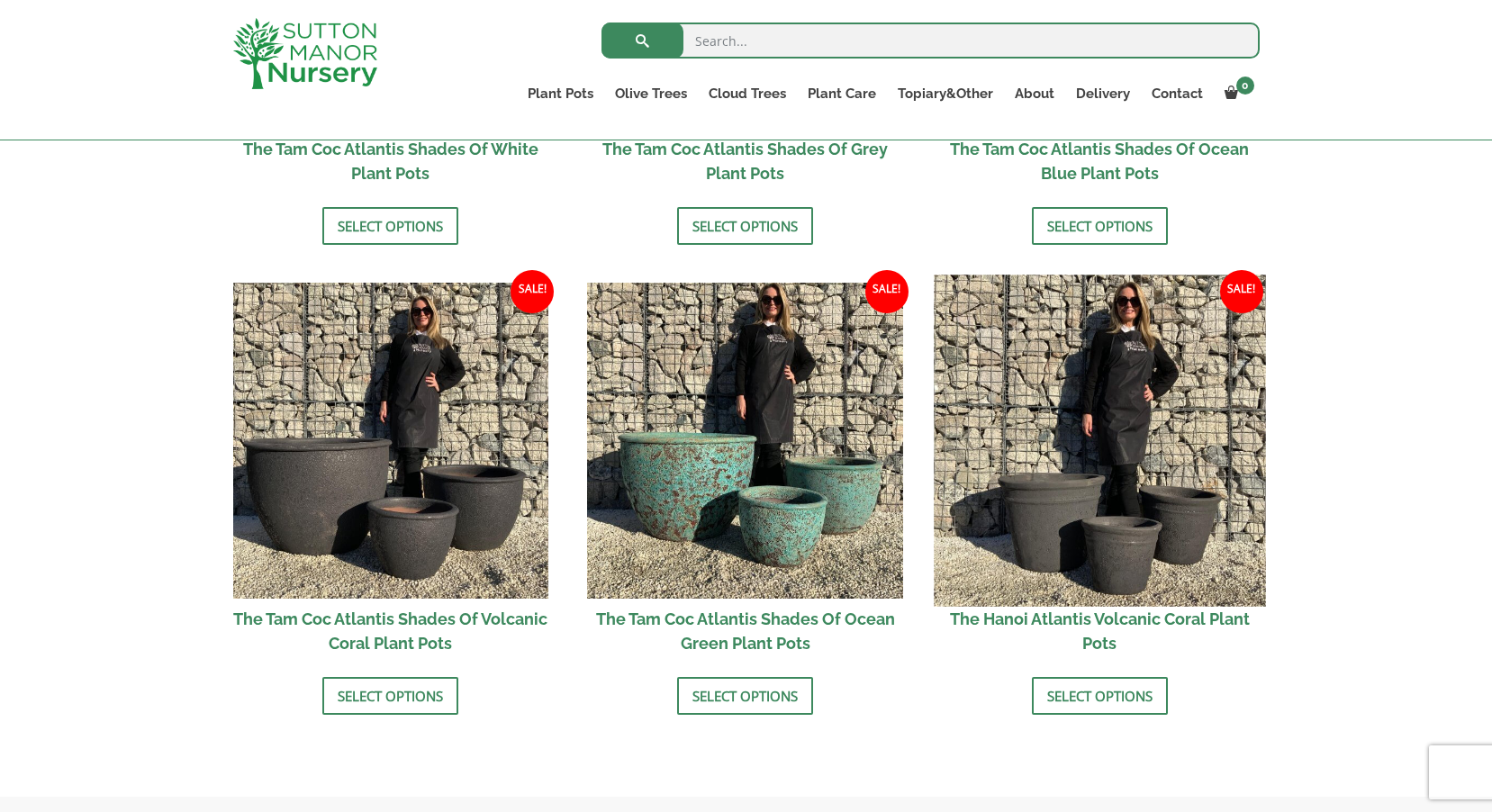
scroll to position [1440, 0]
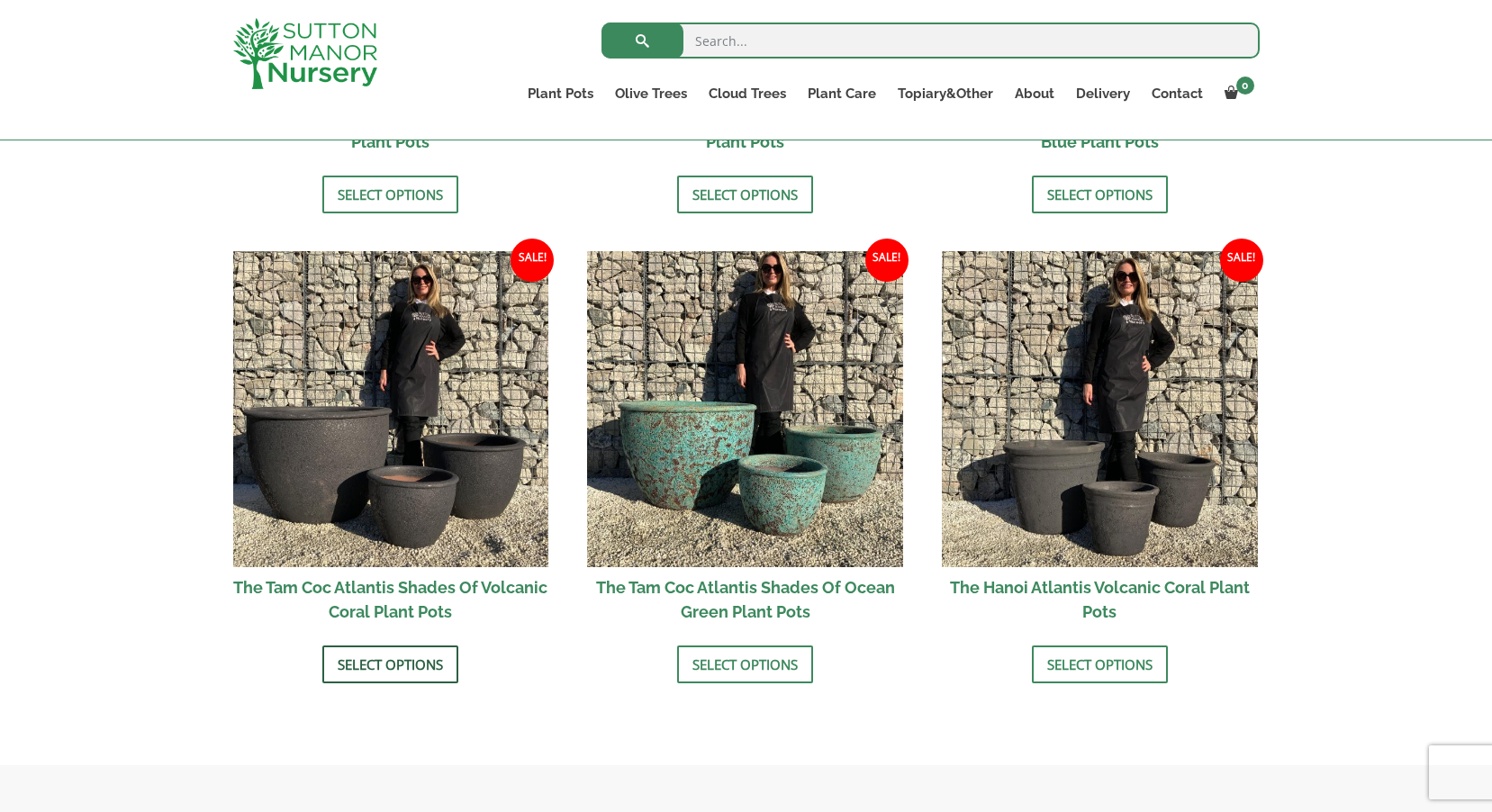
click at [380, 661] on link "Select options" at bounding box center [390, 663] width 136 height 38
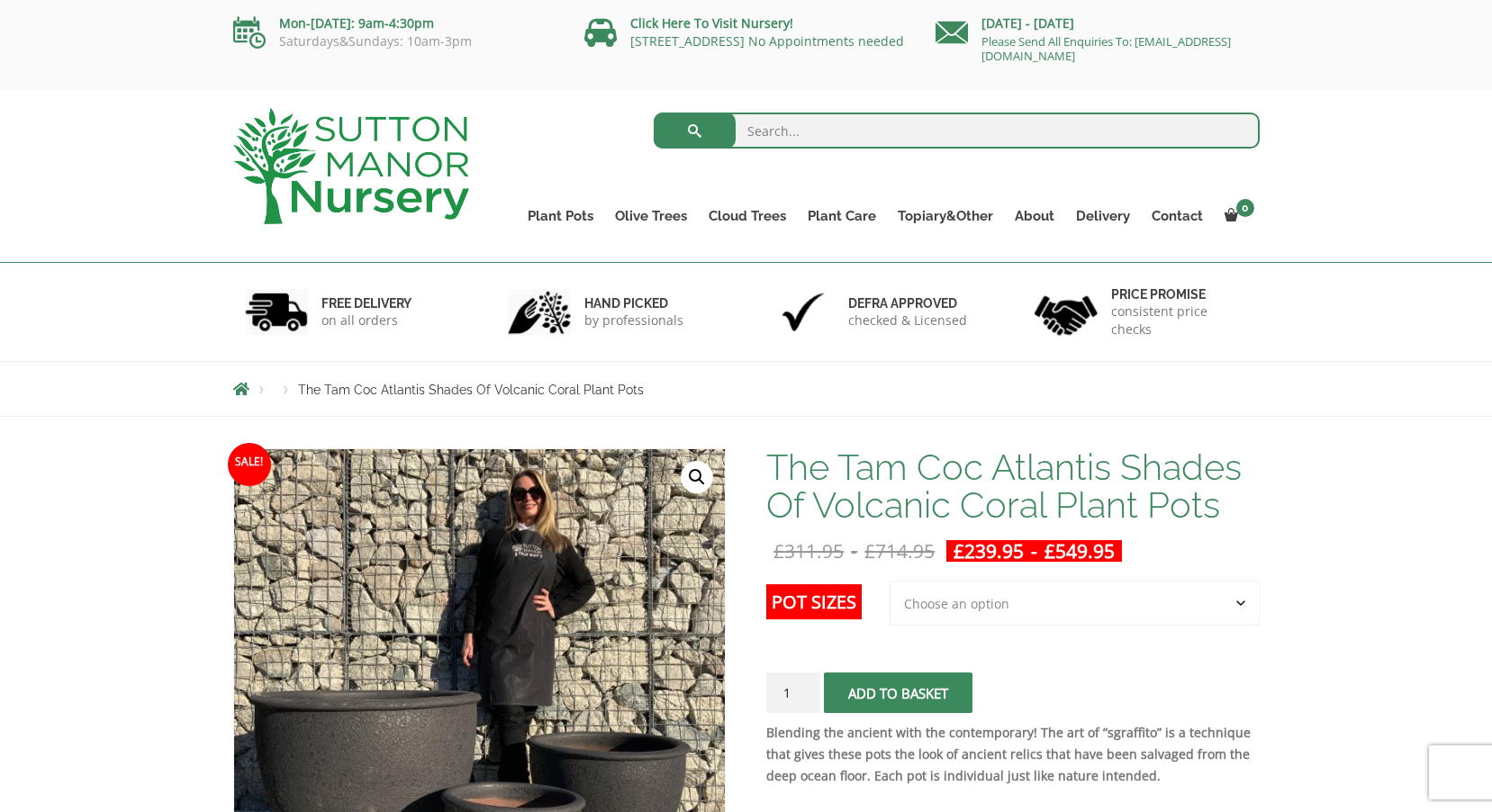
click at [923, 601] on select "Choose an option 3rd to Largest Pot In The Picture 2nd to Largest Pot In The Pi…" at bounding box center [1074, 603] width 370 height 45
click at [890, 581] on select "Choose an option 3rd to Largest Pot In The Picture 2nd to Largest Pot In The Pi…" at bounding box center [1074, 603] width 370 height 45
select select "2nd to Largest Pot In The Picture"
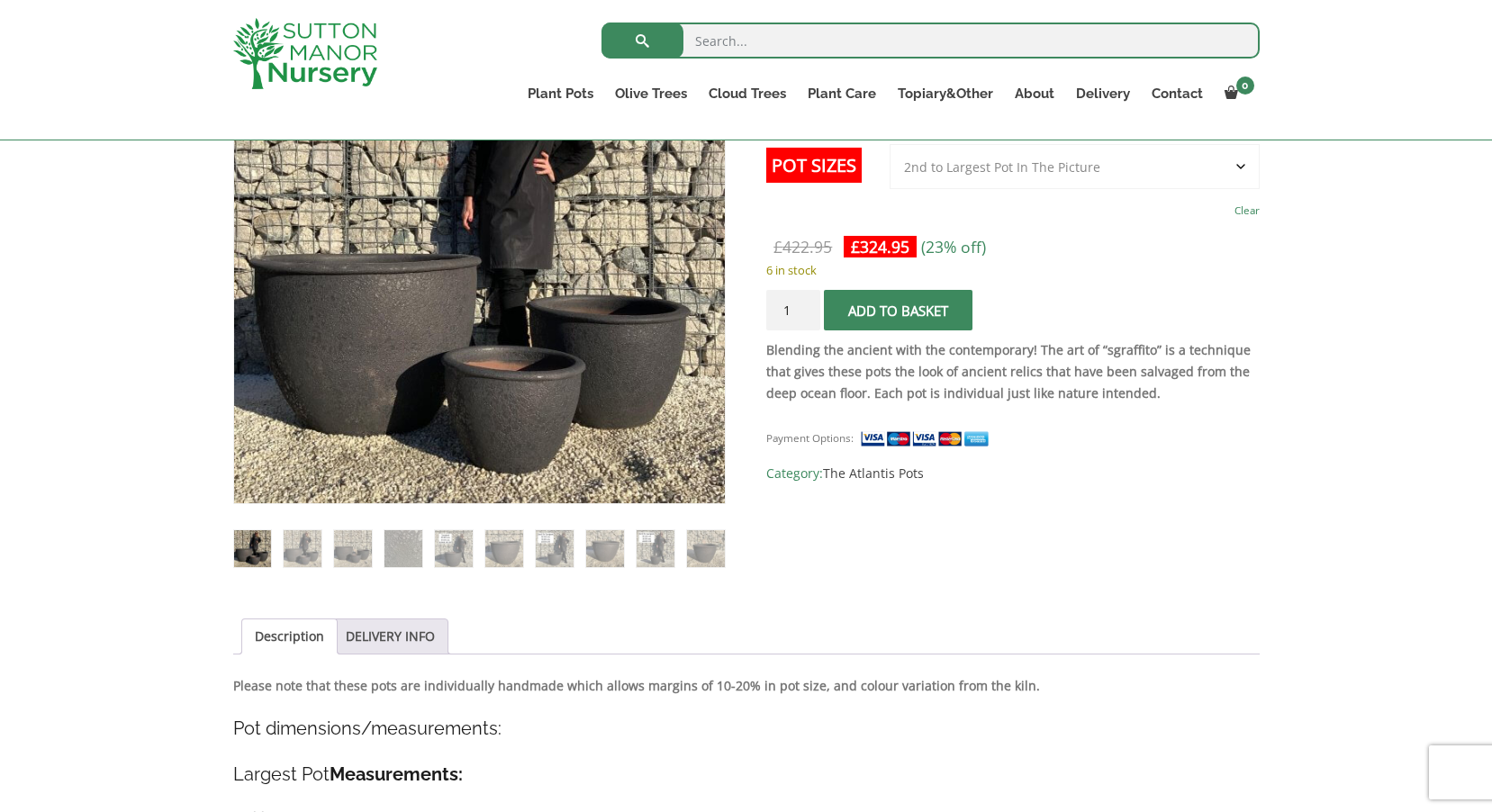
scroll to position [450, 0]
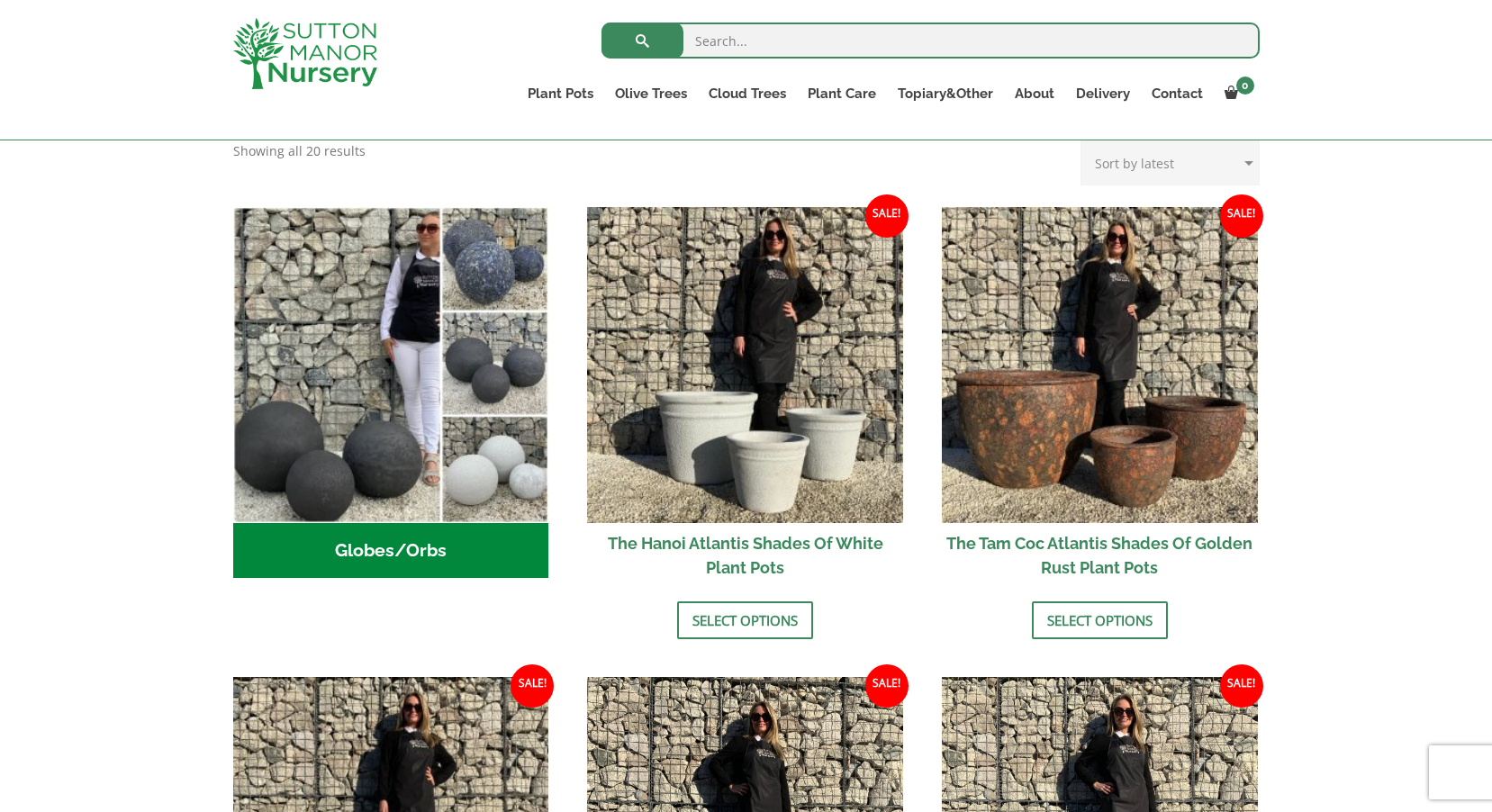
scroll to position [540, 0]
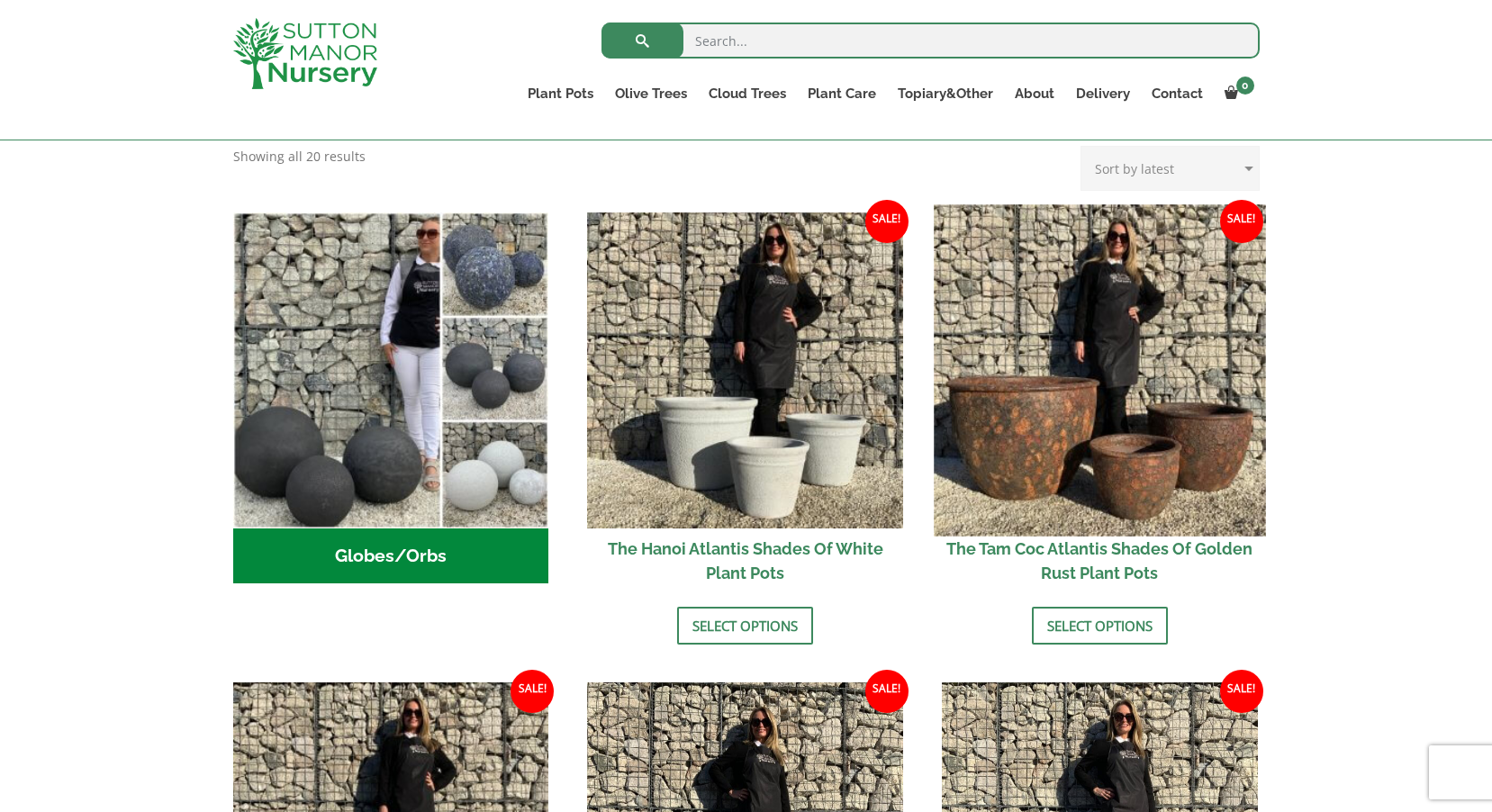
click at [1165, 445] on img at bounding box center [1098, 370] width 331 height 331
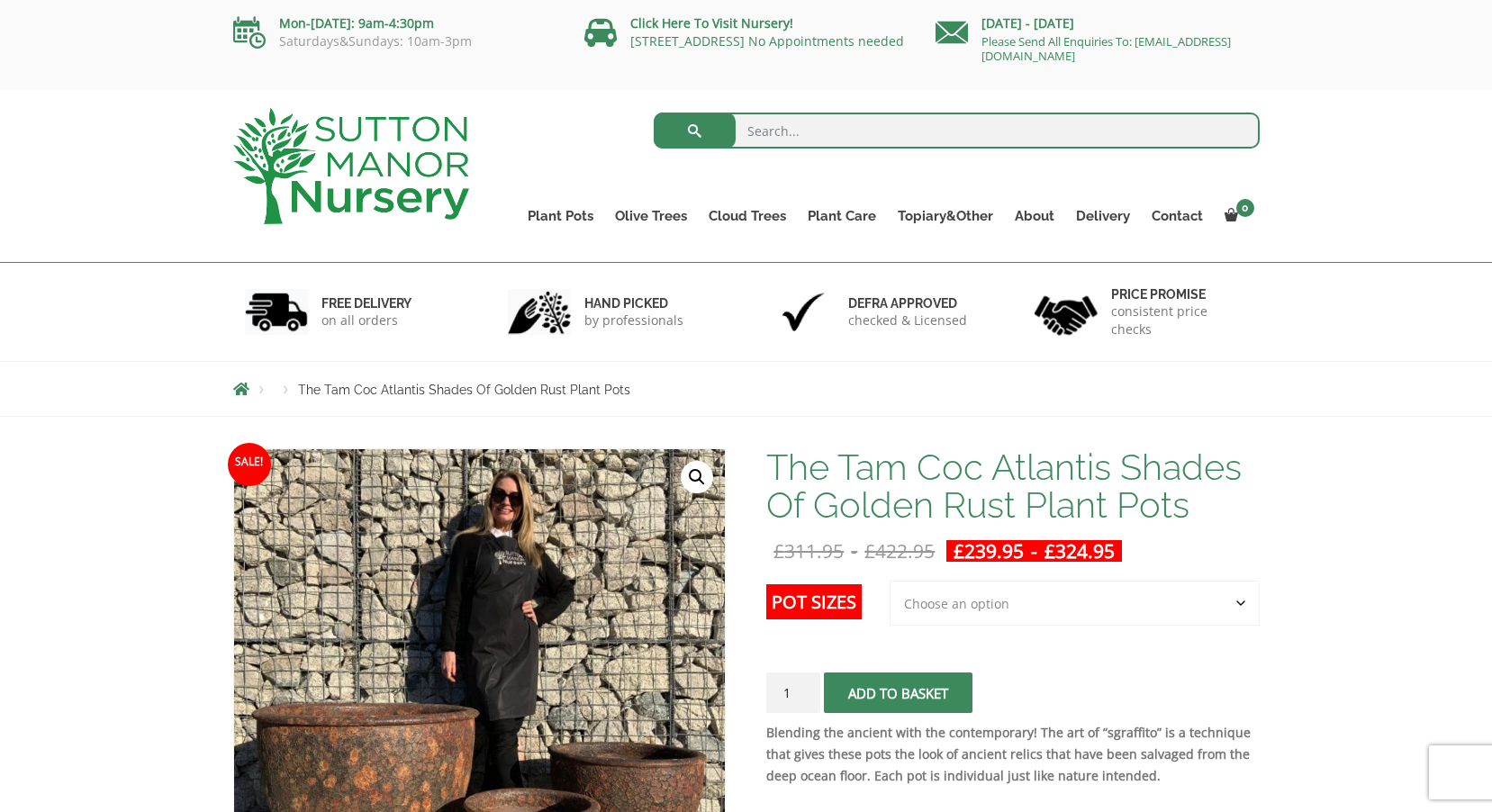
click at [934, 595] on select "Choose an option 3rd to Largest Pot In The Picture 2nd to Largest Pot In The Pi…" at bounding box center [1074, 603] width 370 height 45
select select "2nd to Largest Pot In The Picture"
click at [890, 581] on select "Choose an option 3rd to Largest Pot In The Picture 2nd to Largest Pot In The Pi…" at bounding box center [1074, 603] width 370 height 45
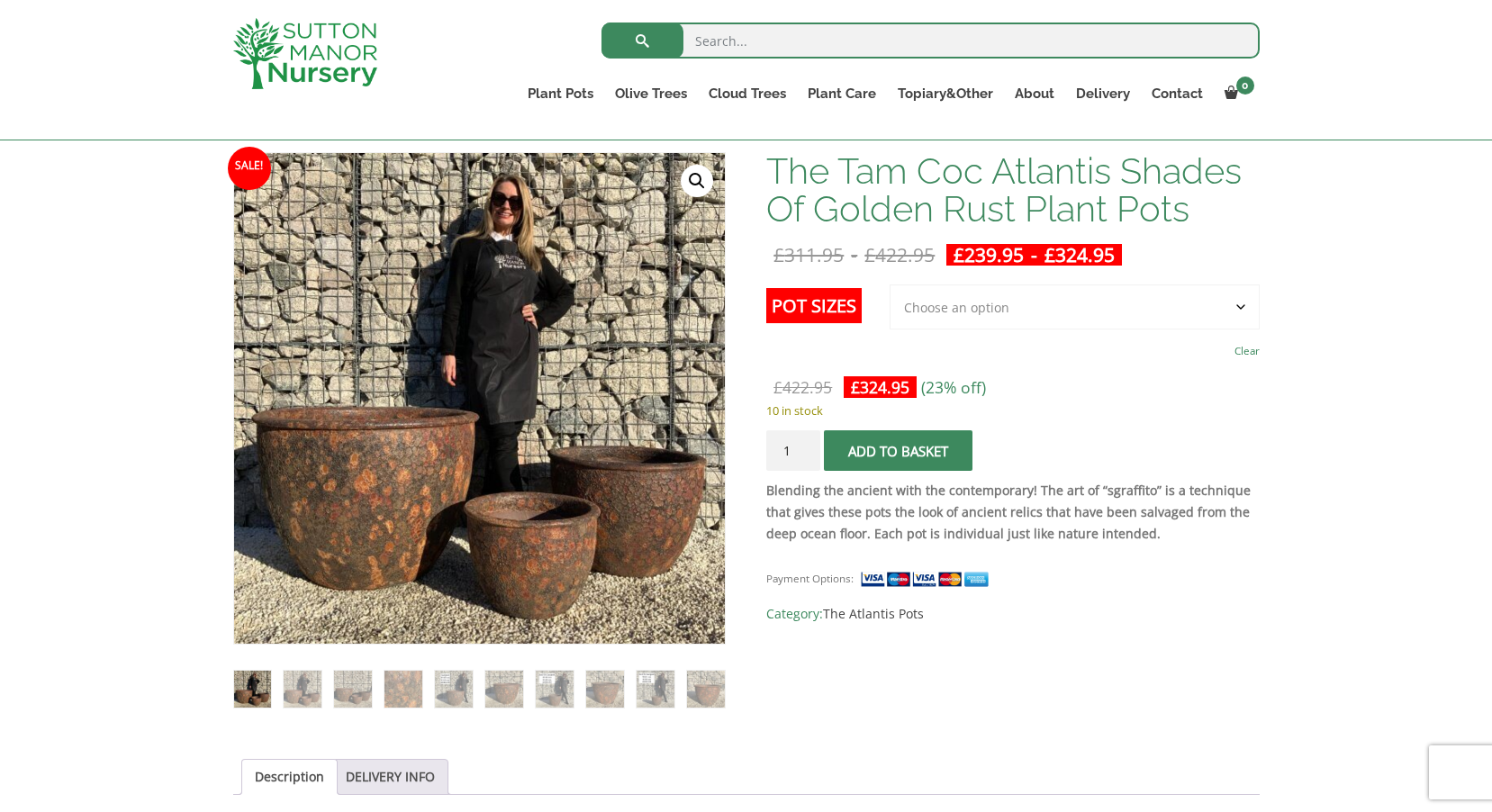
scroll to position [270, 0]
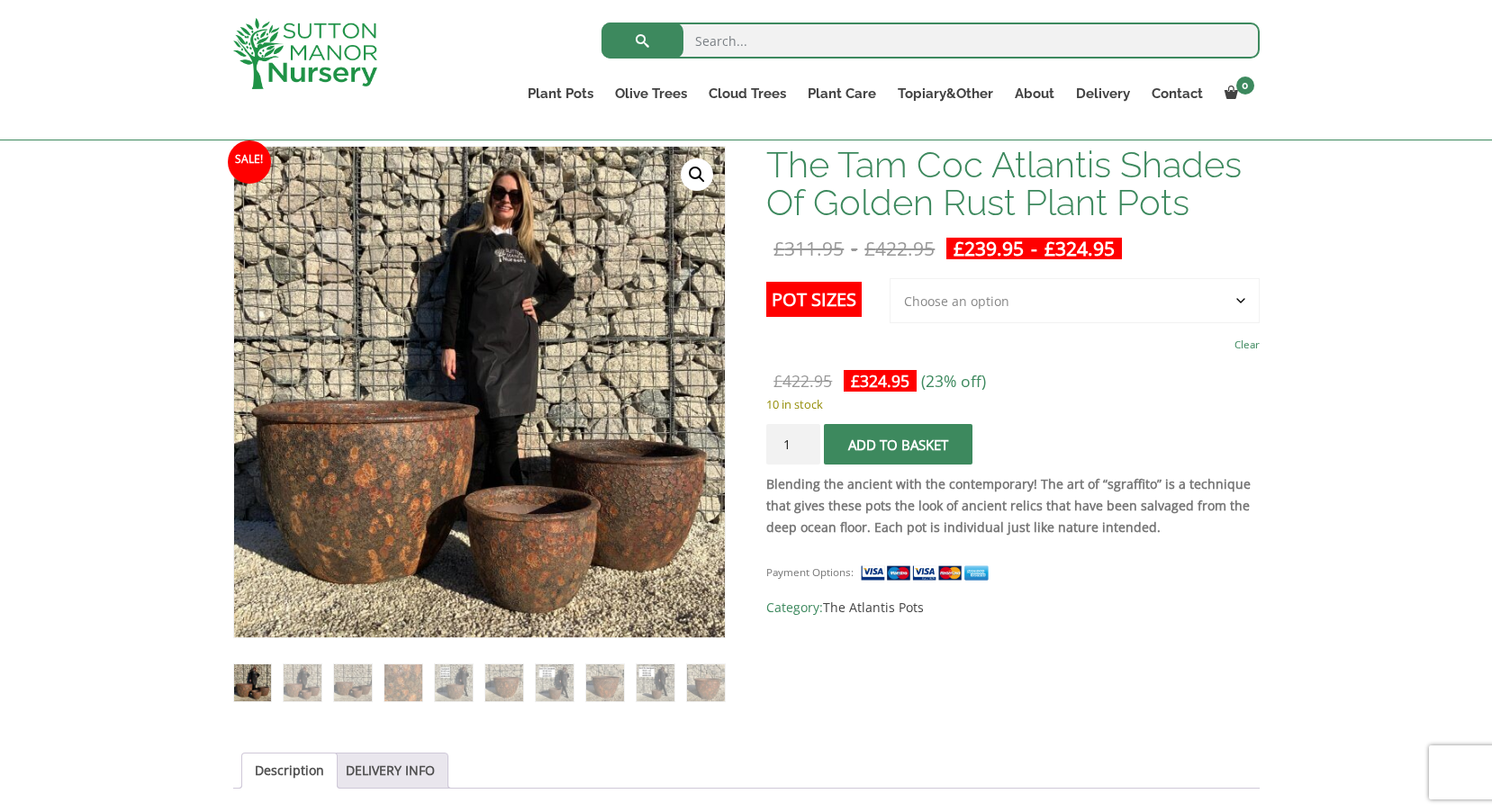
click at [1119, 303] on select "Choose an option 3rd to Largest Pot In The Picture 2nd to Largest Pot In The Pi…" at bounding box center [1074, 300] width 370 height 45
click at [1175, 287] on select "Choose an option 3rd to Largest Pot In The Picture 2nd to Largest Pot In The Pi…" at bounding box center [1074, 300] width 370 height 45
click at [898, 445] on span "submit" at bounding box center [898, 445] width 0 height 0
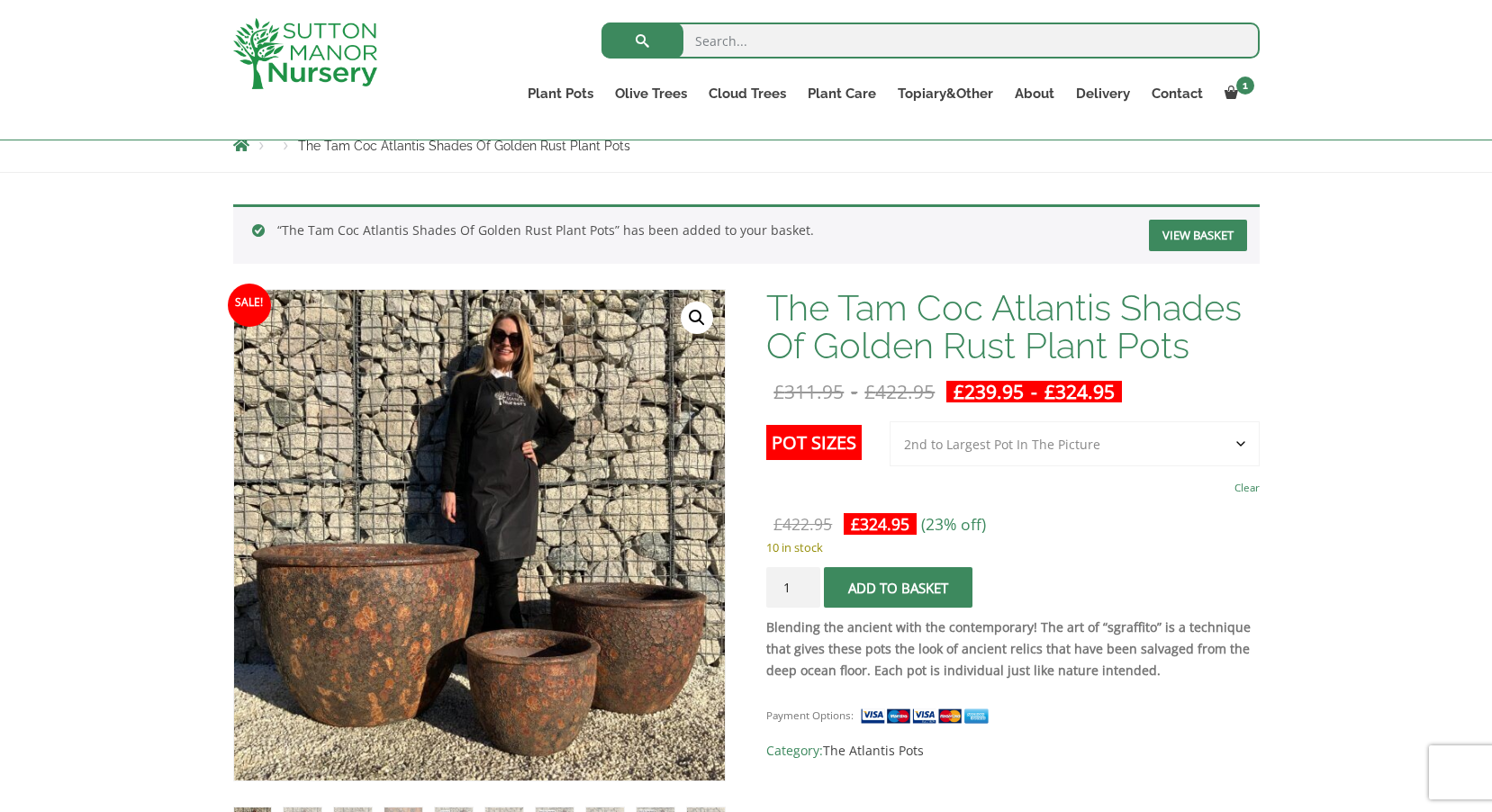
scroll to position [270, 0]
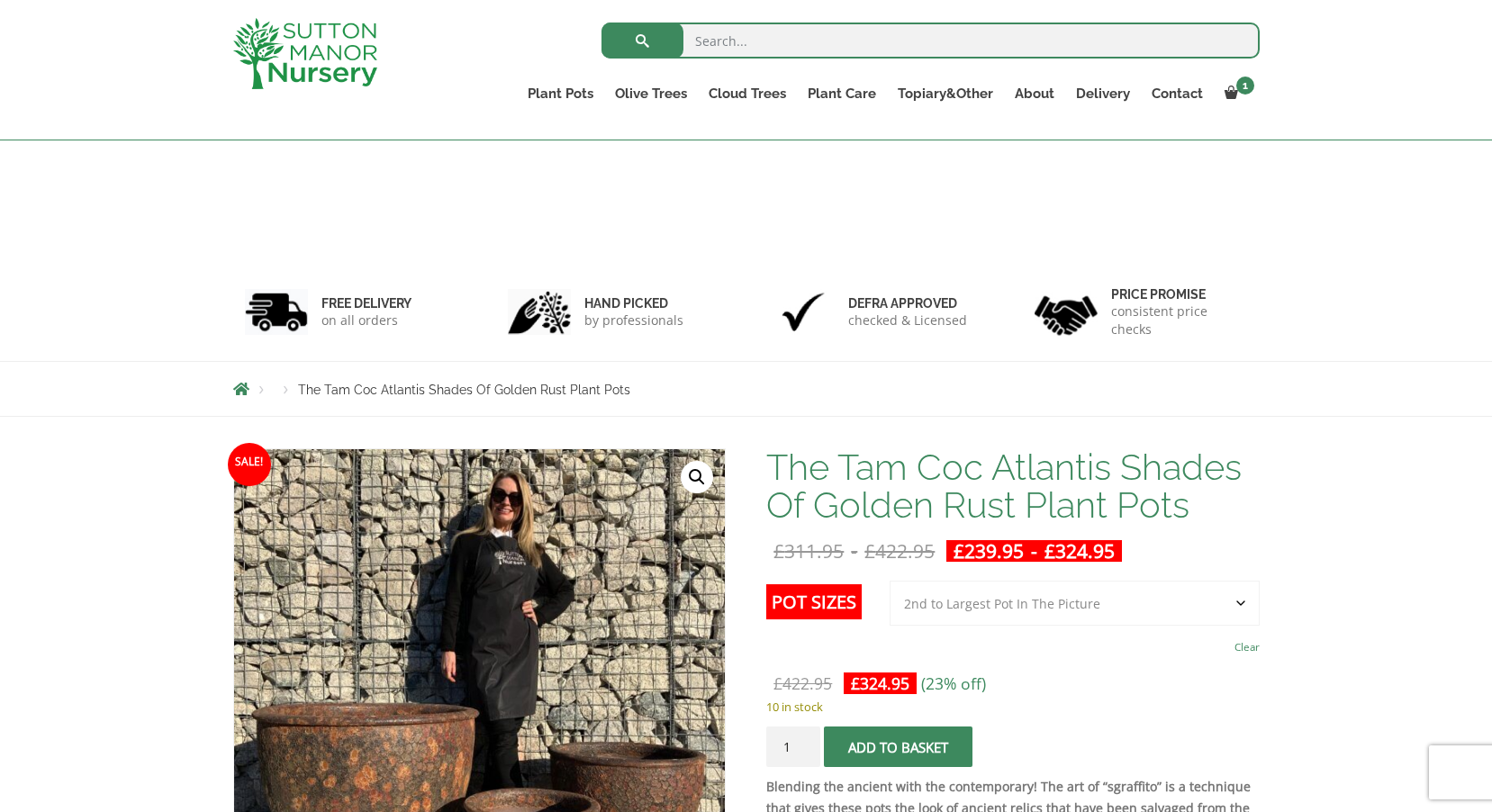
select select "2nd to Largest Pot In The Picture"
